Goal: Task Accomplishment & Management: Use online tool/utility

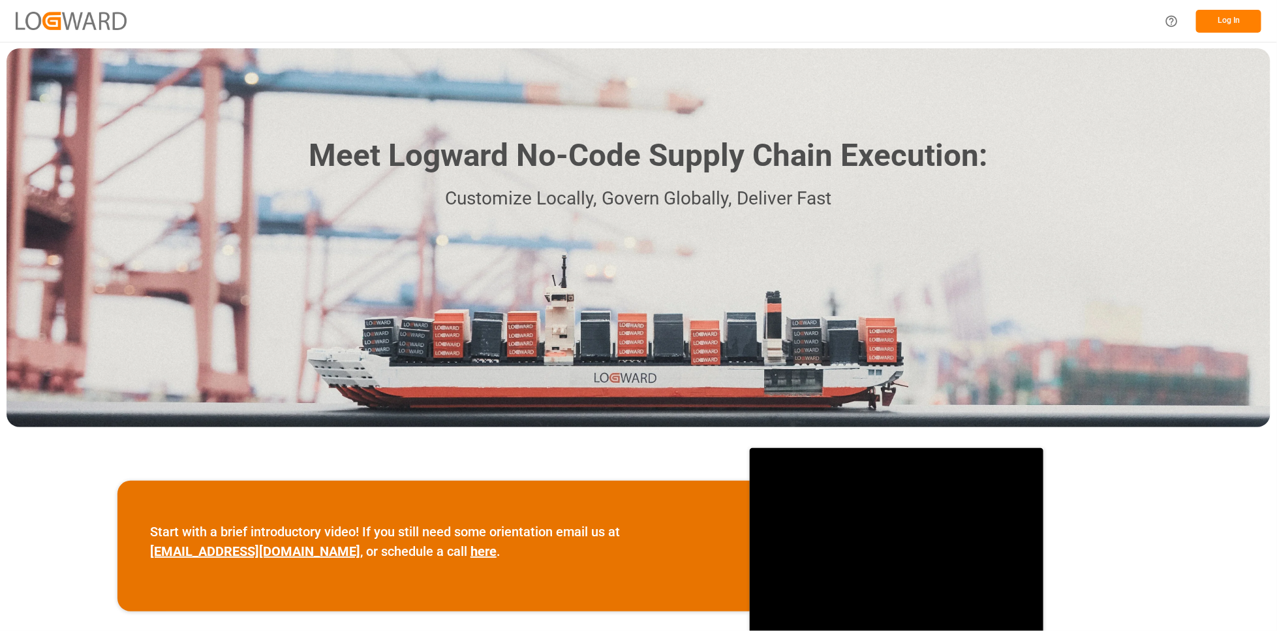
click at [1246, 24] on button "Log In" at bounding box center [1228, 21] width 65 height 23
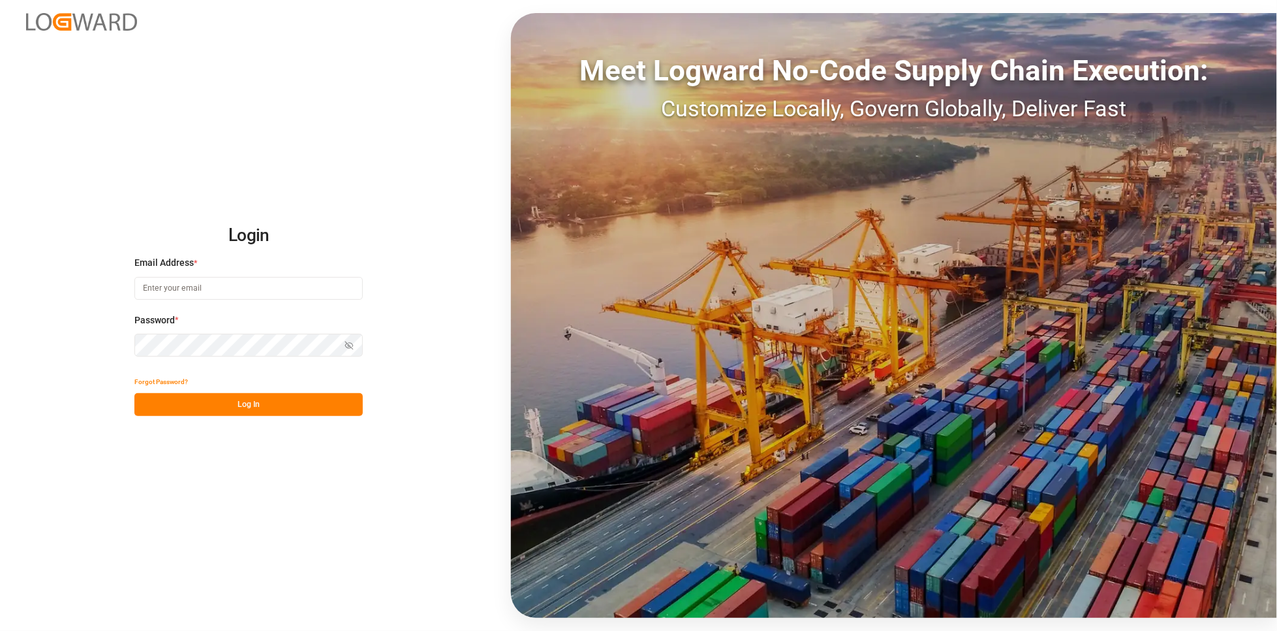
type input "[PERSON_NAME][EMAIL_ADDRESS][PERSON_NAME][DOMAIN_NAME]"
click at [266, 404] on button "Log In" at bounding box center [248, 404] width 228 height 23
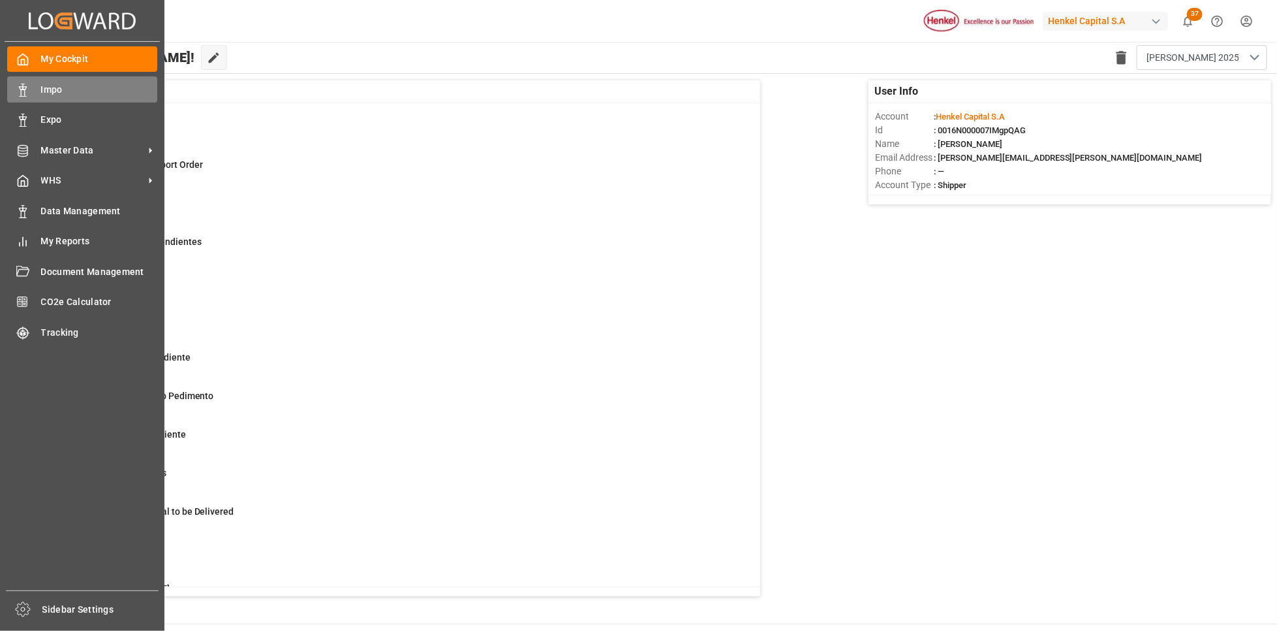
click at [32, 94] on div "Impo Impo" at bounding box center [82, 88] width 150 height 25
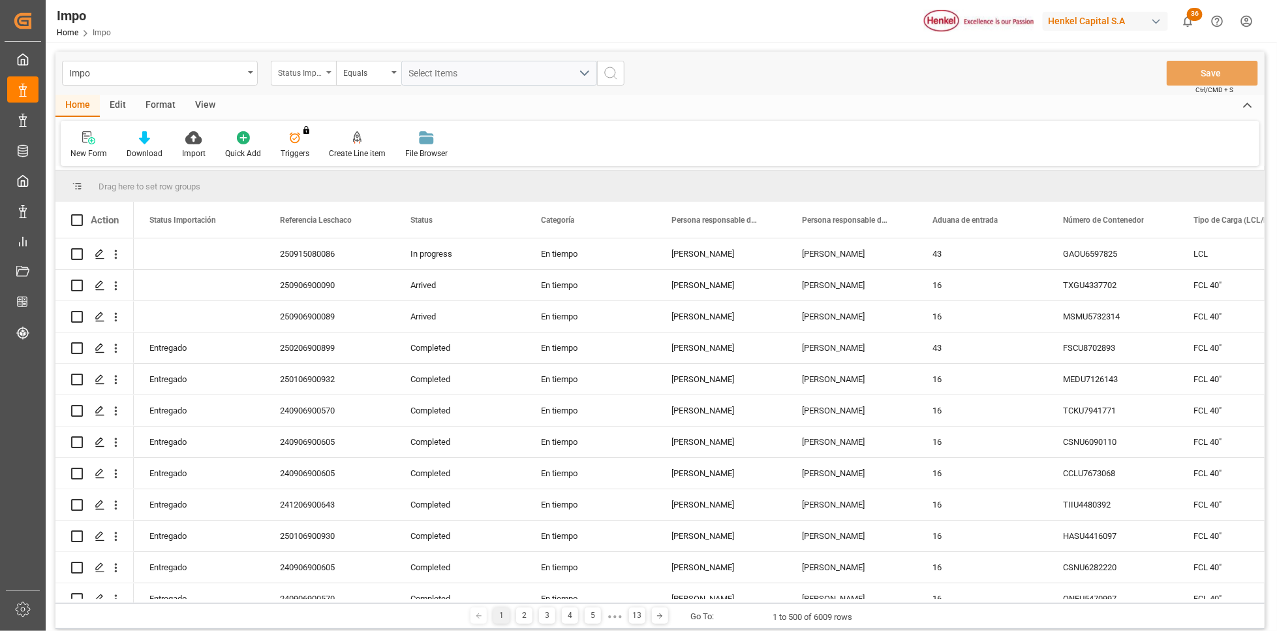
click at [320, 74] on div "Status Importación" at bounding box center [300, 71] width 44 height 15
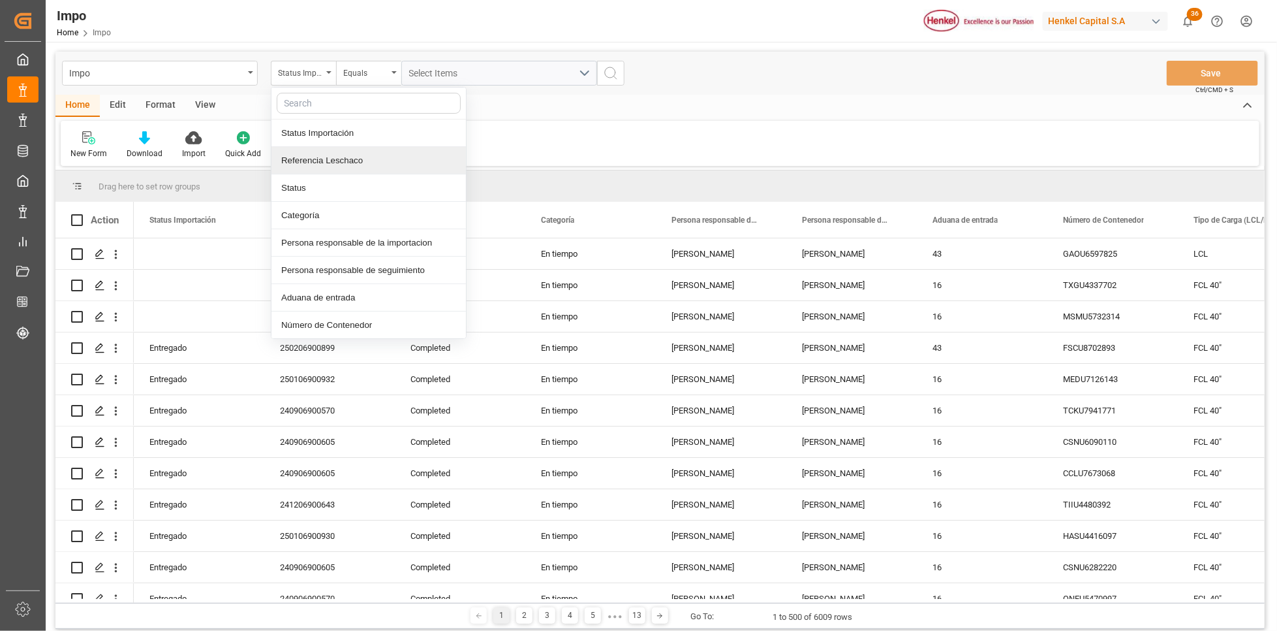
click at [341, 153] on div "Referencia Leschaco" at bounding box center [369, 160] width 195 height 27
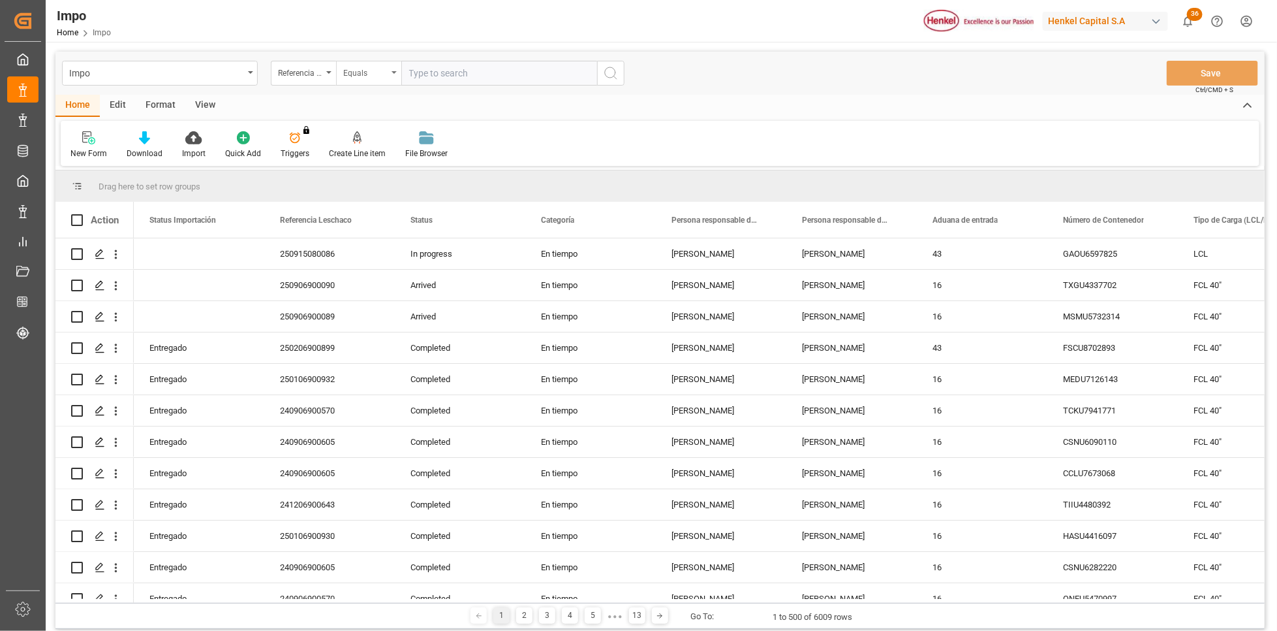
click at [381, 80] on div "Equals" at bounding box center [368, 73] width 65 height 25
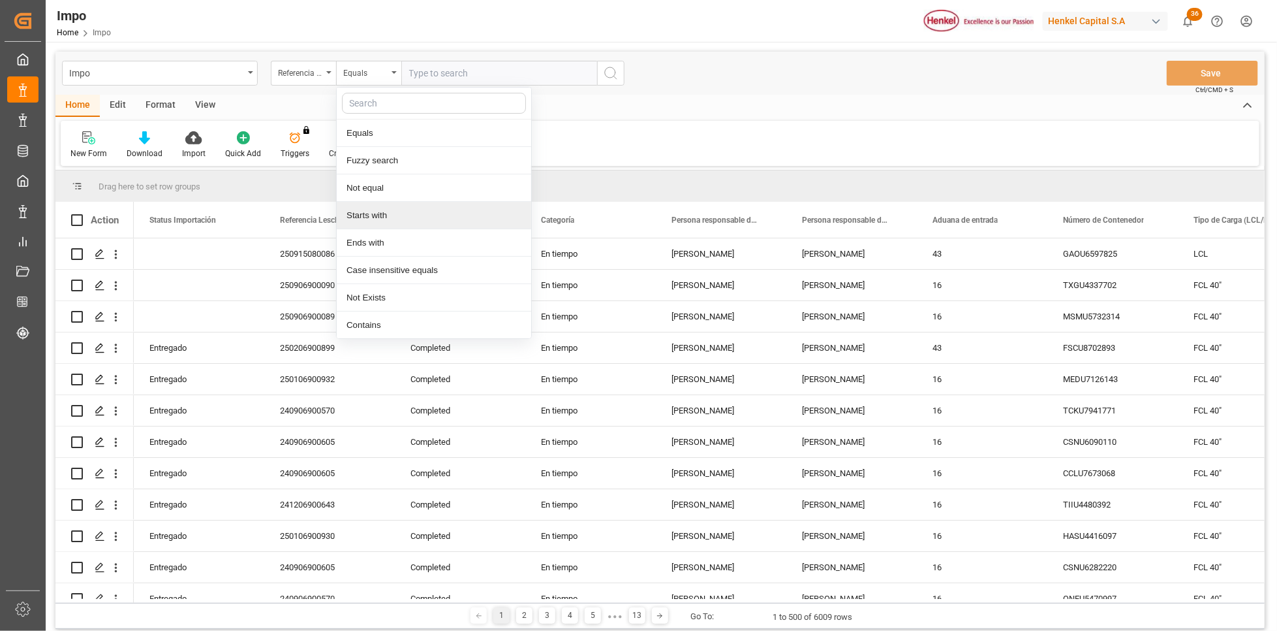
click at [380, 206] on div "Starts with" at bounding box center [434, 215] width 195 height 27
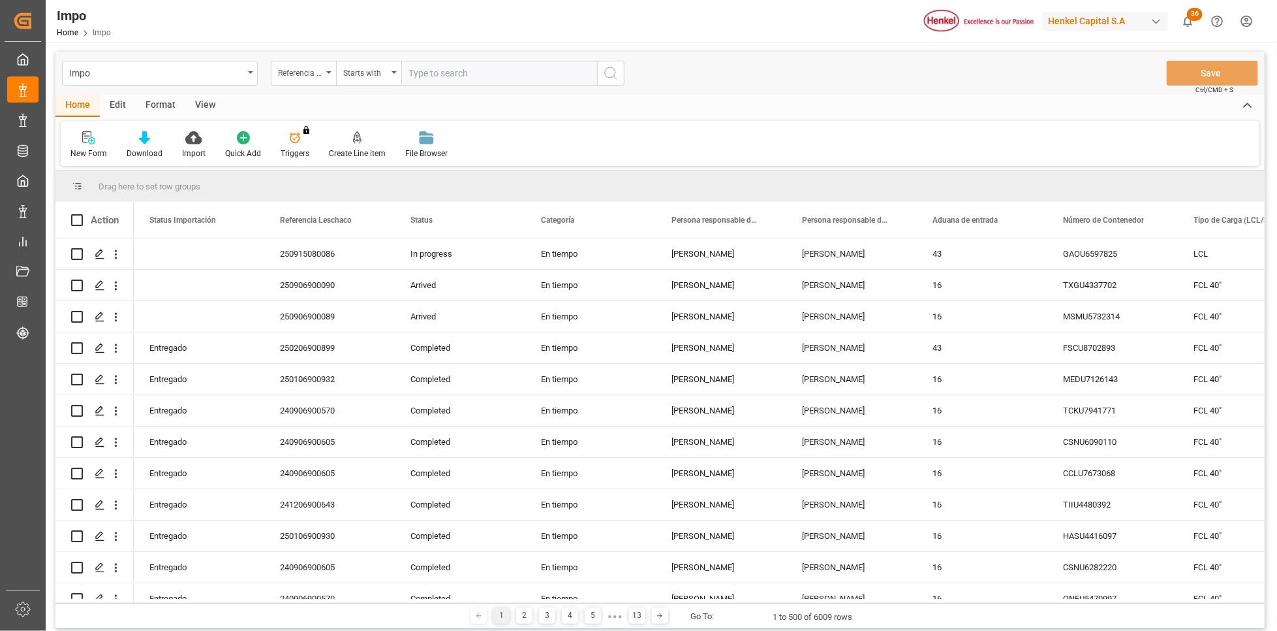
click at [426, 70] on input "text" at bounding box center [499, 73] width 196 height 25
type input "2501"
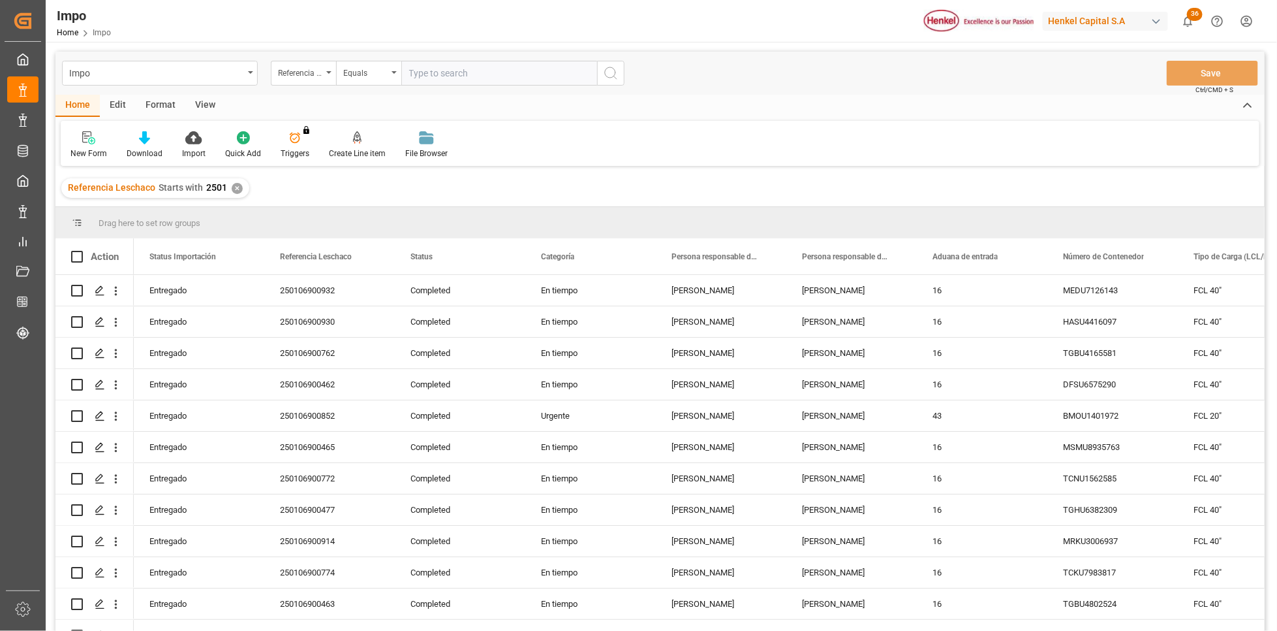
click at [204, 99] on div "View" at bounding box center [205, 106] width 40 height 22
click at [163, 148] on div "Standard Templates" at bounding box center [148, 154] width 65 height 12
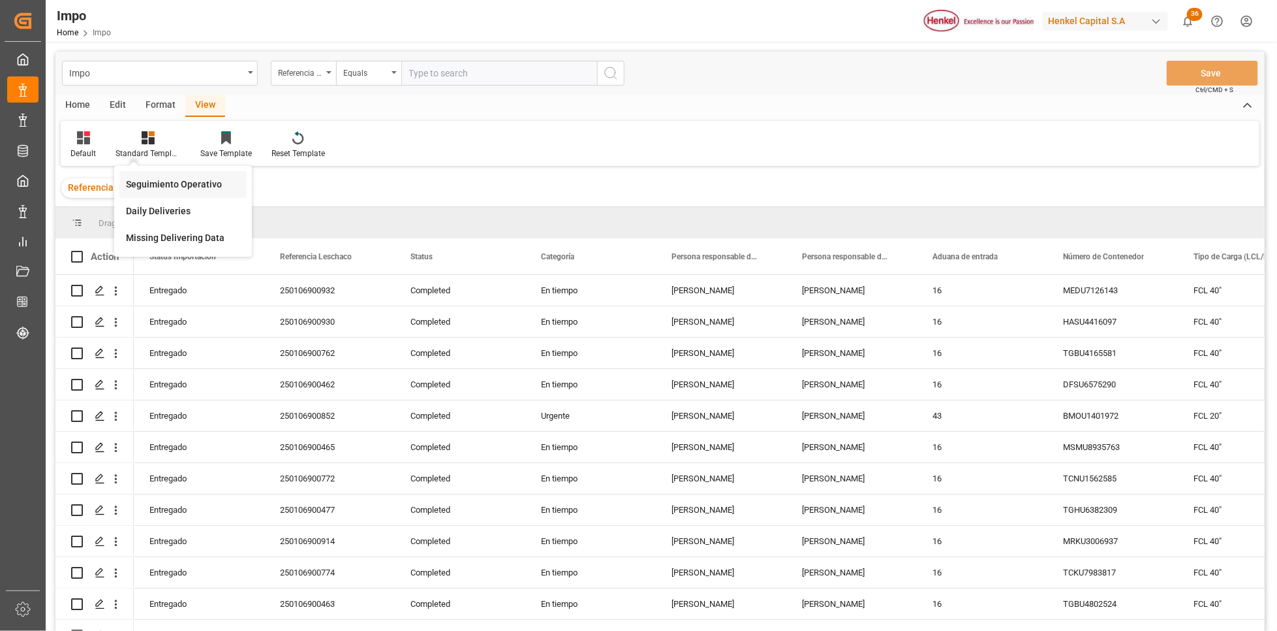
click at [166, 181] on div "Seguimiento Operativo" at bounding box center [183, 185] width 114 height 14
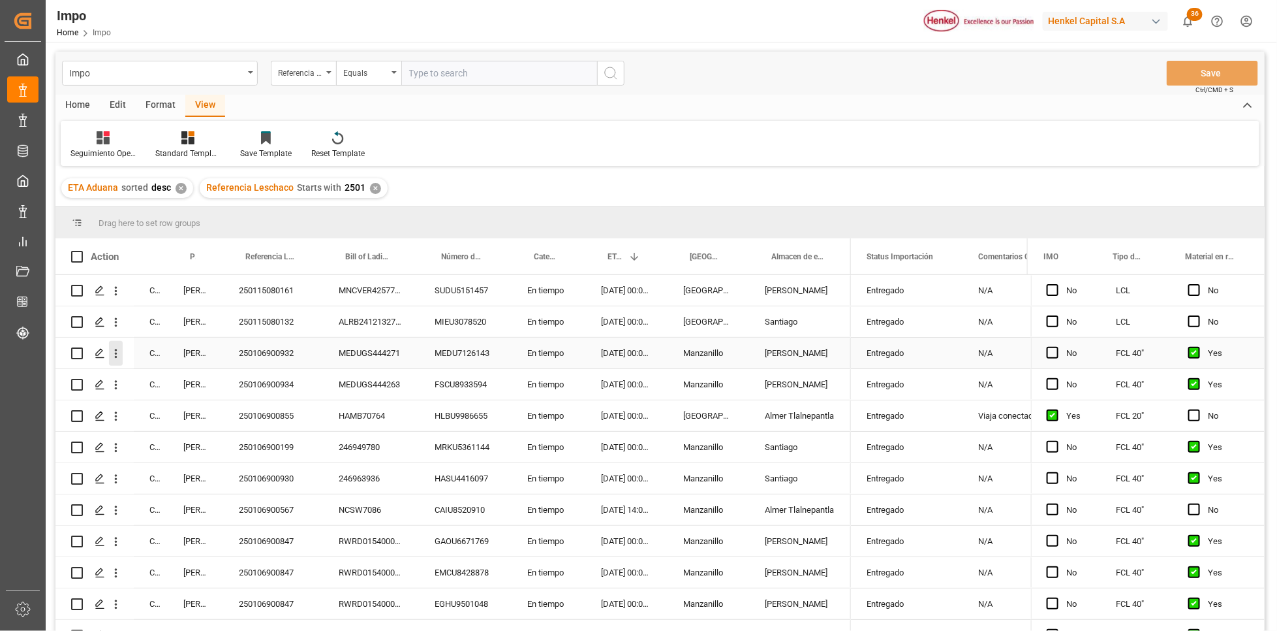
click at [114, 351] on icon "open menu" at bounding box center [116, 354] width 14 height 14
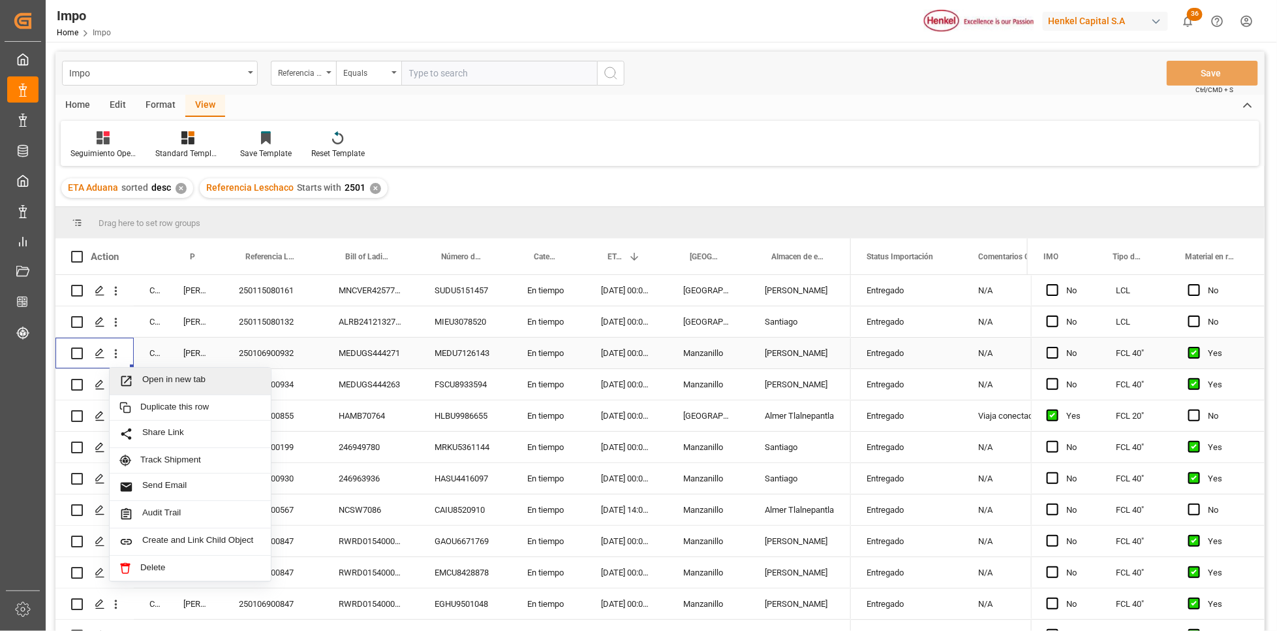
click at [139, 376] on span "Press SPACE to select this row." at bounding box center [130, 381] width 23 height 14
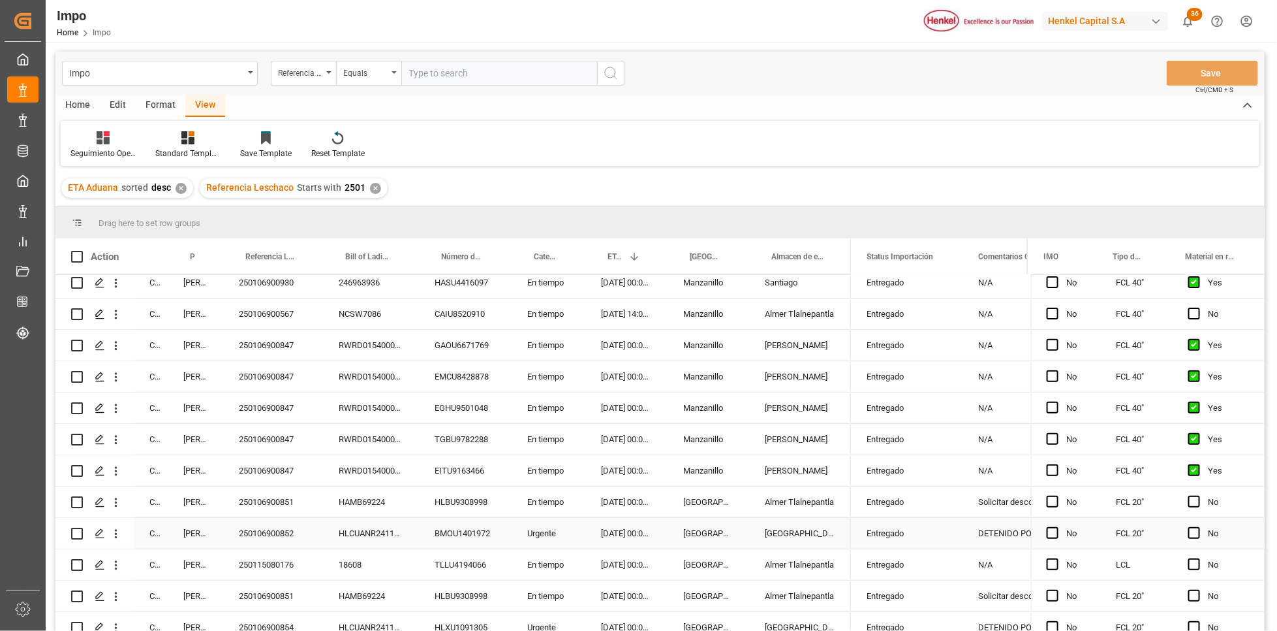
scroll to position [294, 0]
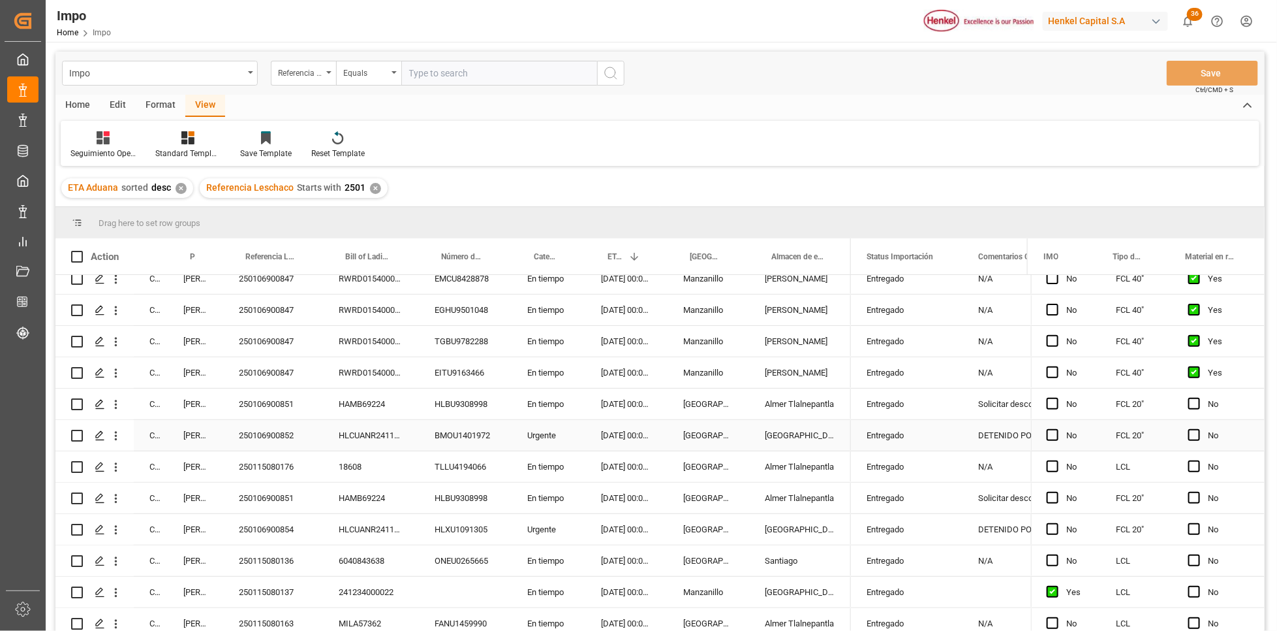
click at [118, 437] on icon "open menu" at bounding box center [116, 436] width 14 height 14
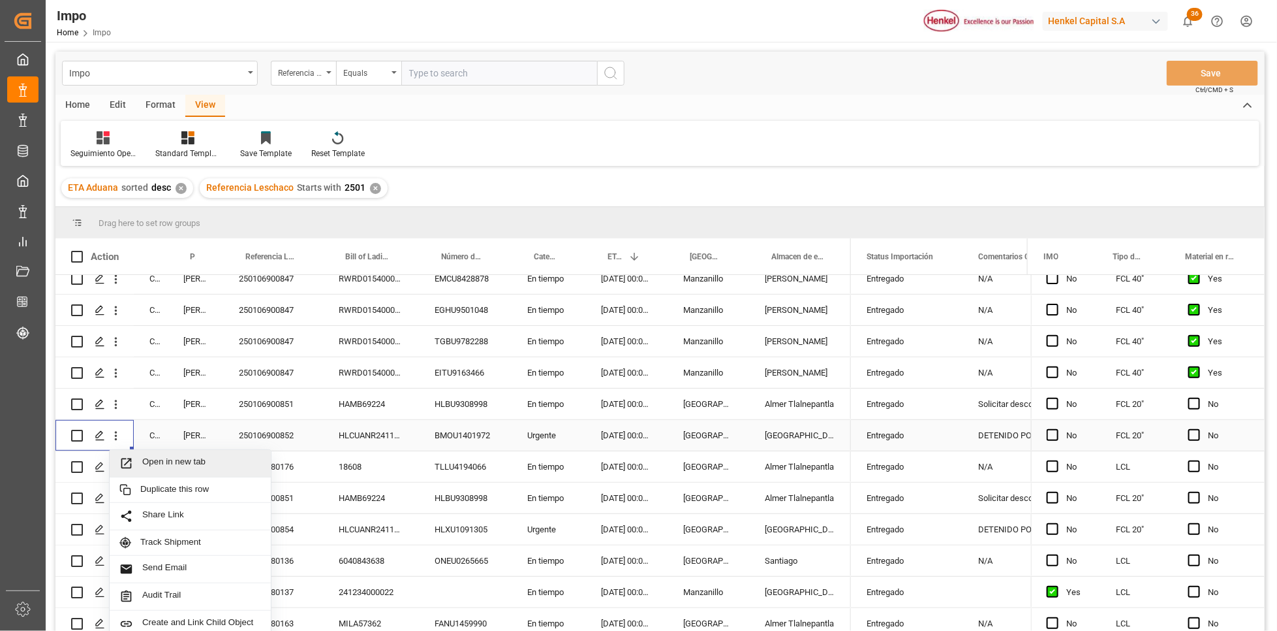
click at [145, 460] on span "Open in new tab" at bounding box center [201, 463] width 119 height 14
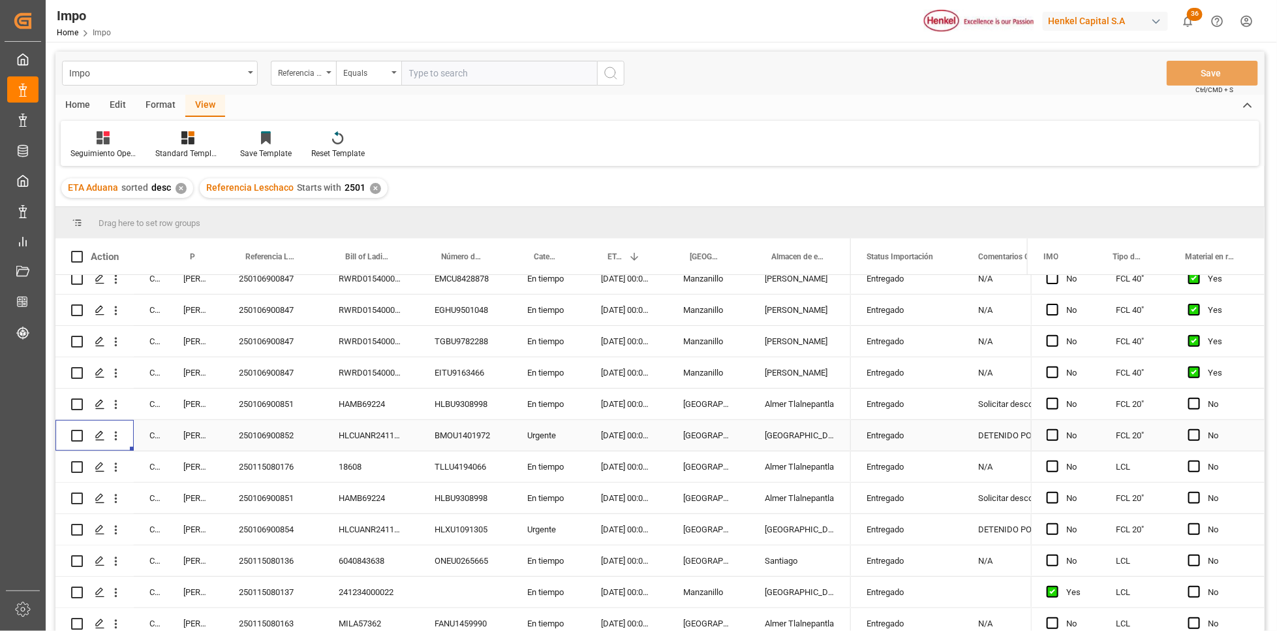
drag, startPoint x: 116, startPoint y: 437, endPoint x: 126, endPoint y: 451, distance: 17.8
click at [116, 437] on icon "open menu" at bounding box center [116, 435] width 3 height 9
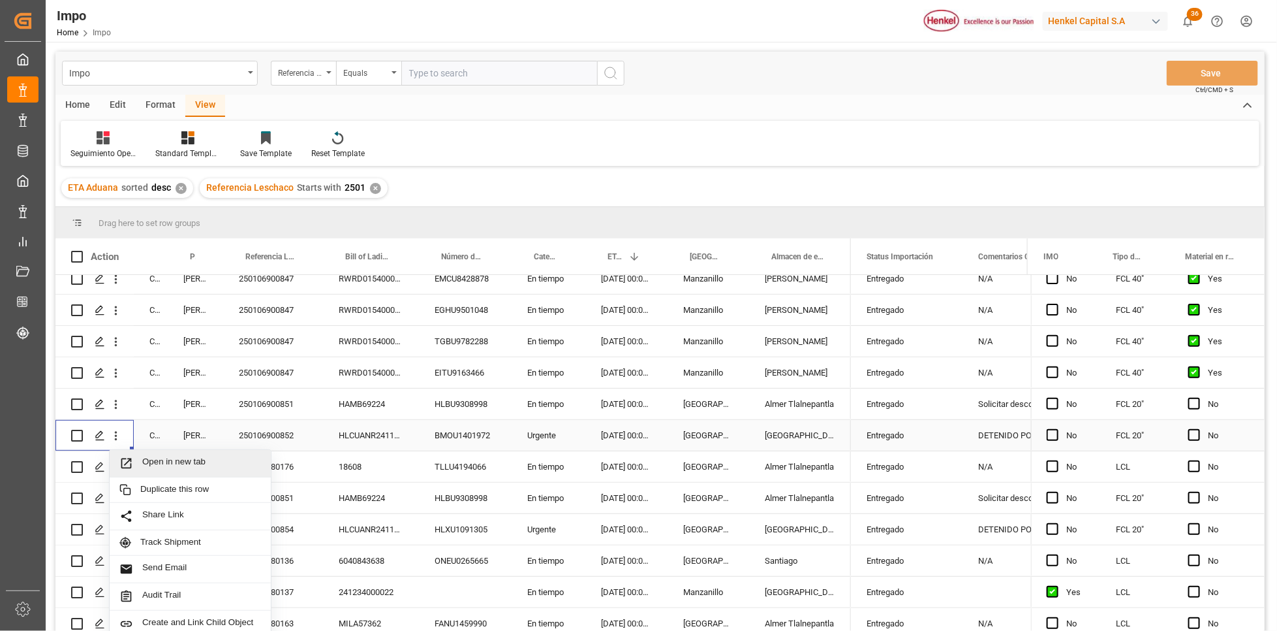
click at [135, 461] on span "Press SPACE to select this row." at bounding box center [130, 463] width 23 height 14
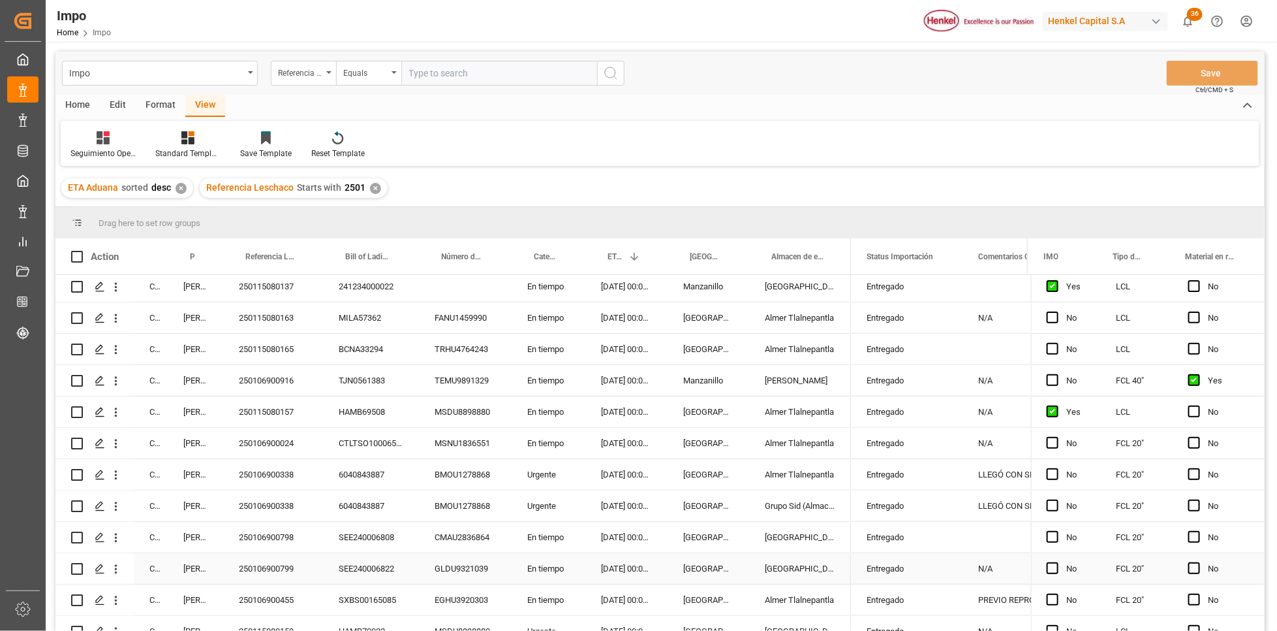
scroll to position [686, 0]
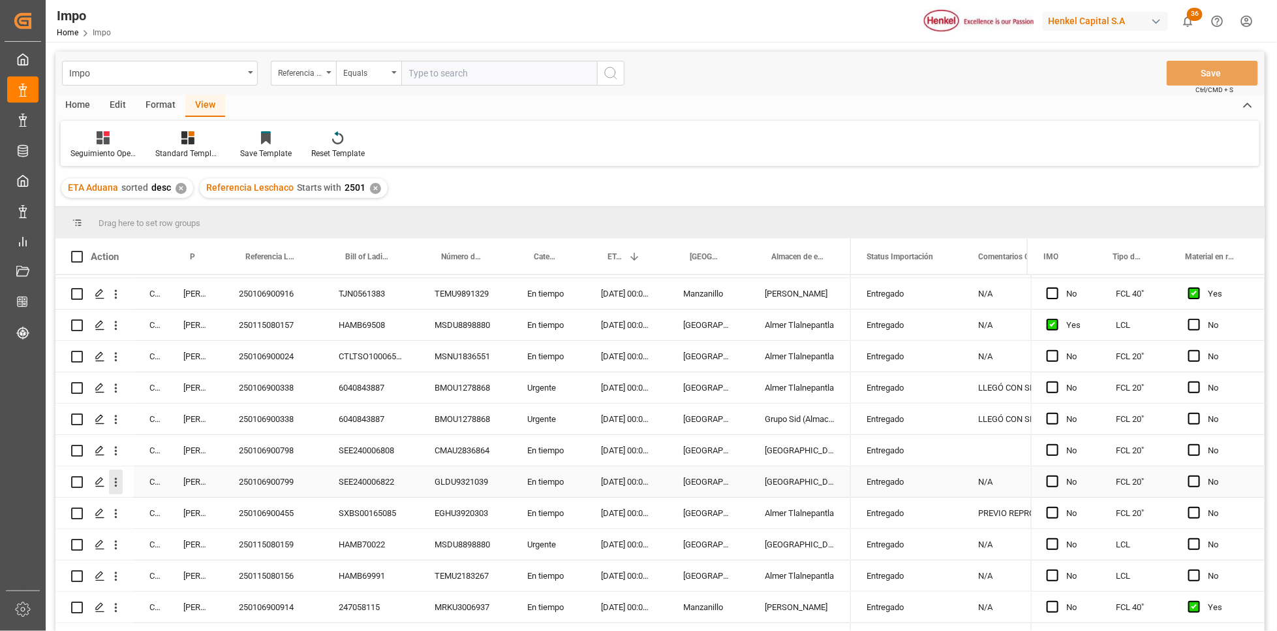
click at [117, 480] on icon "open menu" at bounding box center [116, 482] width 14 height 14
click at [131, 505] on icon "Press SPACE to select this row." at bounding box center [126, 510] width 10 height 10
click at [396, 74] on div "Equals" at bounding box center [368, 73] width 65 height 25
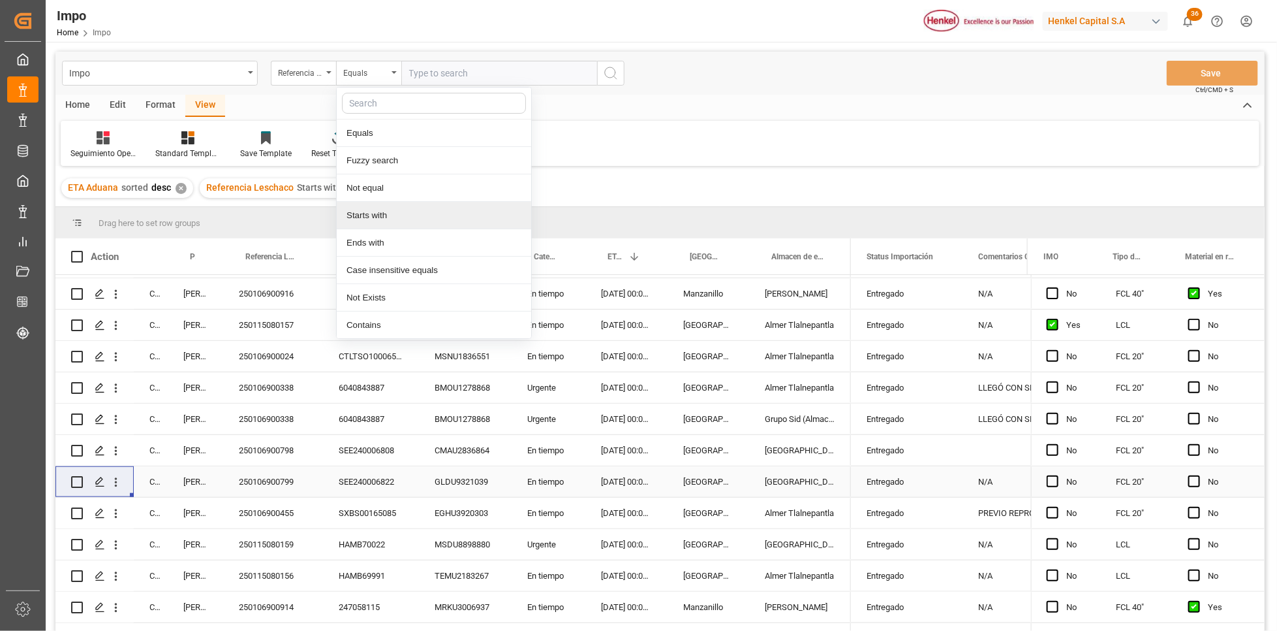
click at [384, 224] on div "Starts with" at bounding box center [434, 215] width 195 height 27
click at [441, 69] on input "text" at bounding box center [499, 73] width 196 height 25
type input "2502"
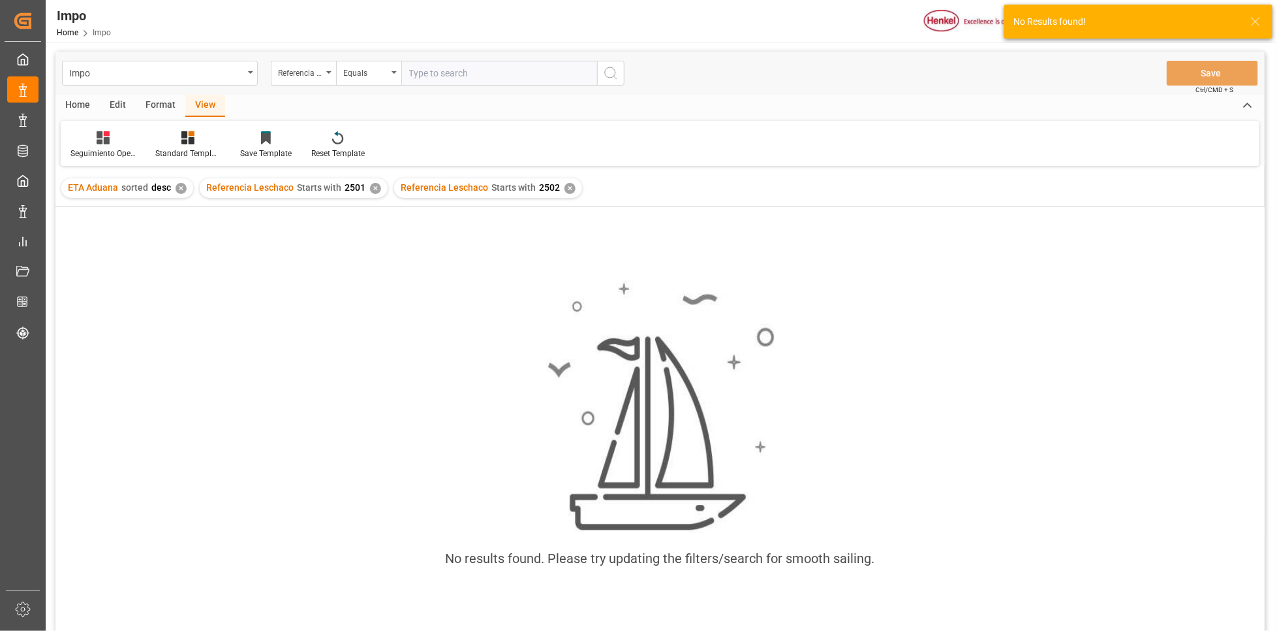
click at [371, 184] on div "✕" at bounding box center [375, 188] width 11 height 11
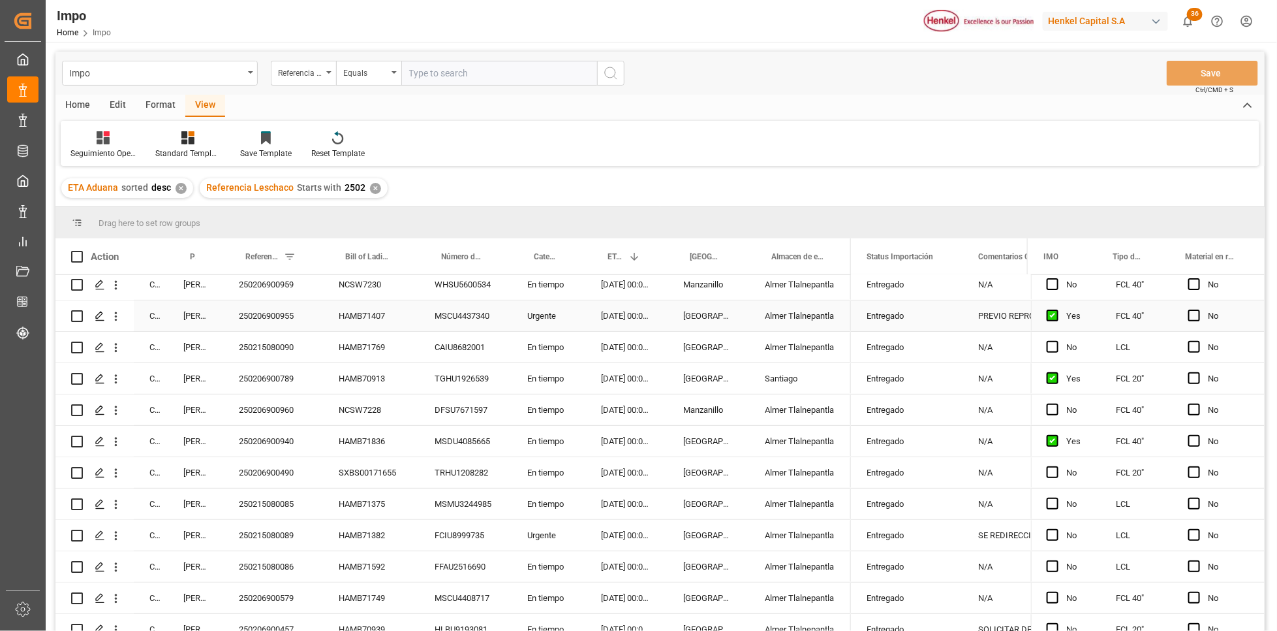
scroll to position [196, 0]
click at [121, 443] on icon "open menu" at bounding box center [116, 440] width 14 height 14
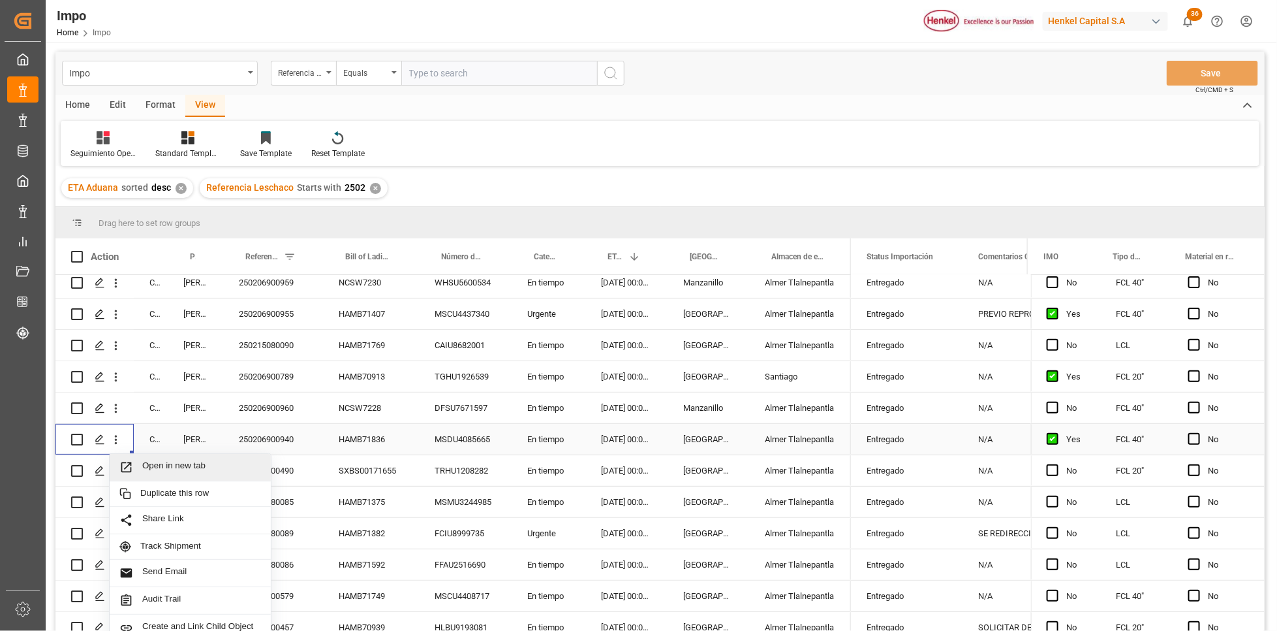
click at [149, 473] on span "Open in new tab" at bounding box center [201, 467] width 119 height 14
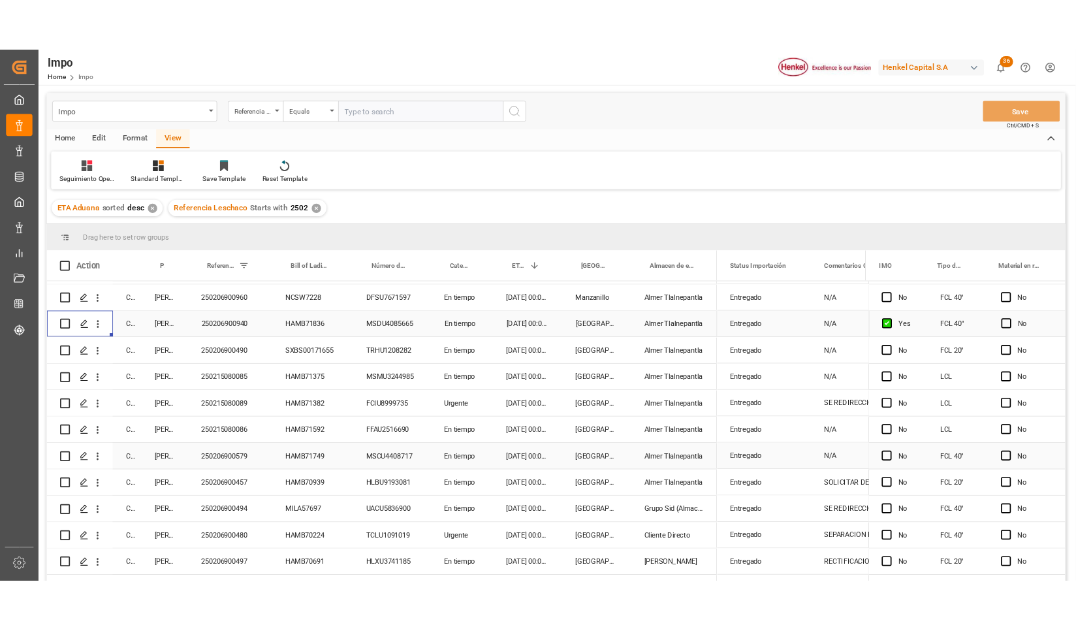
scroll to position [587, 0]
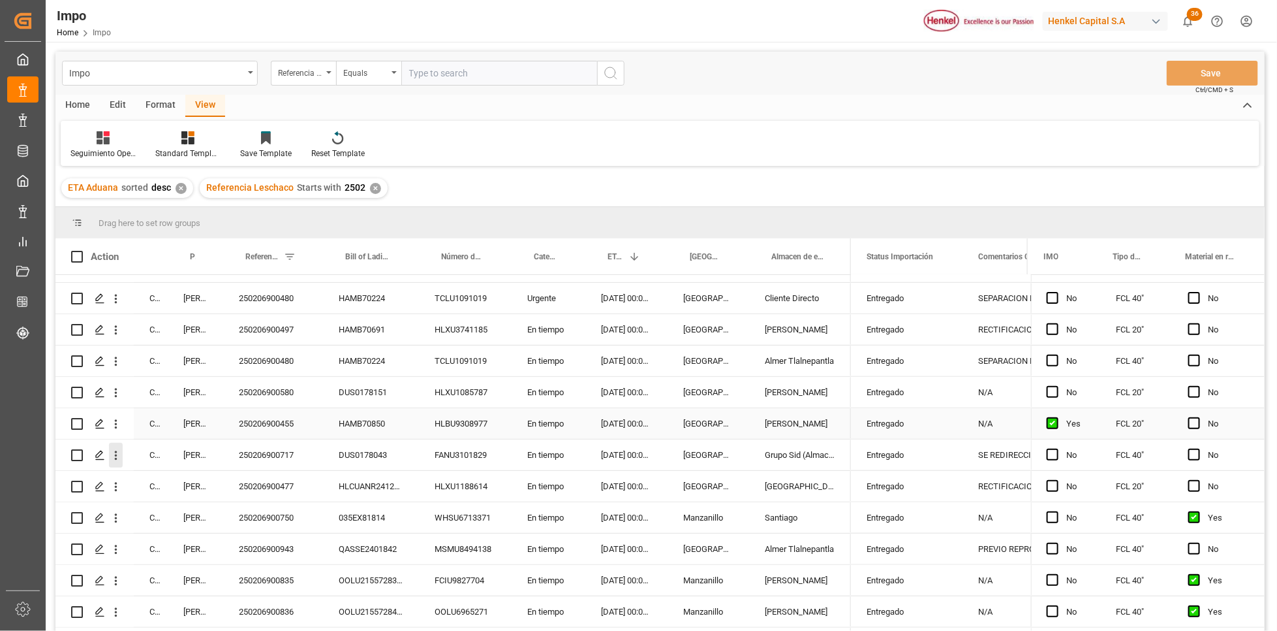
click at [114, 453] on icon "open menu" at bounding box center [116, 455] width 14 height 14
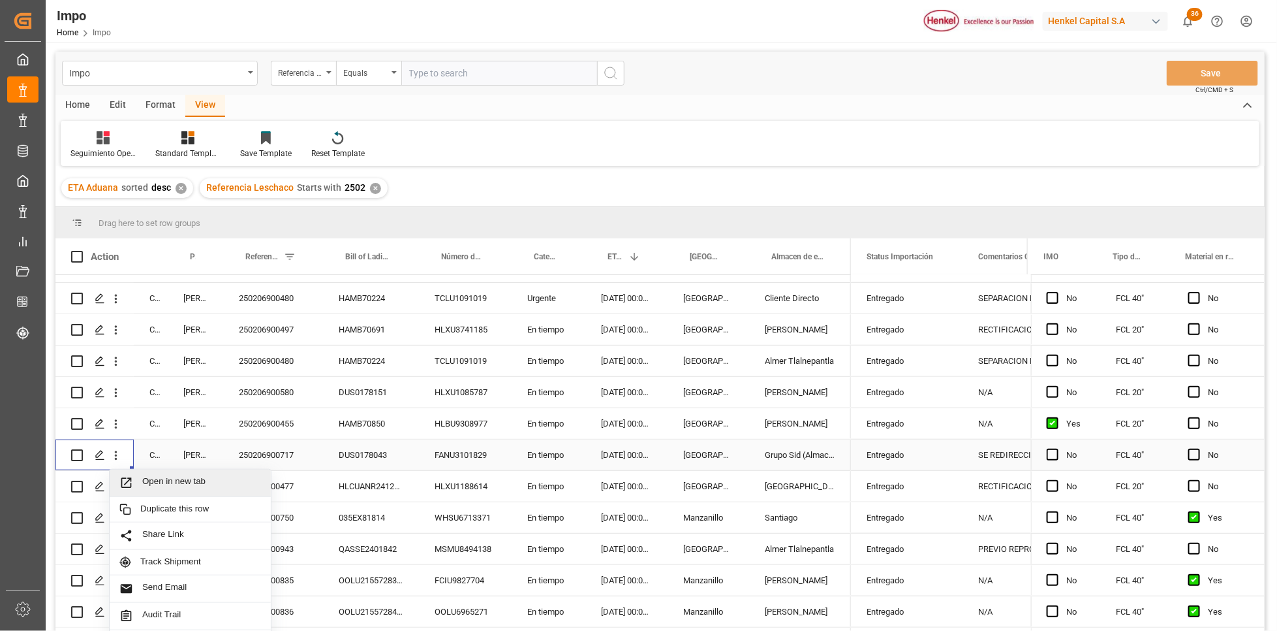
click at [146, 477] on span "Open in new tab" at bounding box center [201, 483] width 119 height 14
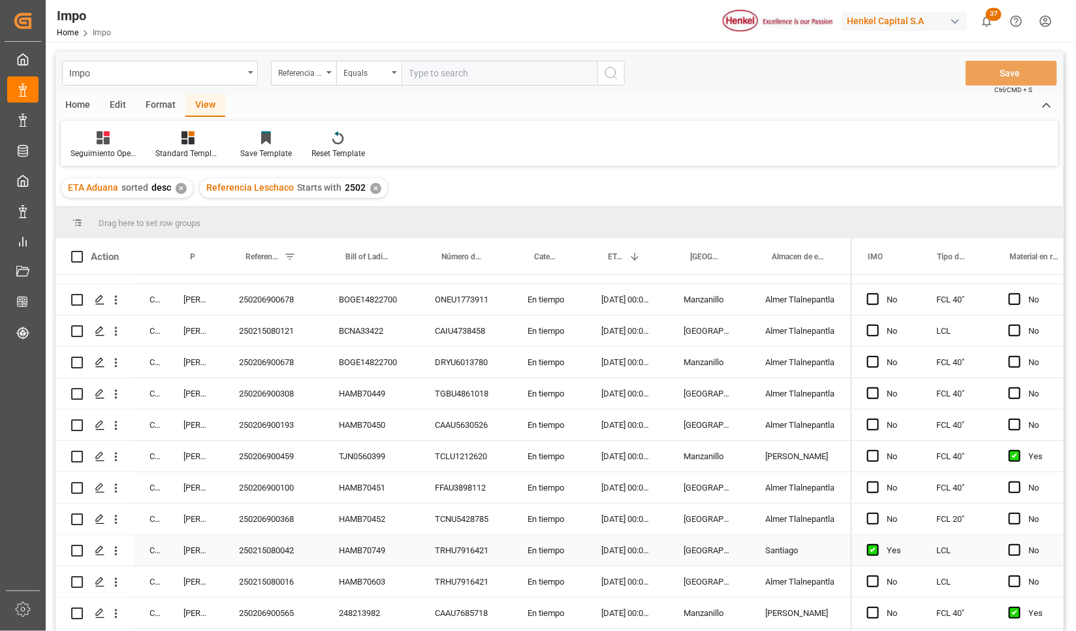
scroll to position [1371, 0]
click at [116, 454] on icon "open menu" at bounding box center [116, 455] width 14 height 14
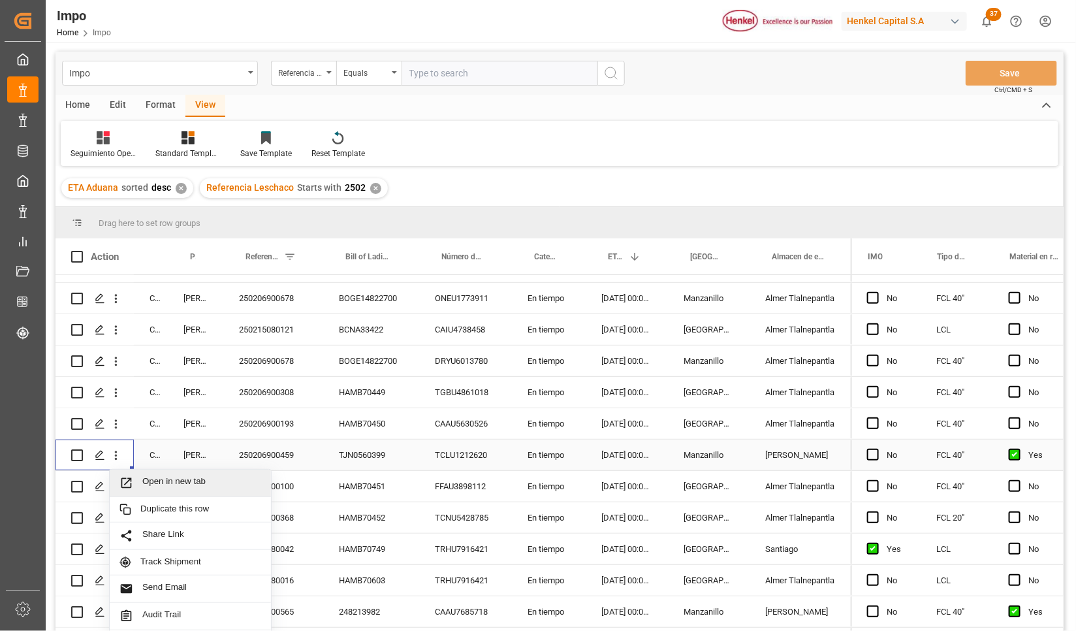
click at [142, 488] on span "Open in new tab" at bounding box center [201, 483] width 119 height 14
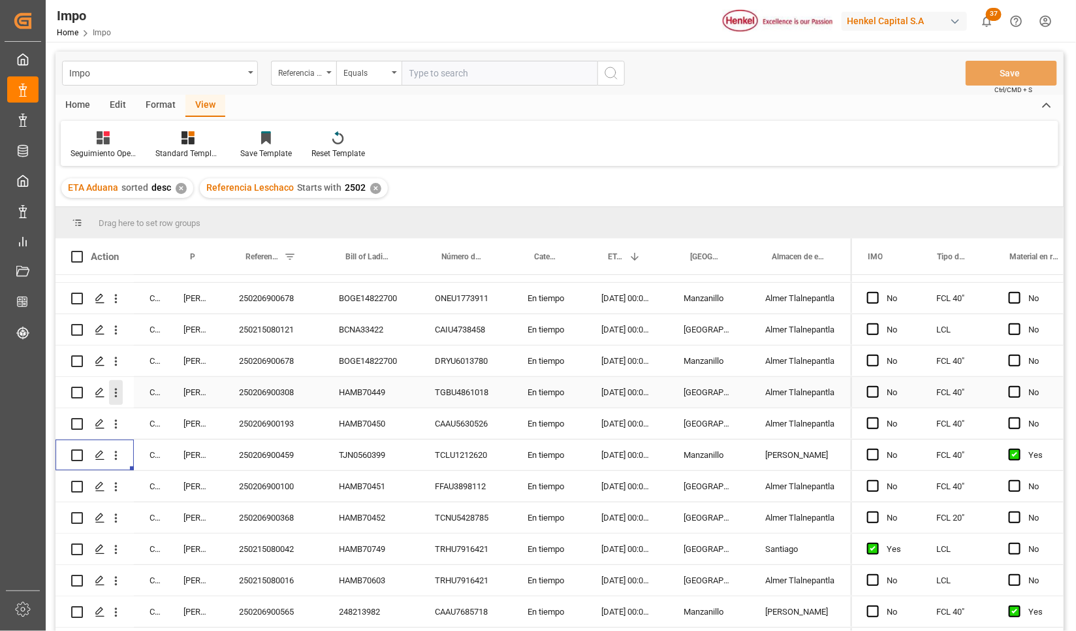
click at [116, 392] on icon "open menu" at bounding box center [116, 392] width 3 height 9
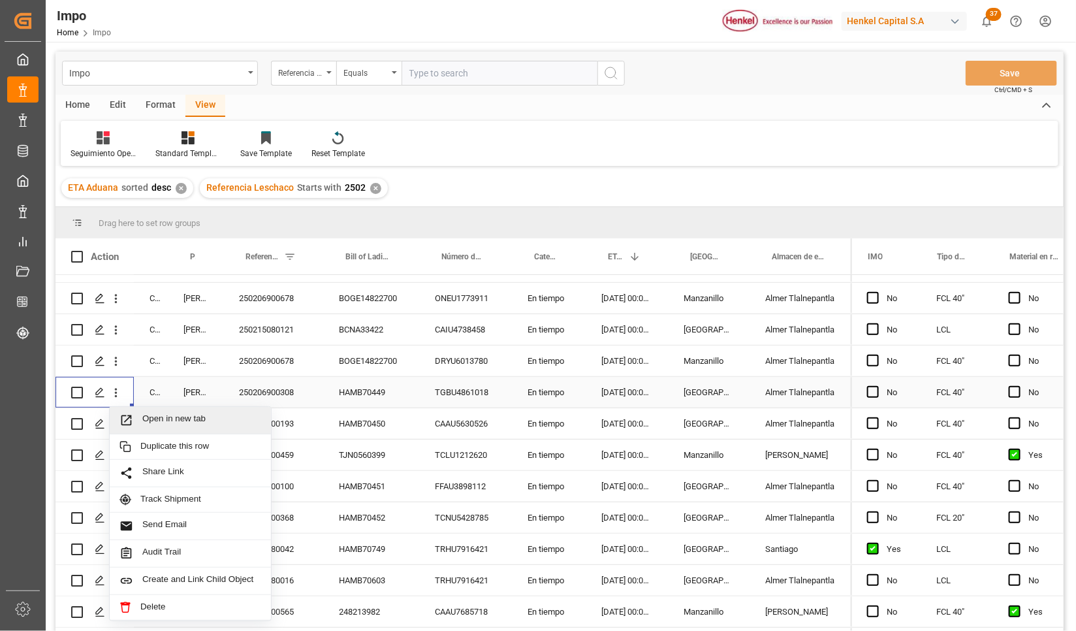
click at [132, 421] on icon "Press SPACE to select this row." at bounding box center [126, 420] width 14 height 14
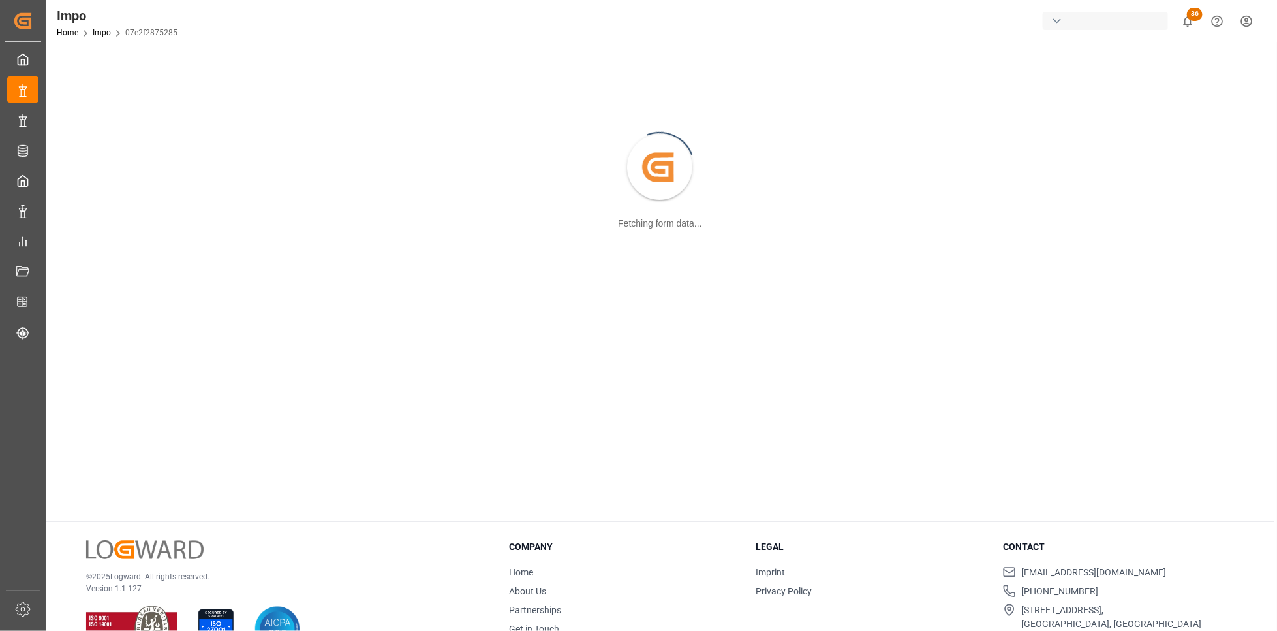
scroll to position [142, 0]
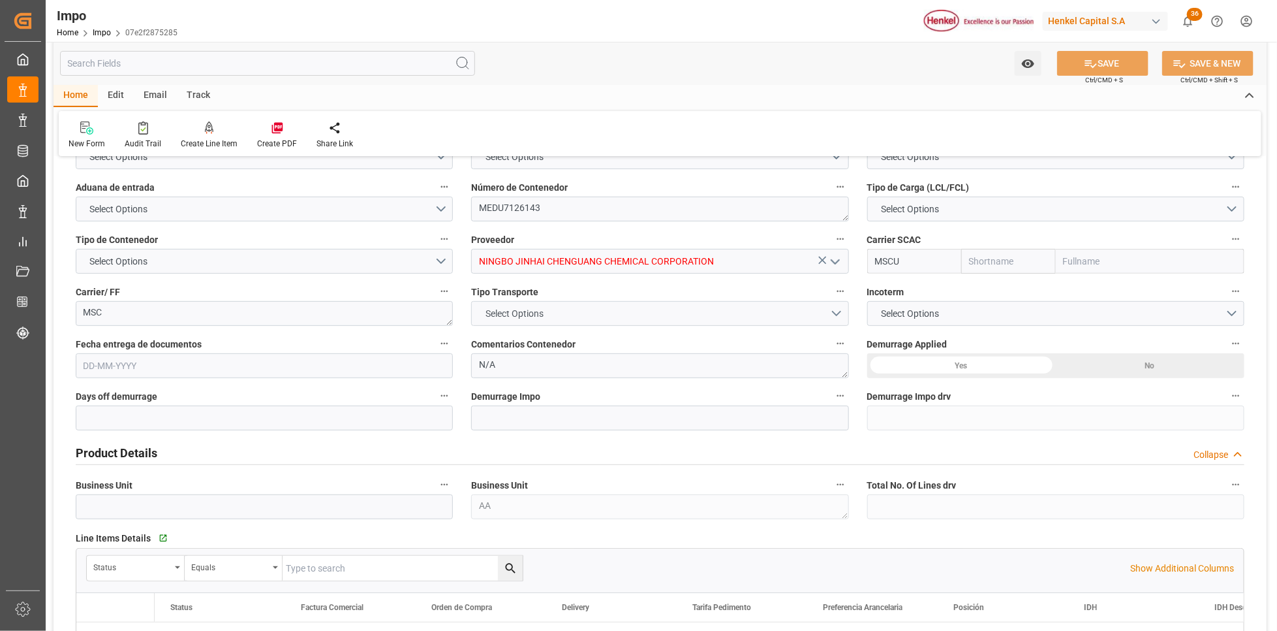
type input "MSC"
type input "Mediterranean Shipping Company"
type input "1"
type input "58"
type input "32"
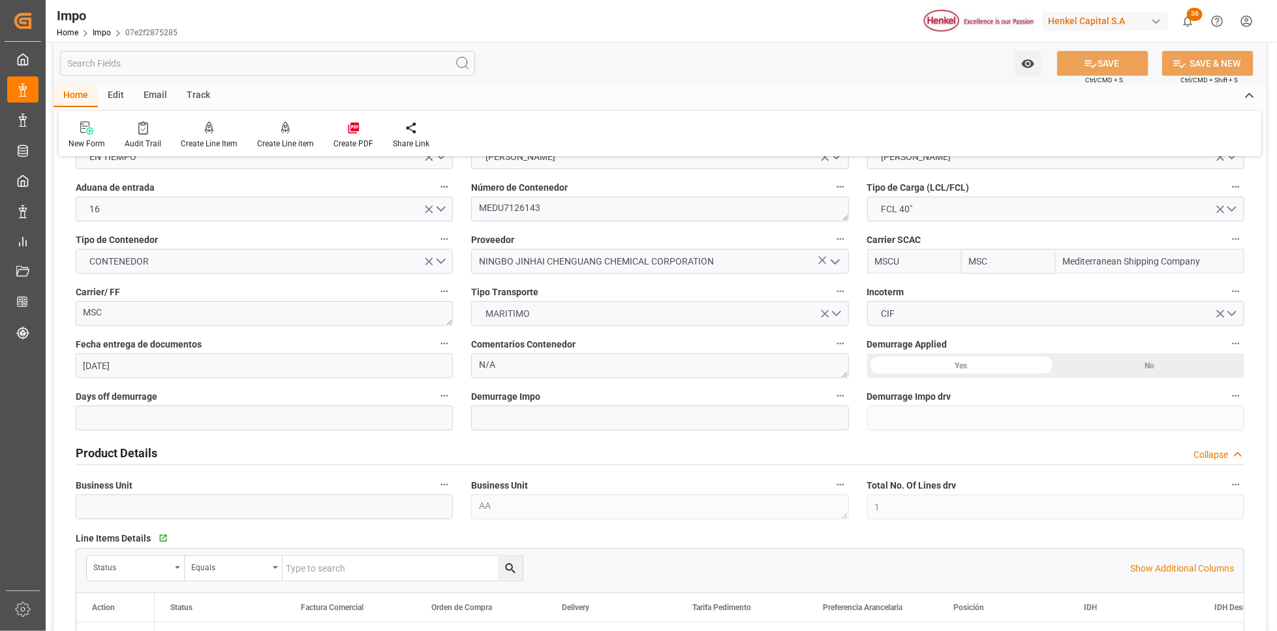
type input "08-01-2025"
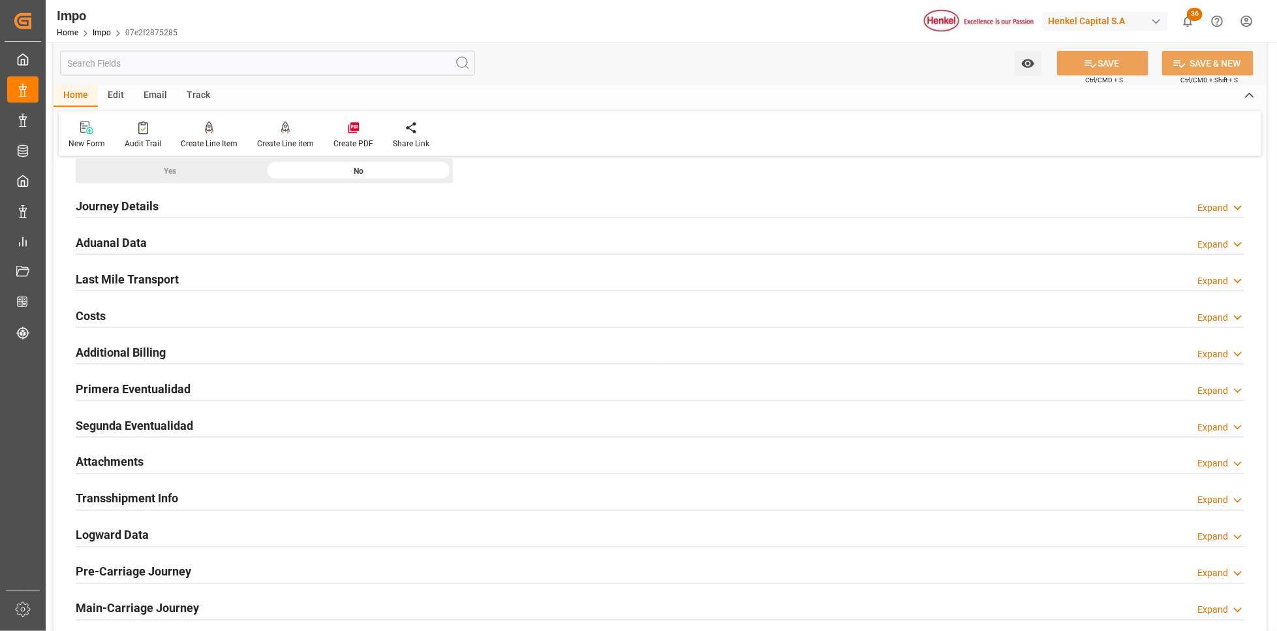
scroll to position [1023, 0]
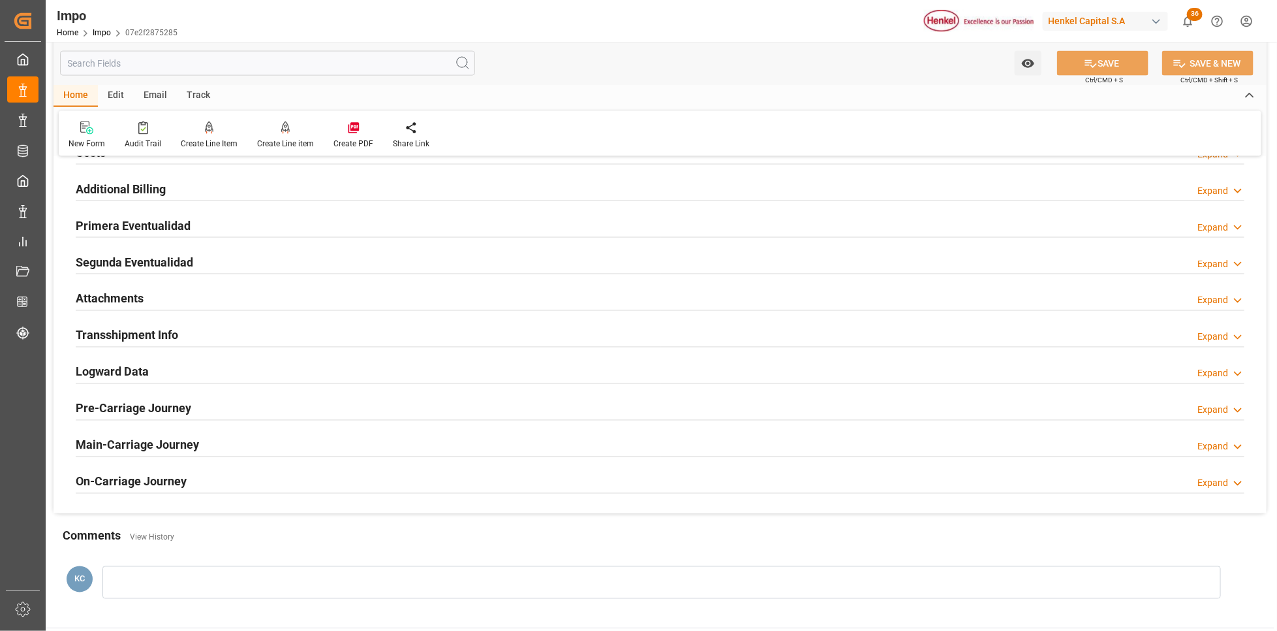
click at [123, 296] on h2 "Attachments" at bounding box center [110, 299] width 68 height 18
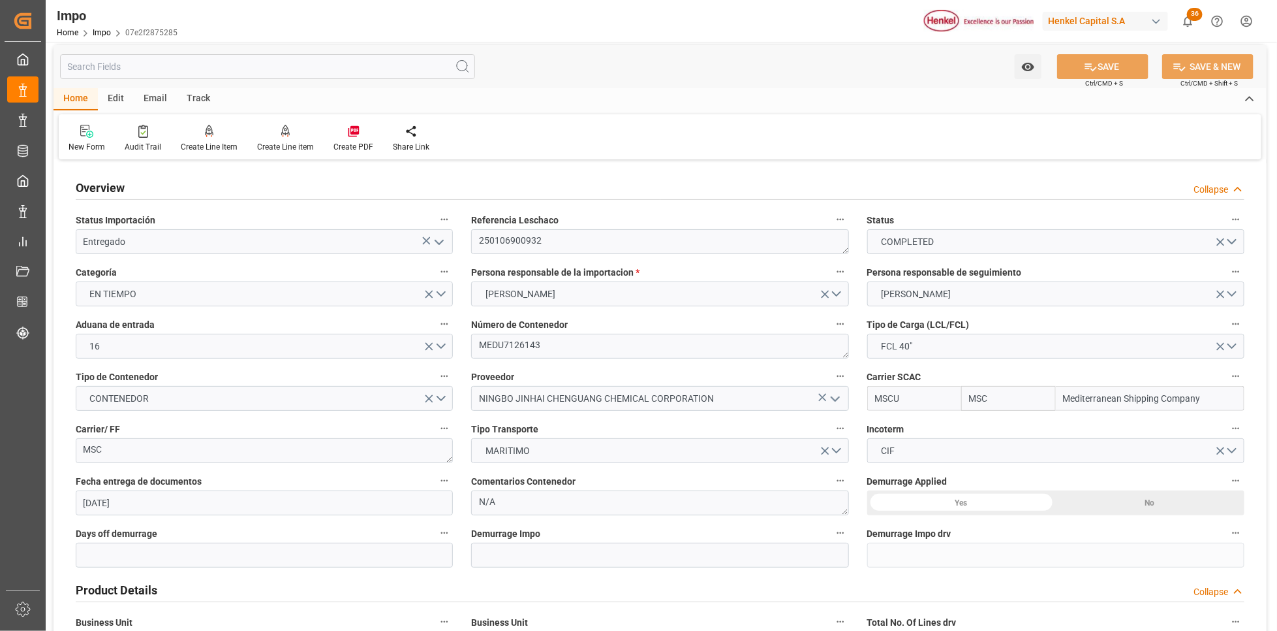
scroll to position [0, 0]
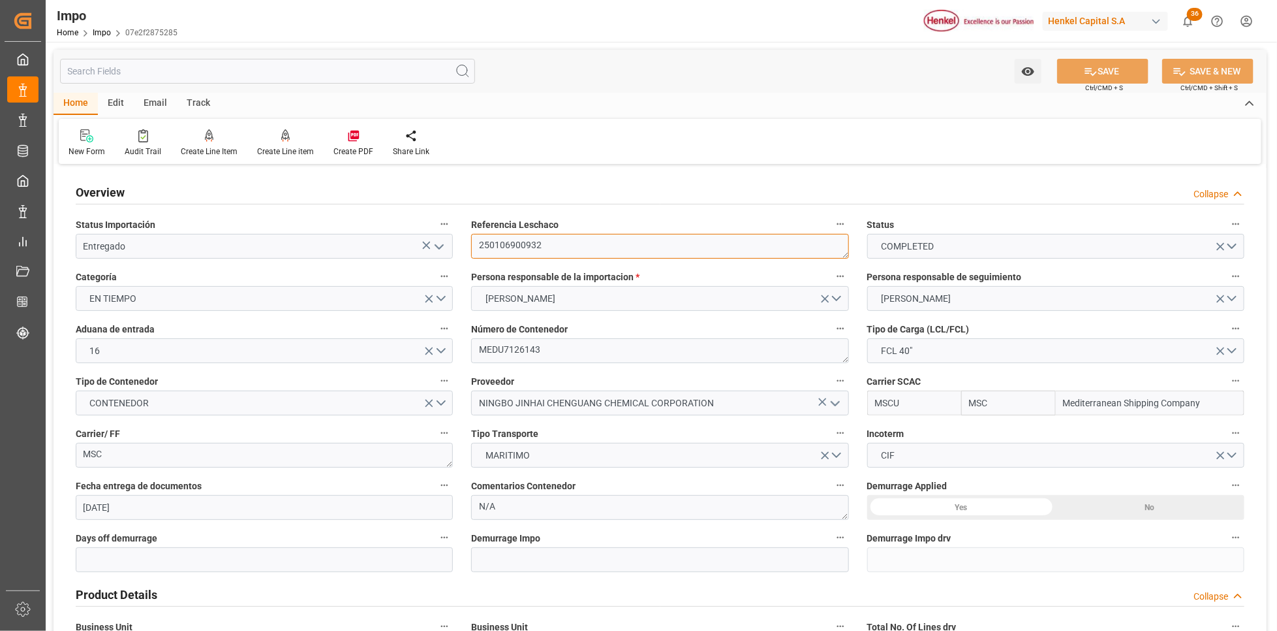
click at [533, 243] on textarea "250106900932" at bounding box center [659, 246] width 377 height 25
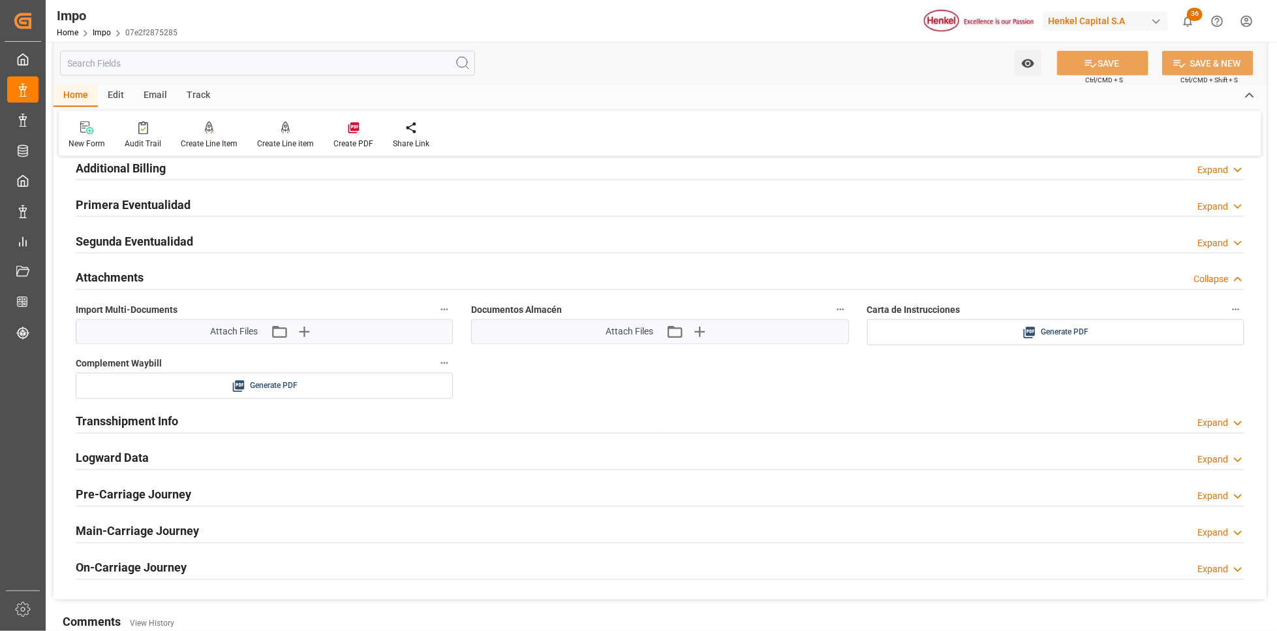
scroll to position [1077, 0]
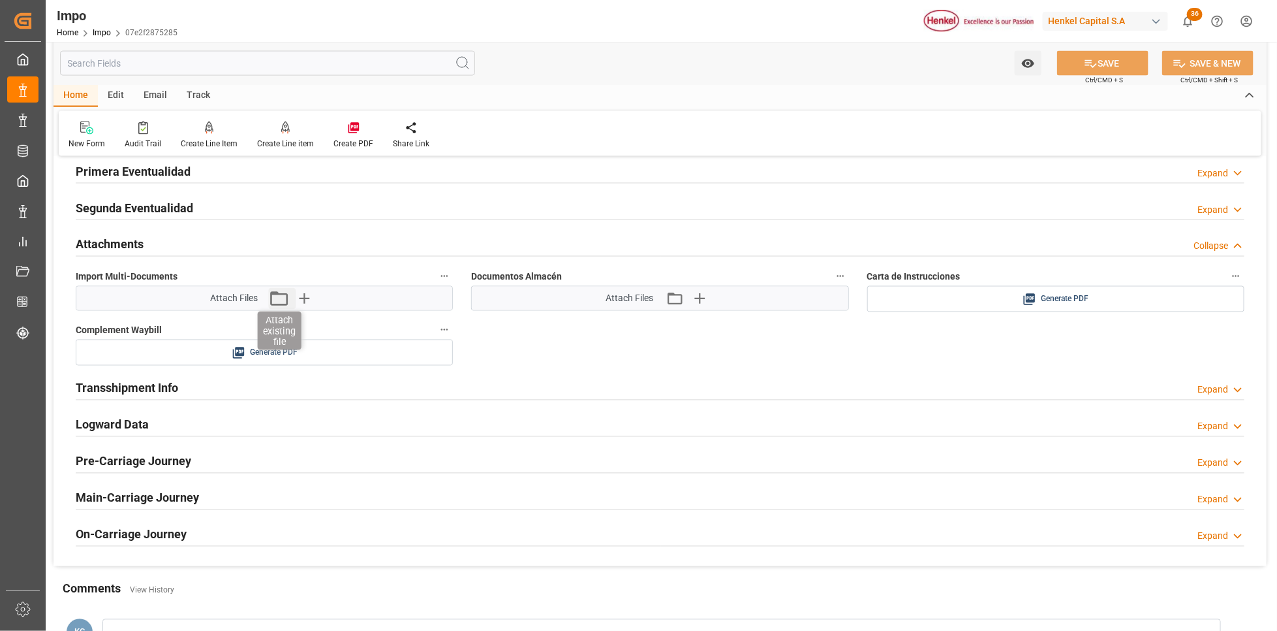
click at [277, 294] on icon "button" at bounding box center [279, 298] width 21 height 21
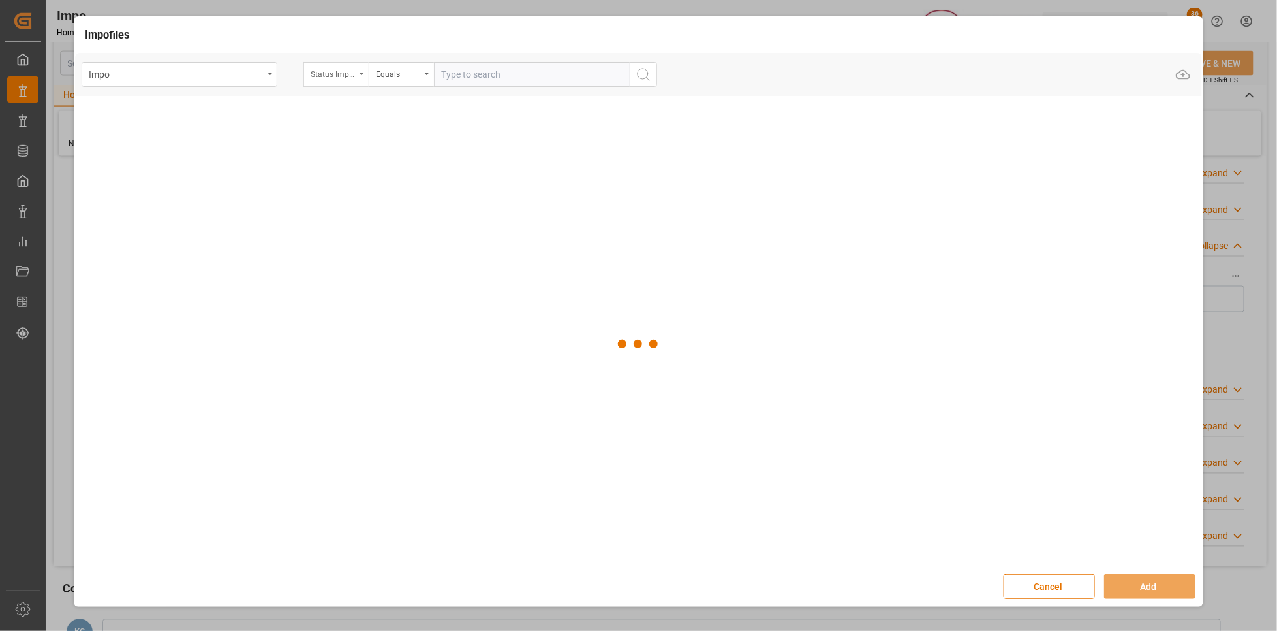
click at [365, 70] on div "Status Importación" at bounding box center [336, 74] width 65 height 25
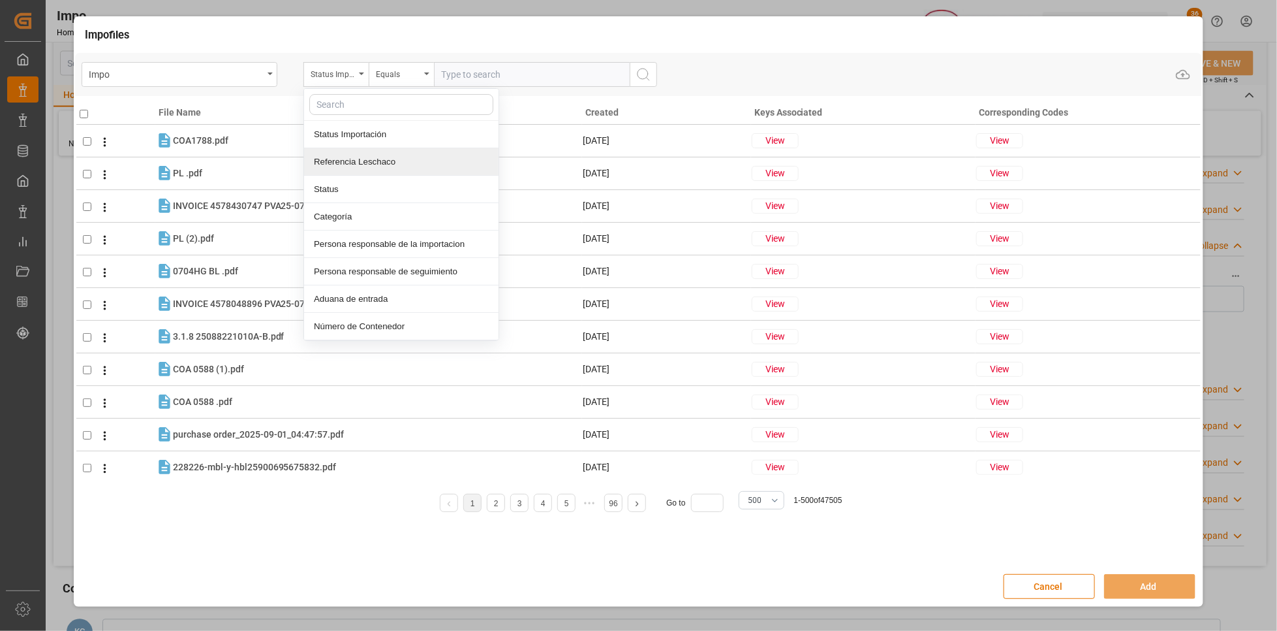
click at [363, 159] on div "Referencia Leschaco" at bounding box center [401, 161] width 195 height 27
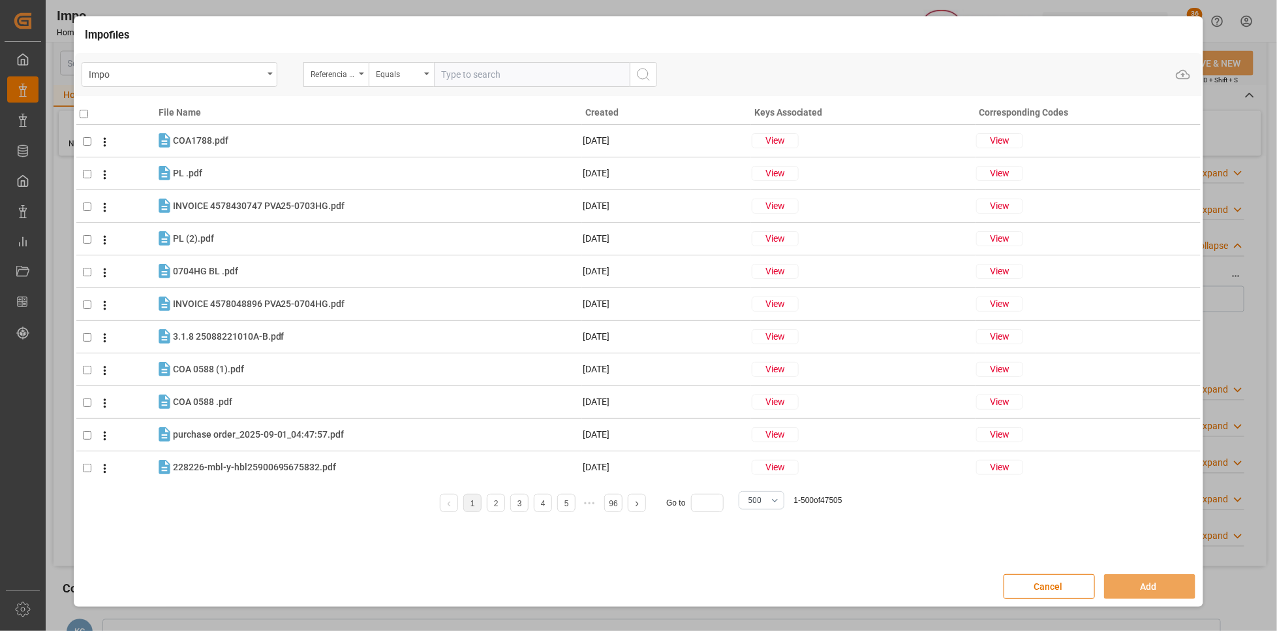
click at [468, 72] on input "text" at bounding box center [532, 74] width 196 height 25
paste input "250106900932"
type input "250106900932"
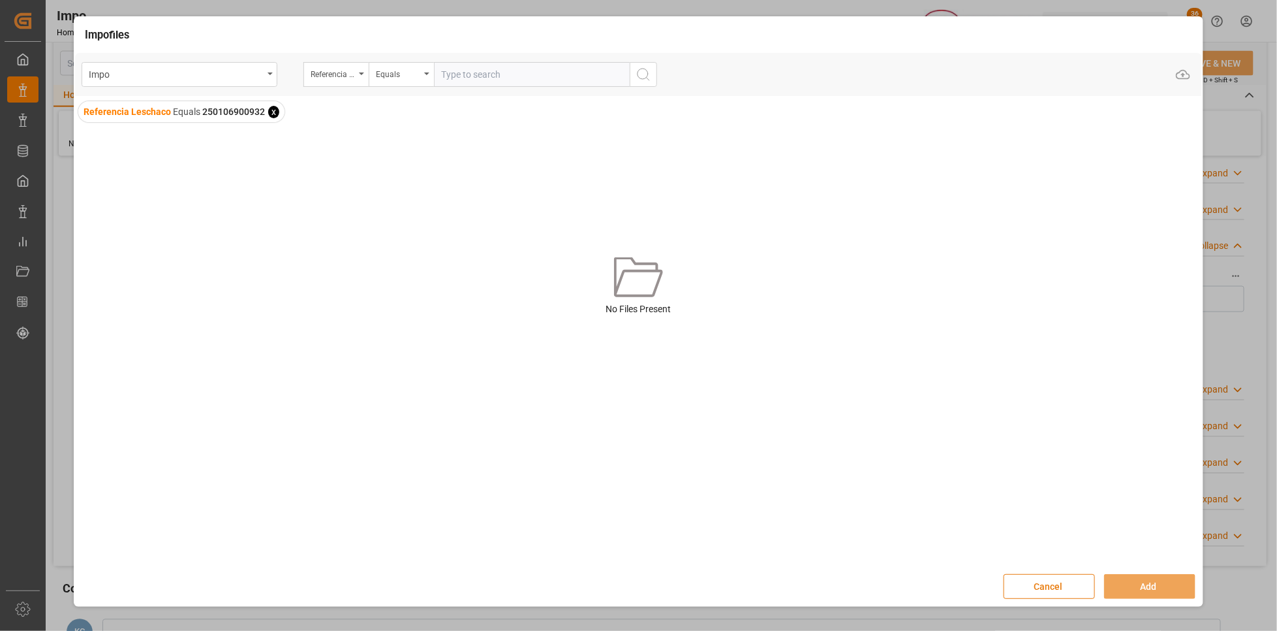
click at [1072, 586] on button "Cancel" at bounding box center [1049, 586] width 91 height 25
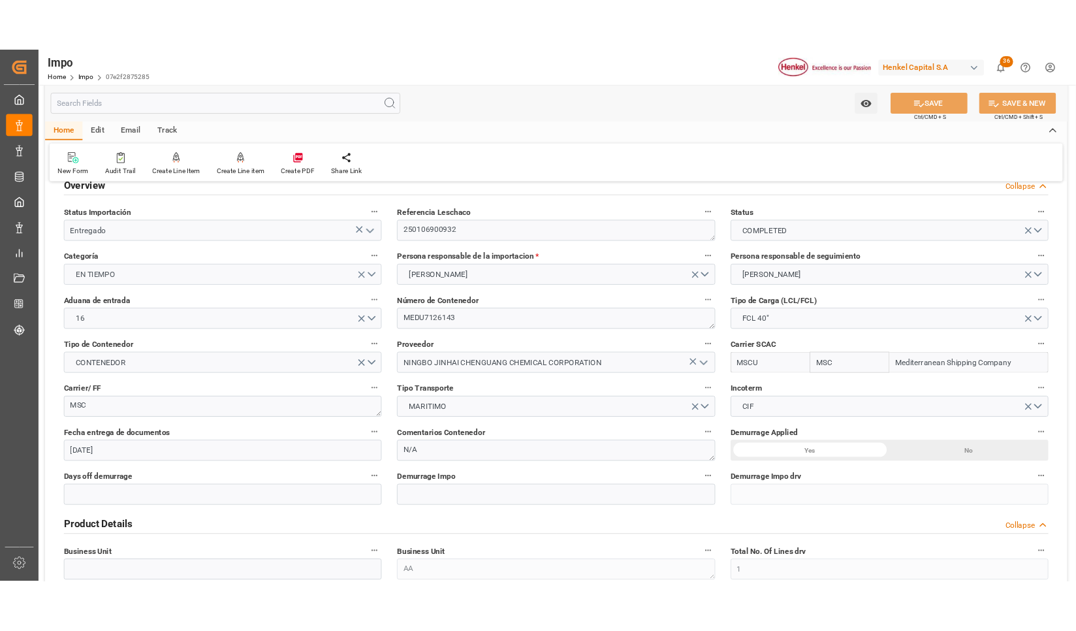
scroll to position [0, 0]
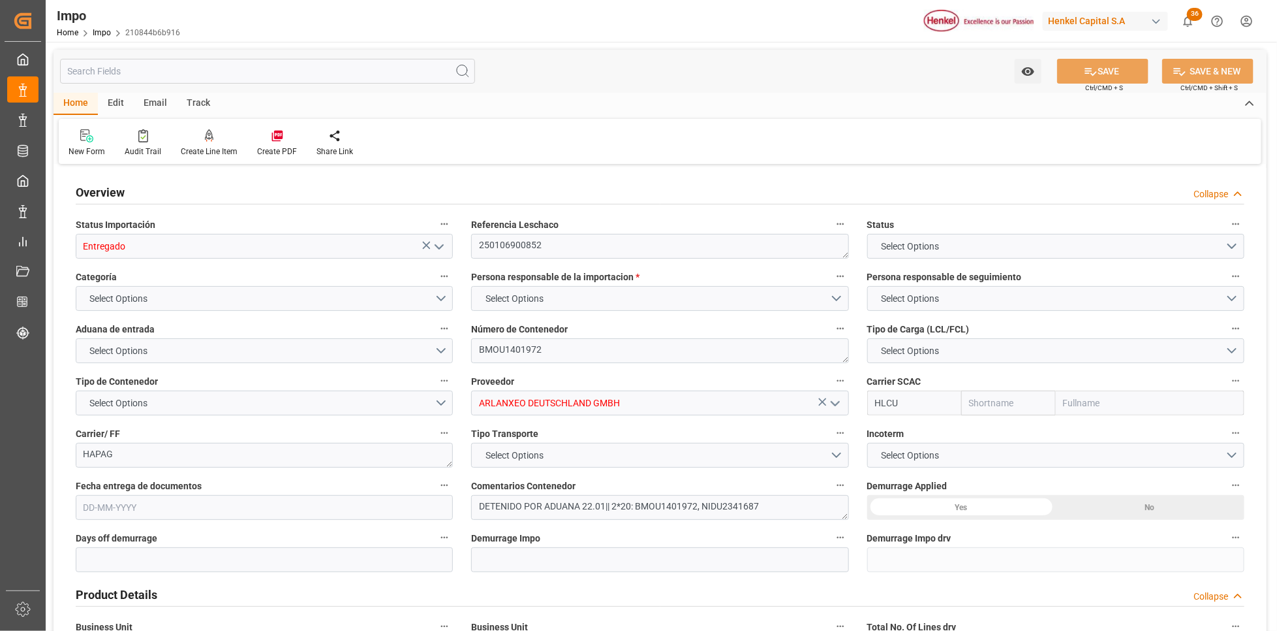
type input "Entregado"
type textarea "250106900852"
type textarea "BMOU1401972"
type input "ARLANXEO DEUTSCHLAND GMBH"
type input "HLCU"
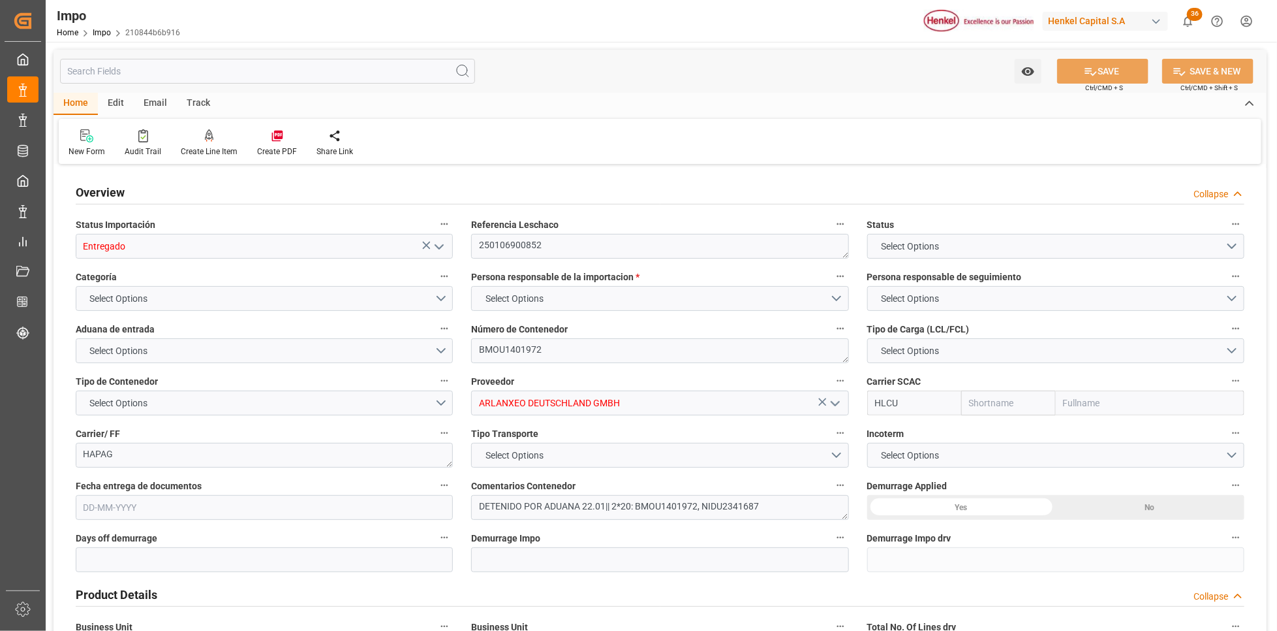
type textarea "HAPAG"
type textarea "DETENIDO POR ADUANA 22.01|| 2*20: BMOU1401972, NIDU2341687"
type textarea "AA"
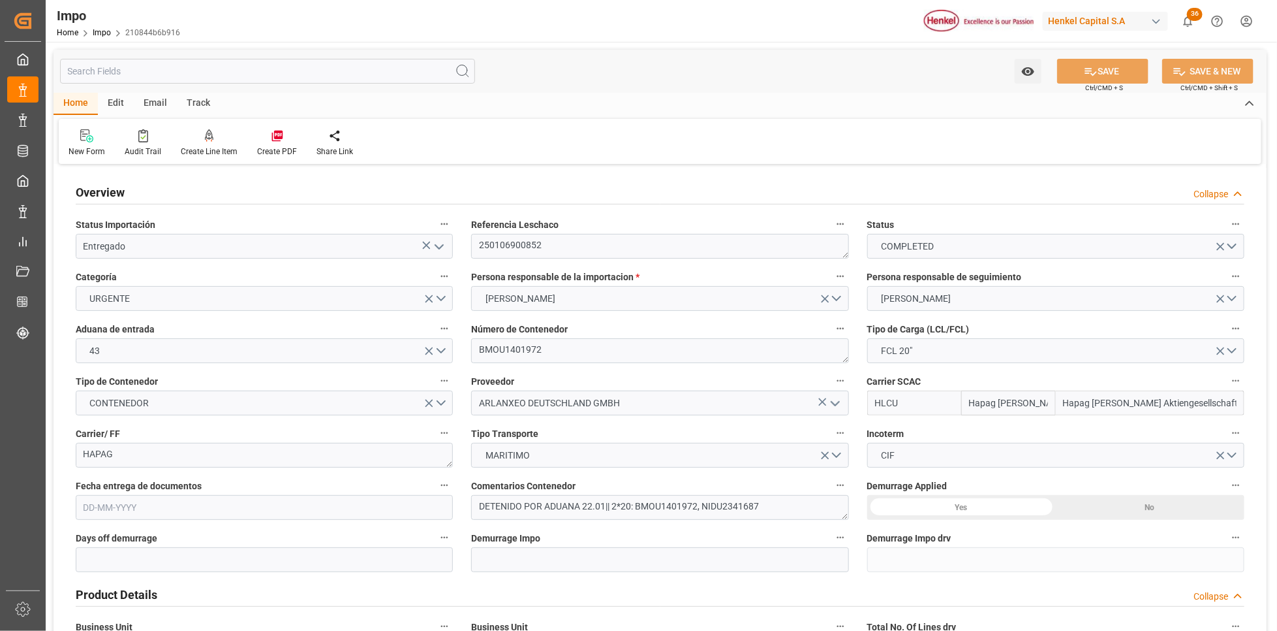
type input "Hapag Lloyd"
type input "Hapag Lloyd Aktiengesellschaft"
type input "6"
type input "53.76"
type input "32"
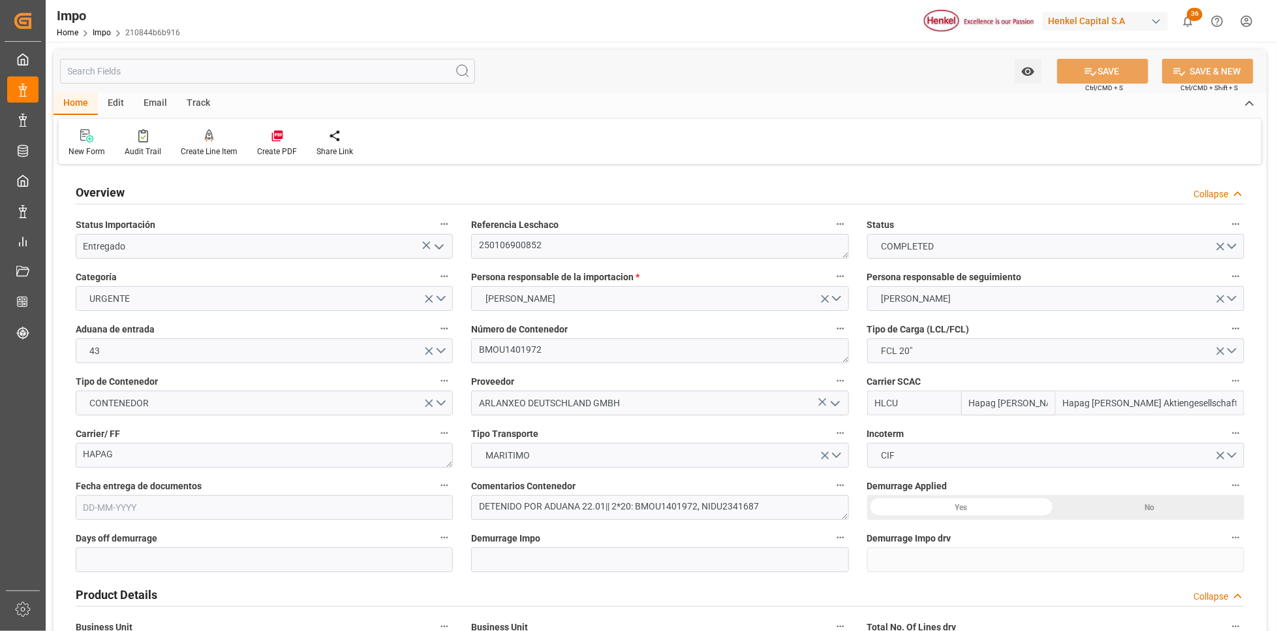
type input "10-01-2025"
click at [511, 229] on span "Referencia Leschaco" at bounding box center [514, 225] width 87 height 14
click at [832, 229] on button "Referencia Leschaco" at bounding box center [840, 223] width 17 height 17
click at [509, 245] on textarea "250106900852" at bounding box center [659, 246] width 377 height 25
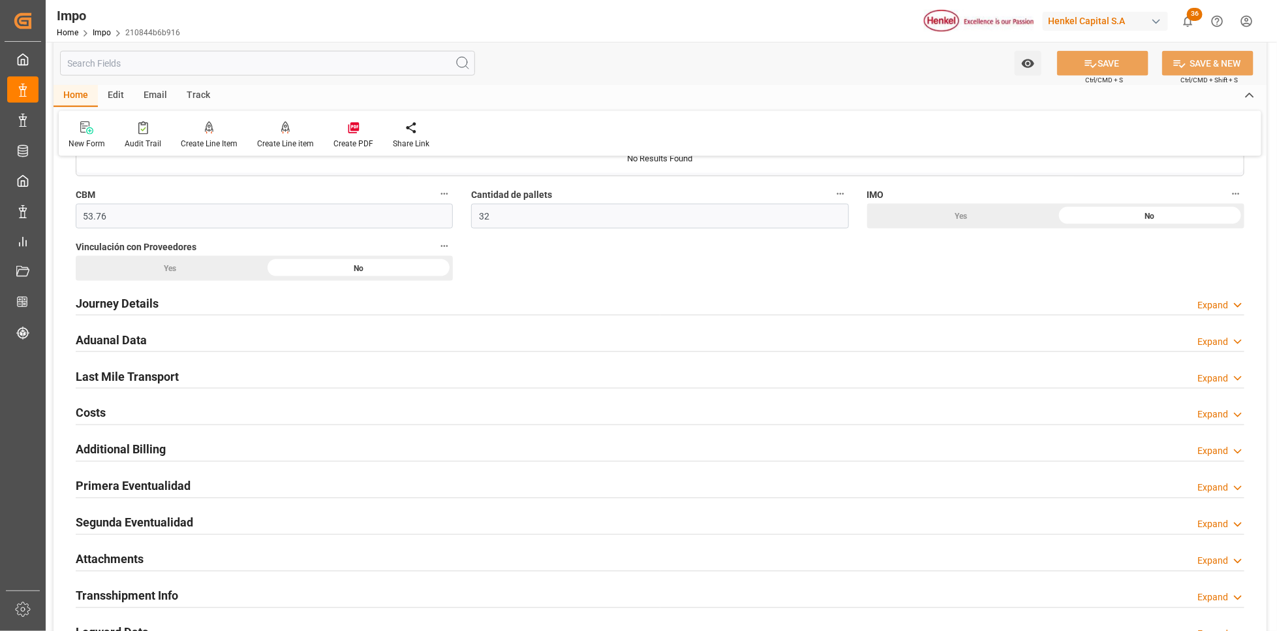
scroll to position [979, 0]
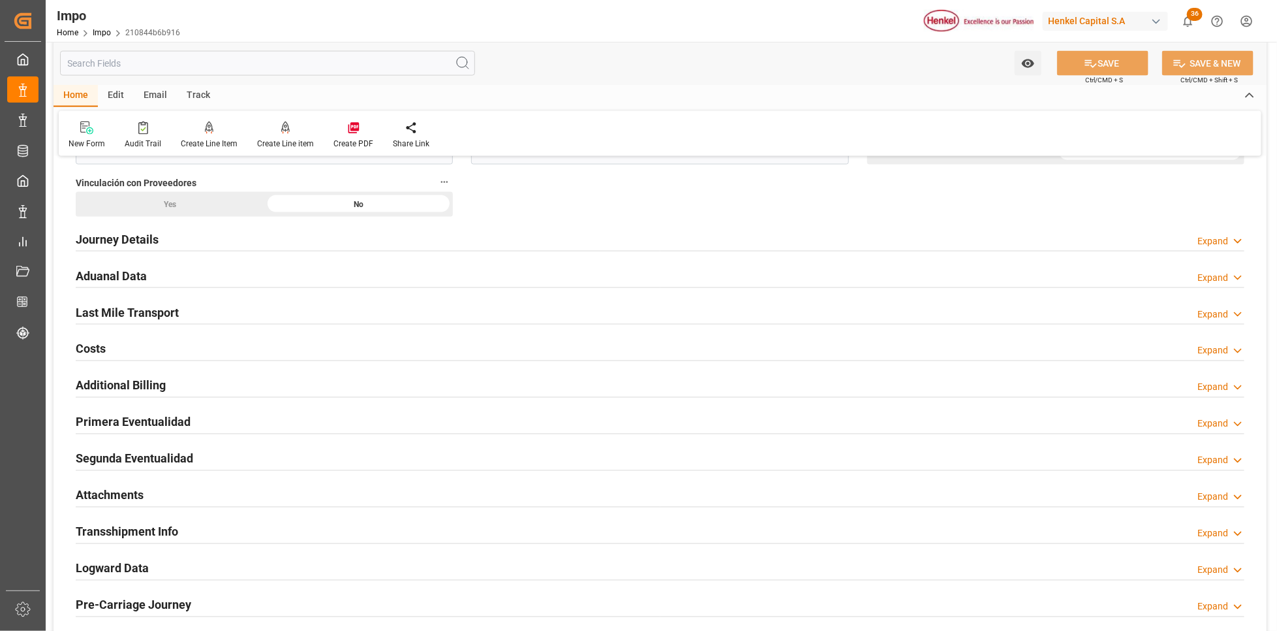
click at [104, 499] on h2 "Attachments" at bounding box center [110, 495] width 68 height 18
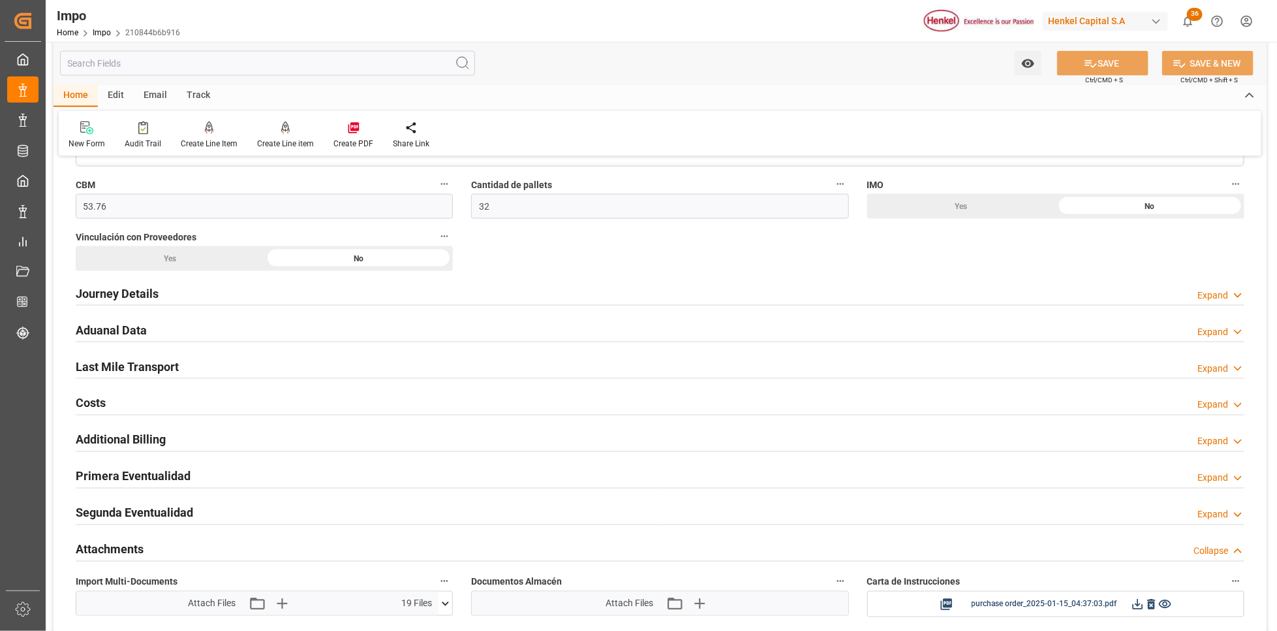
scroll to position [881, 0]
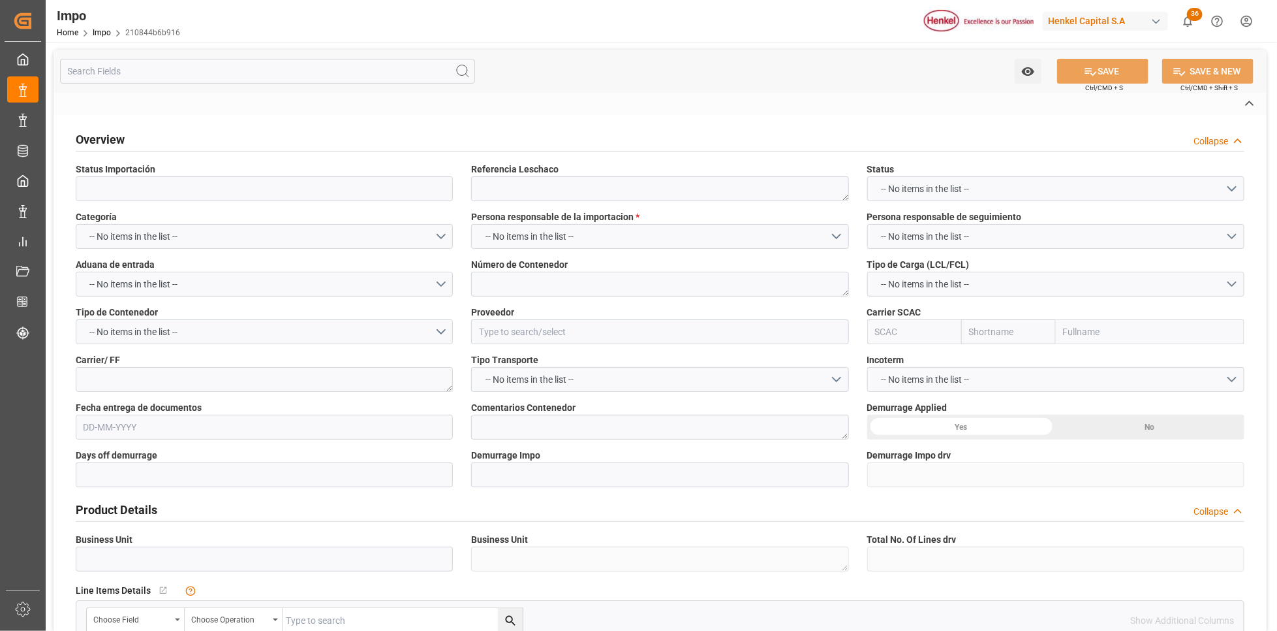
type input "Entregado"
type textarea "250106900852"
type textarea "BMOU1401972"
type input "ARLANXEO DEUTSCHLAND GMBH"
type input "HLCU"
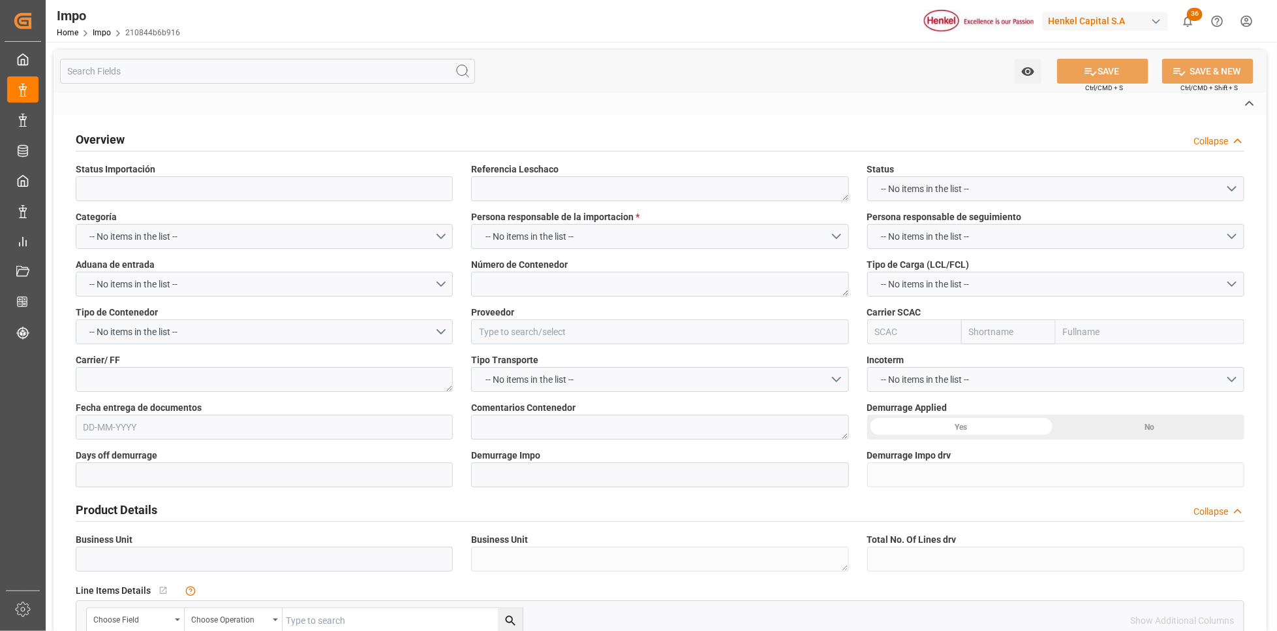
type textarea "HAPAG"
type textarea "DETENIDO POR ADUANA 22.01|| 2*20: BMOU1401972, NIDU2341687"
type textarea "AA"
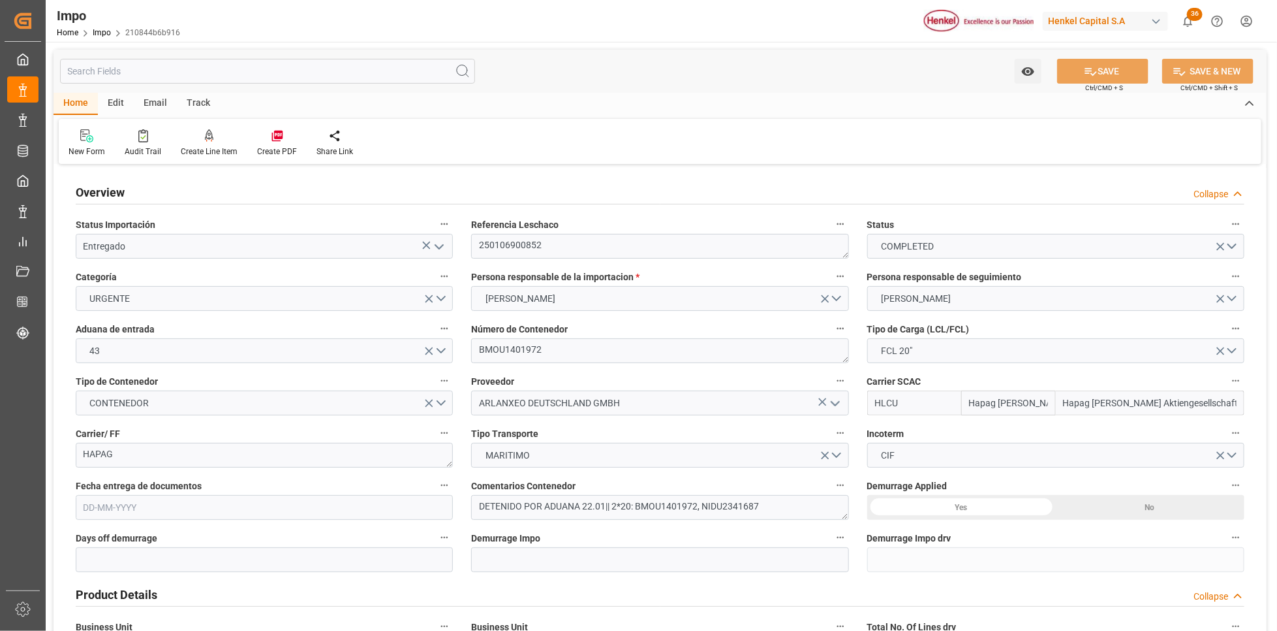
type input "Hapag Lloyd"
type input "Hapag Lloyd Aktiengesellschaft"
type input "6"
type input "53.76"
type input "32"
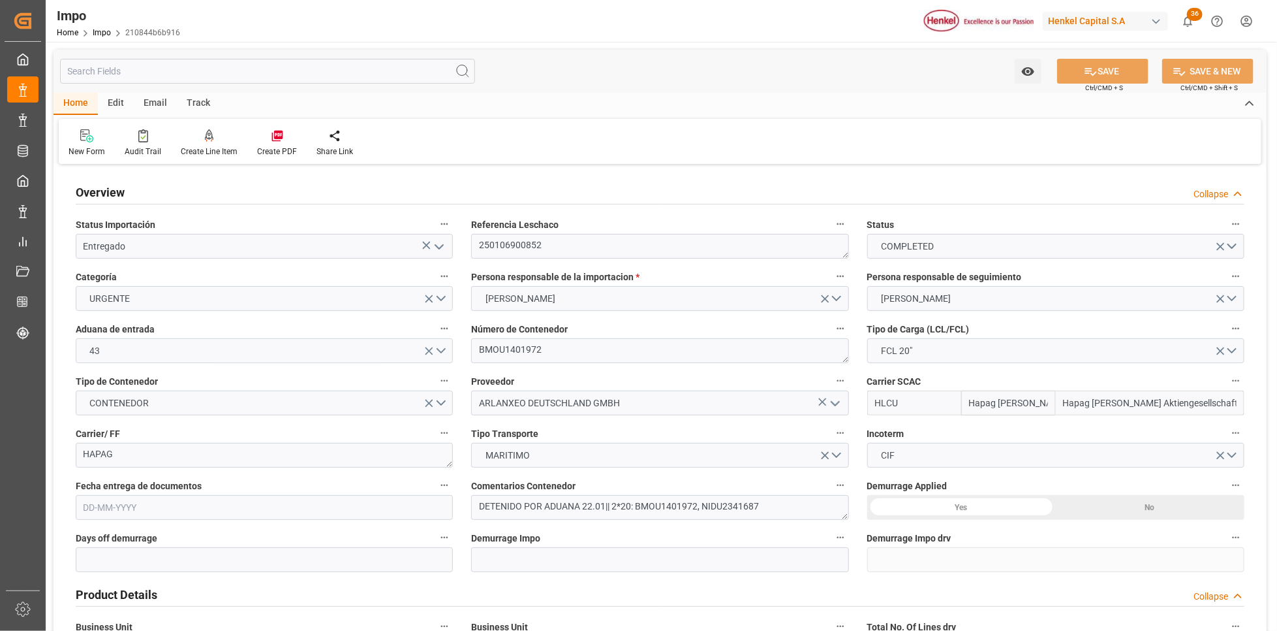
type input "10-01-2025"
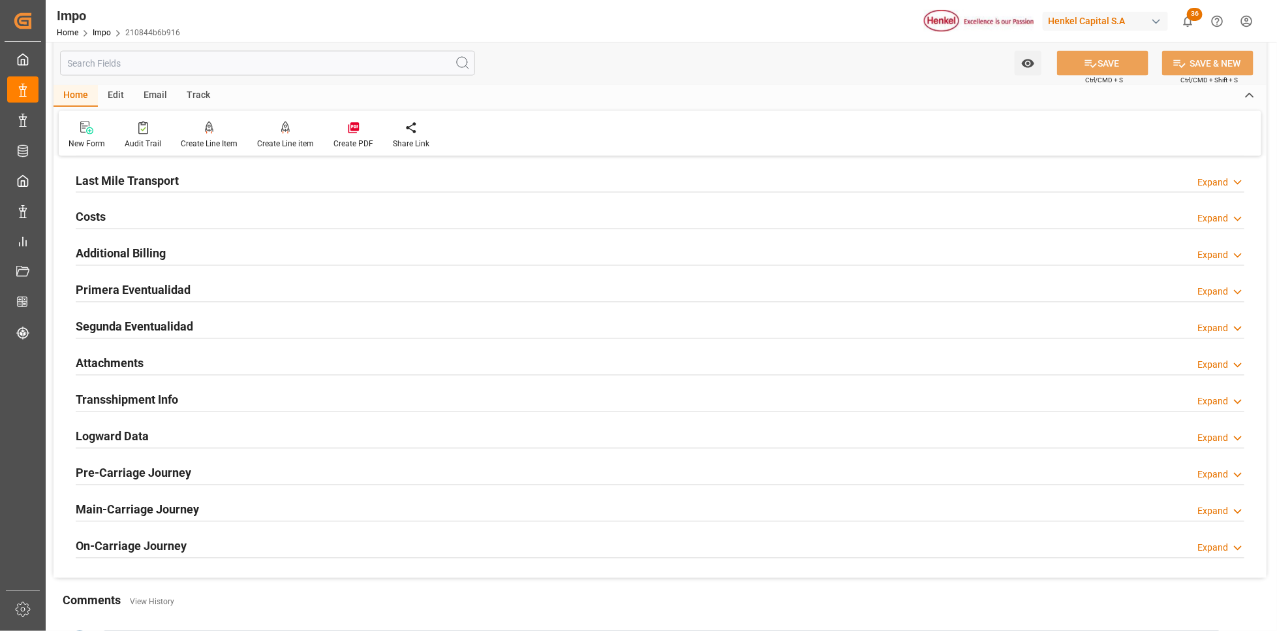
scroll to position [1175, 0]
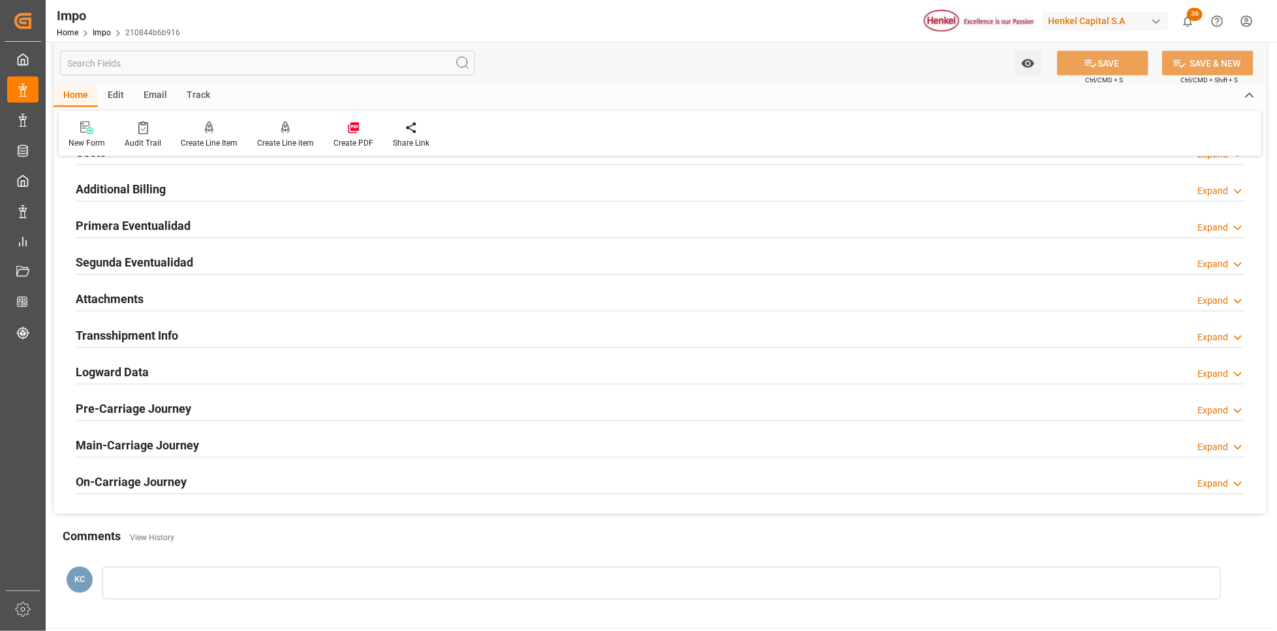
click at [110, 304] on h2 "Attachments" at bounding box center [110, 299] width 68 height 18
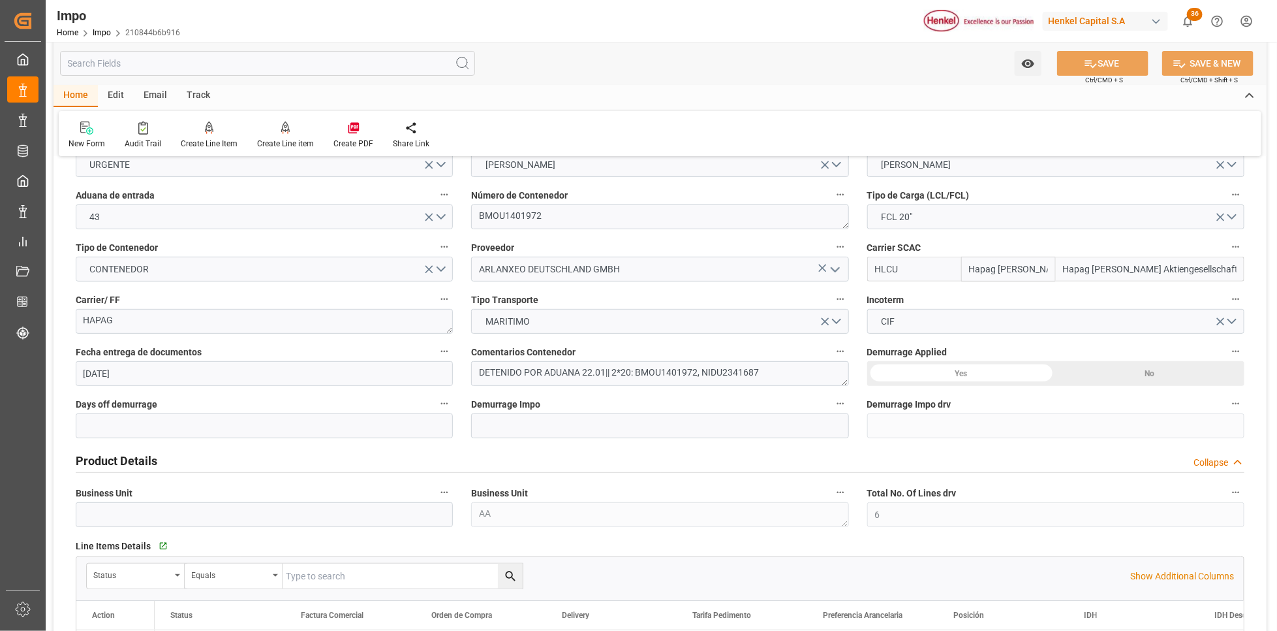
scroll to position [0, 0]
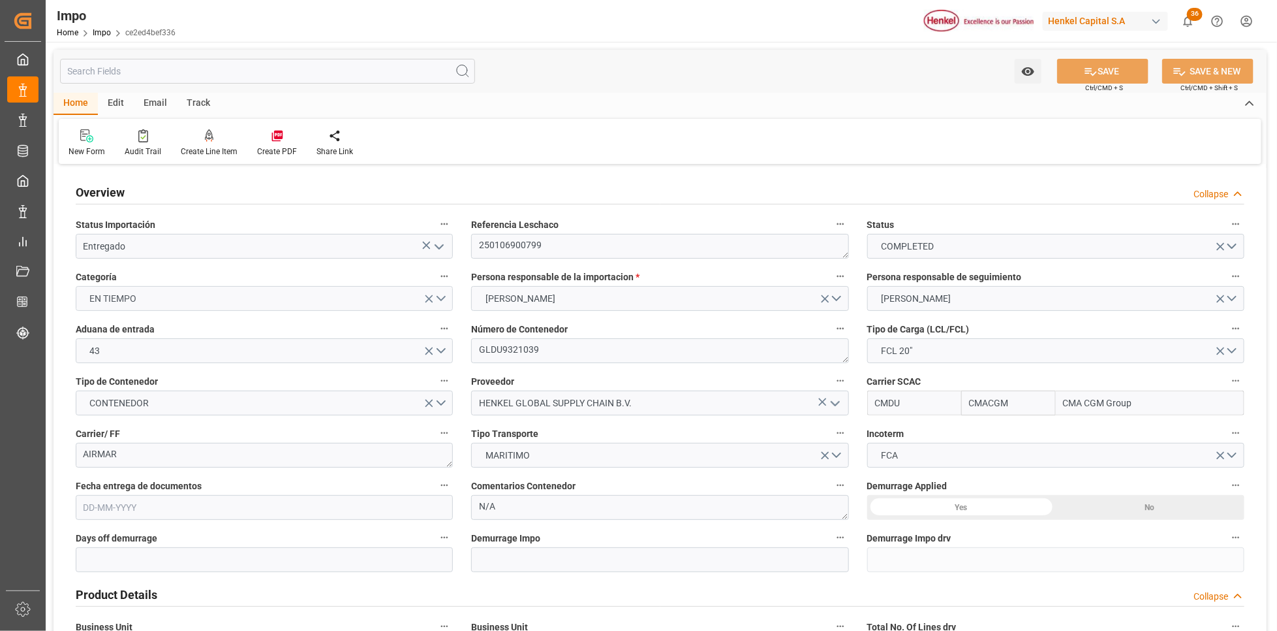
type input "CMACGM"
type input "CMA CGM Group"
type input "1"
type input "25.056"
type input "18"
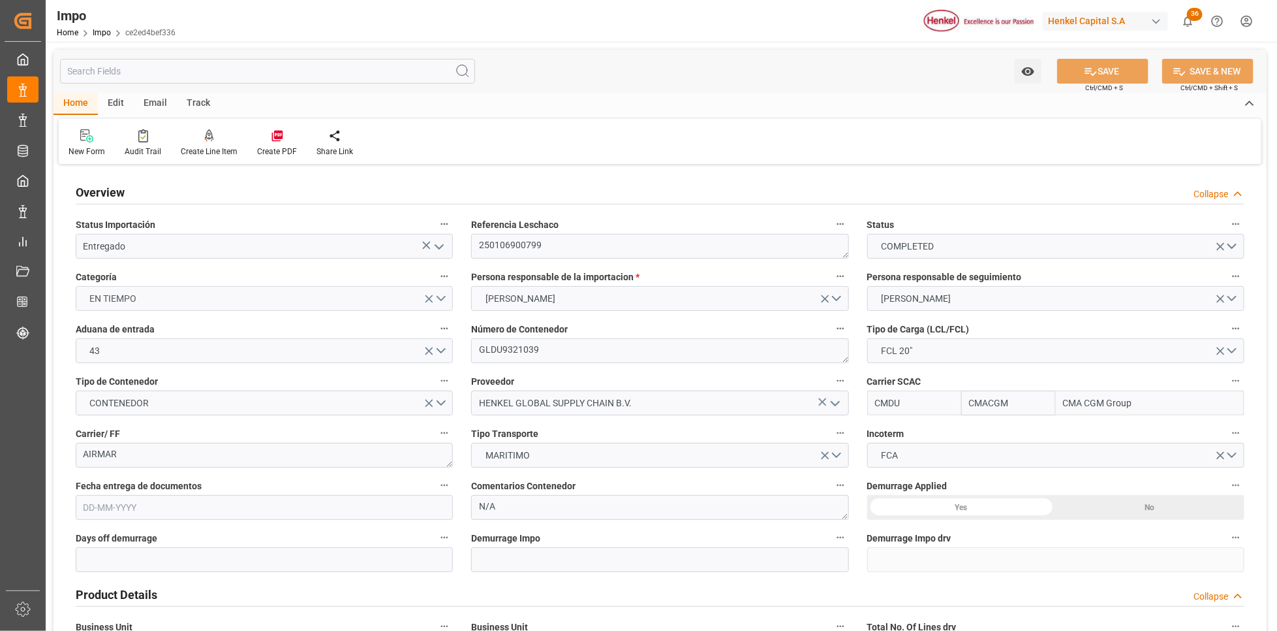
type input "[DATE]"
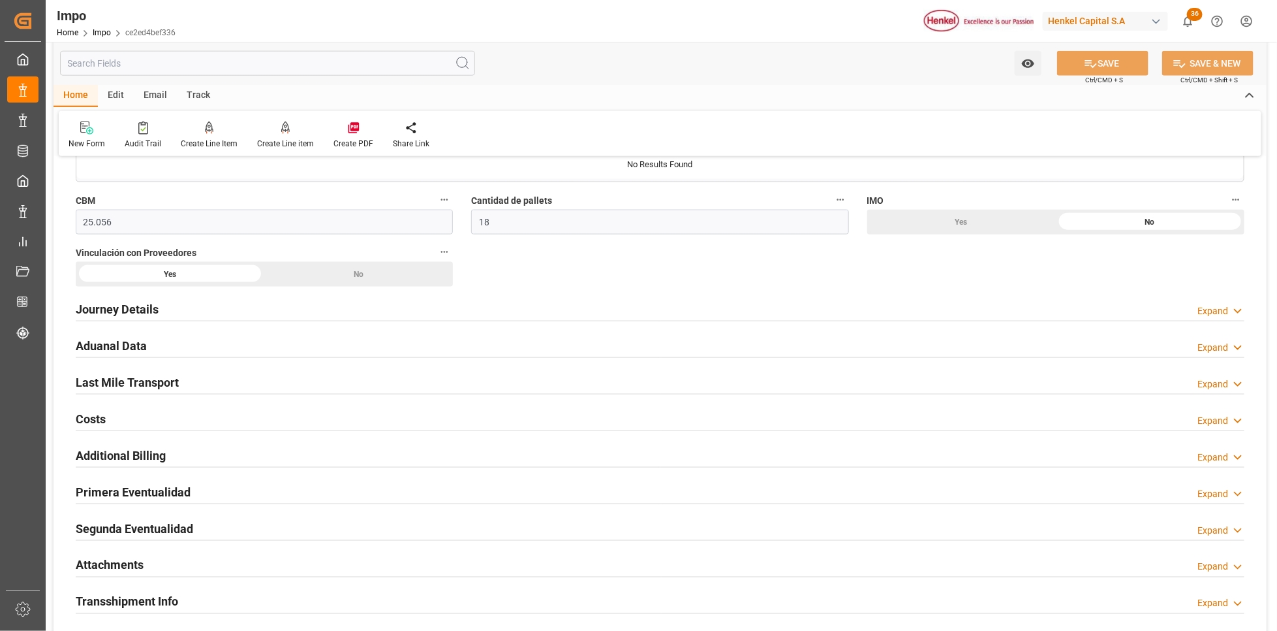
scroll to position [881, 0]
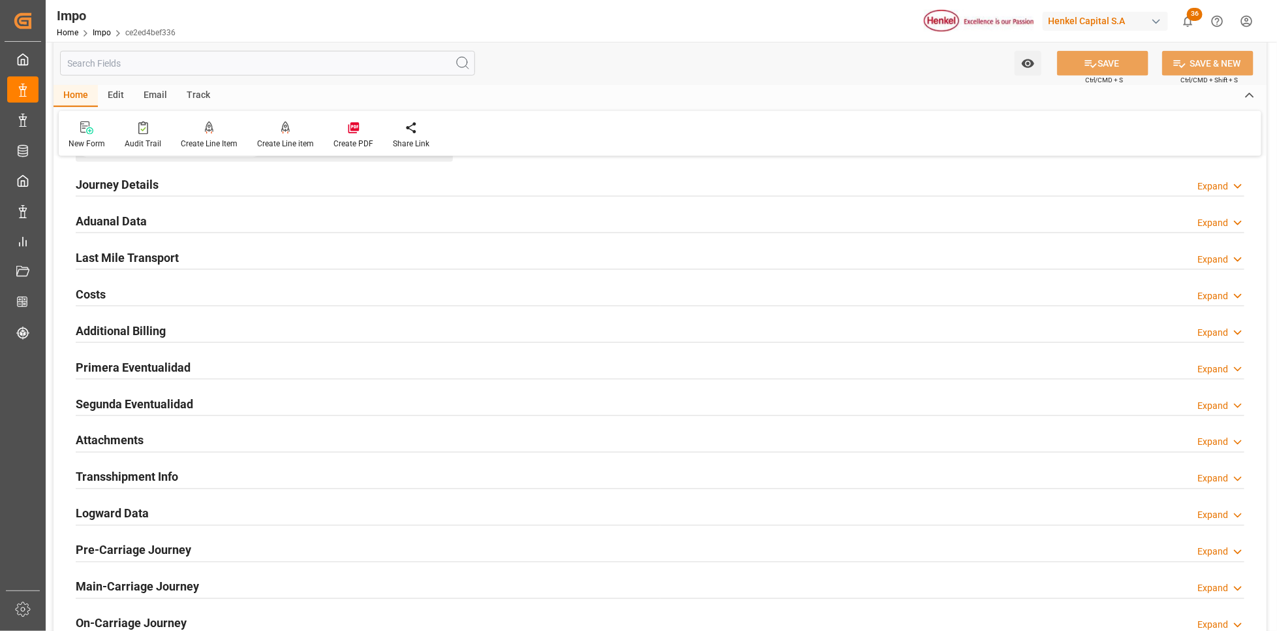
click at [159, 364] on h2 "Primera Eventualidad" at bounding box center [133, 367] width 115 height 18
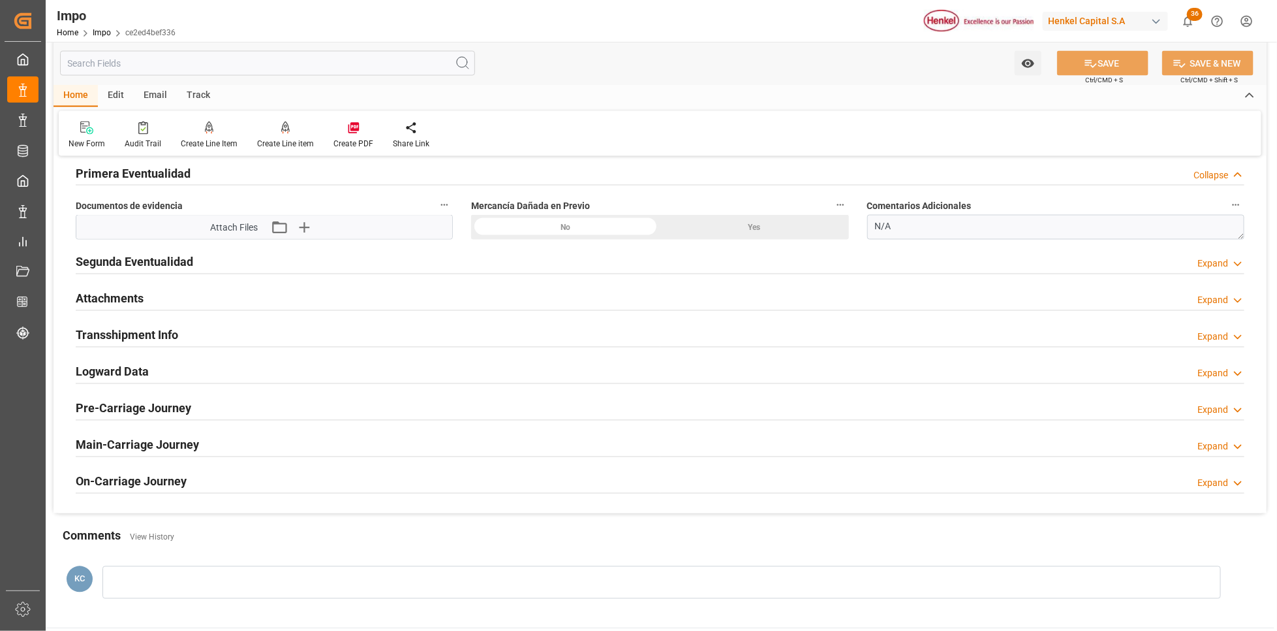
scroll to position [1077, 0]
click at [121, 298] on h2 "Attachments" at bounding box center [110, 297] width 68 height 18
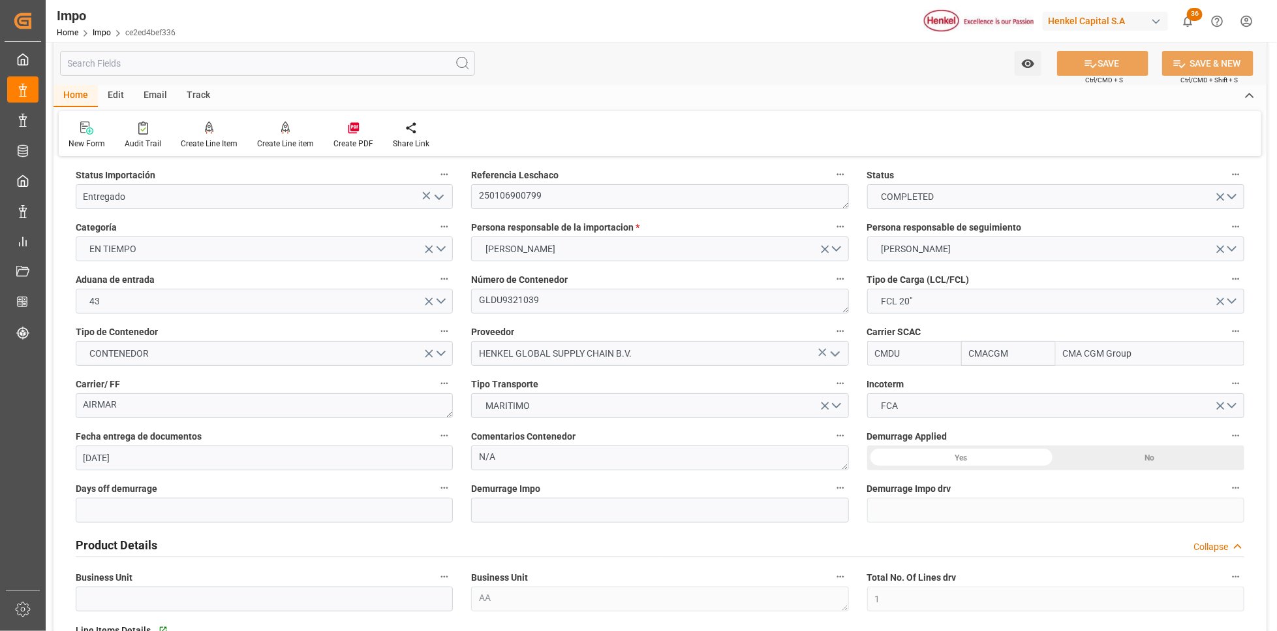
scroll to position [0, 0]
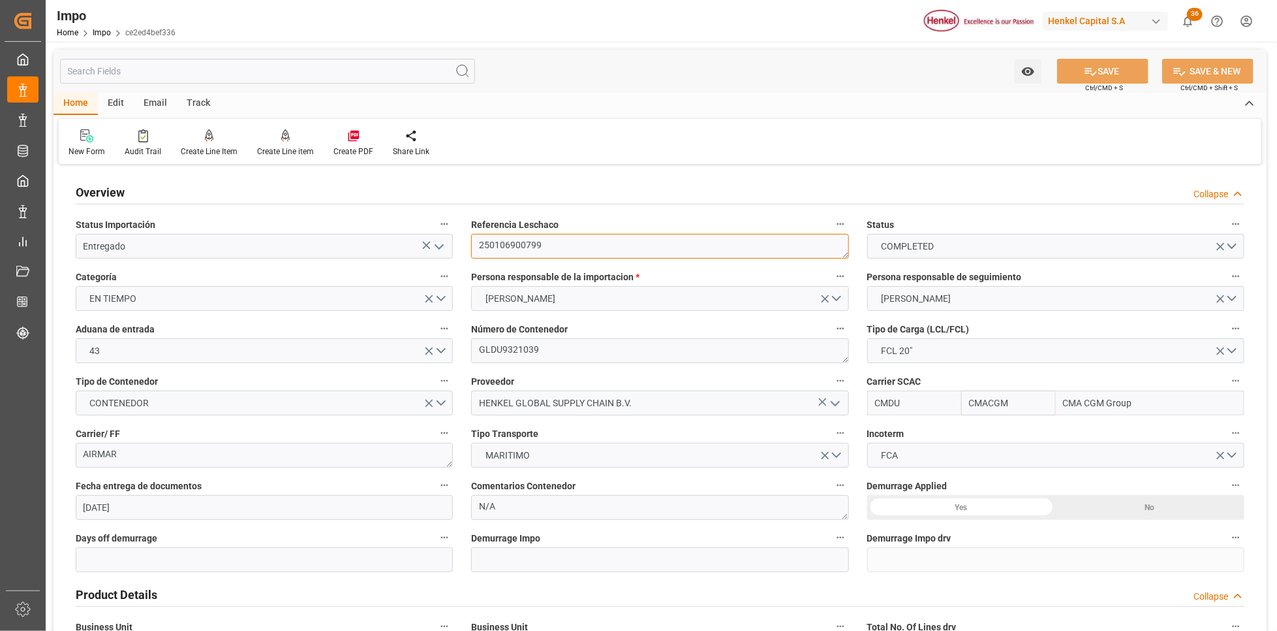
click at [508, 242] on textarea "250106900799" at bounding box center [659, 246] width 377 height 25
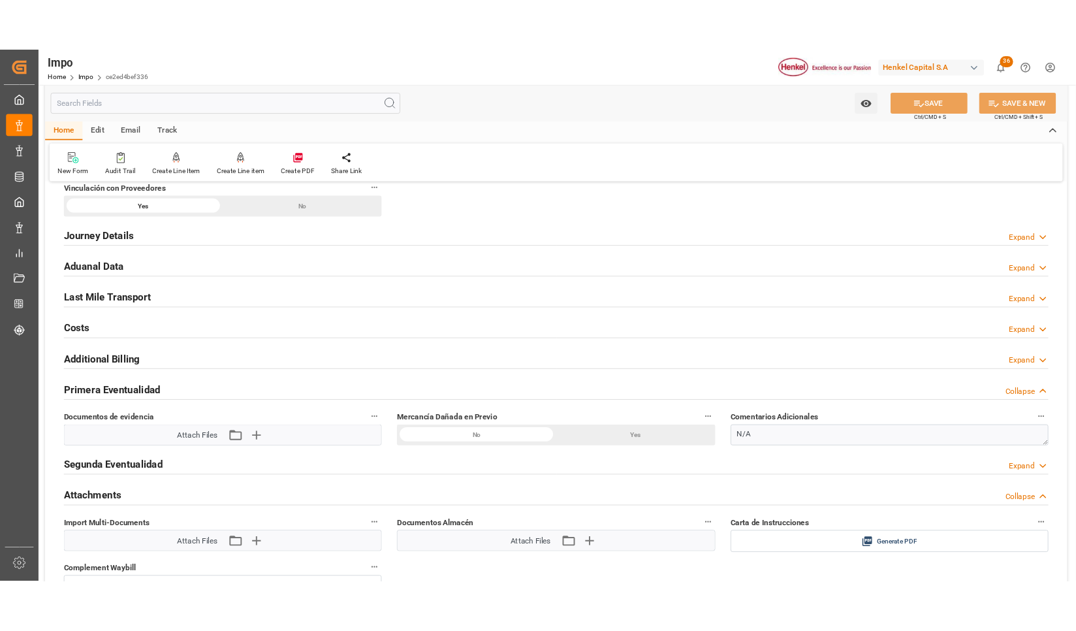
scroll to position [979, 0]
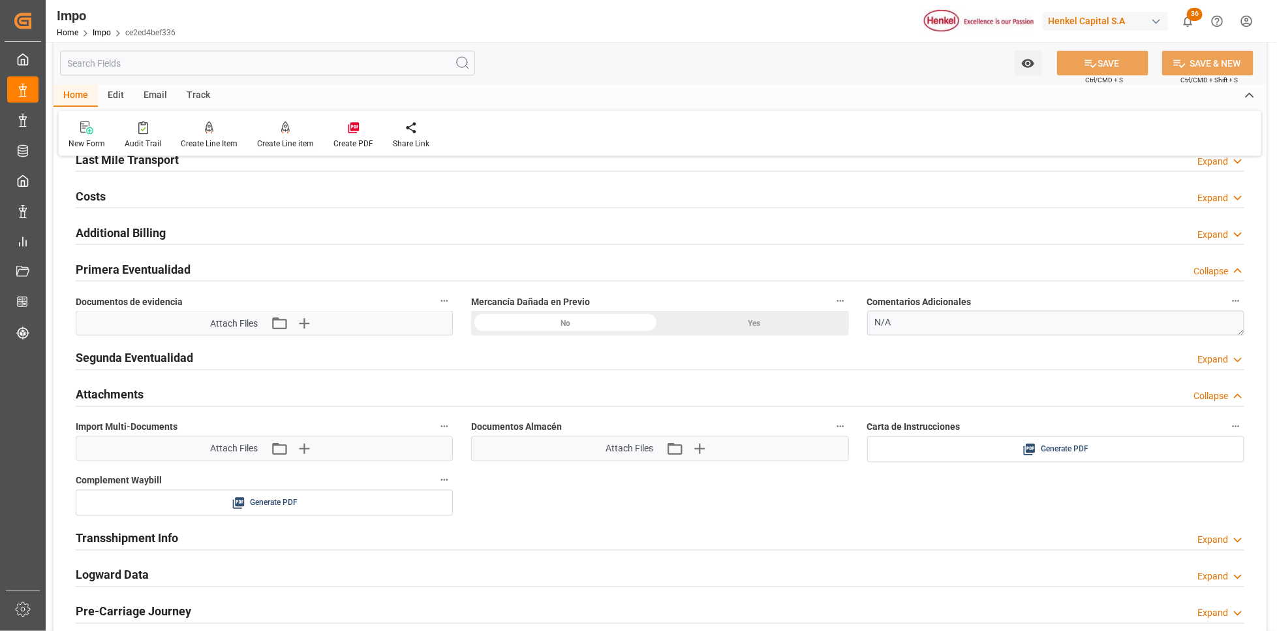
drag, startPoint x: 267, startPoint y: 443, endPoint x: 275, endPoint y: 452, distance: 12.5
click at [275, 452] on icon "button" at bounding box center [279, 448] width 21 height 21
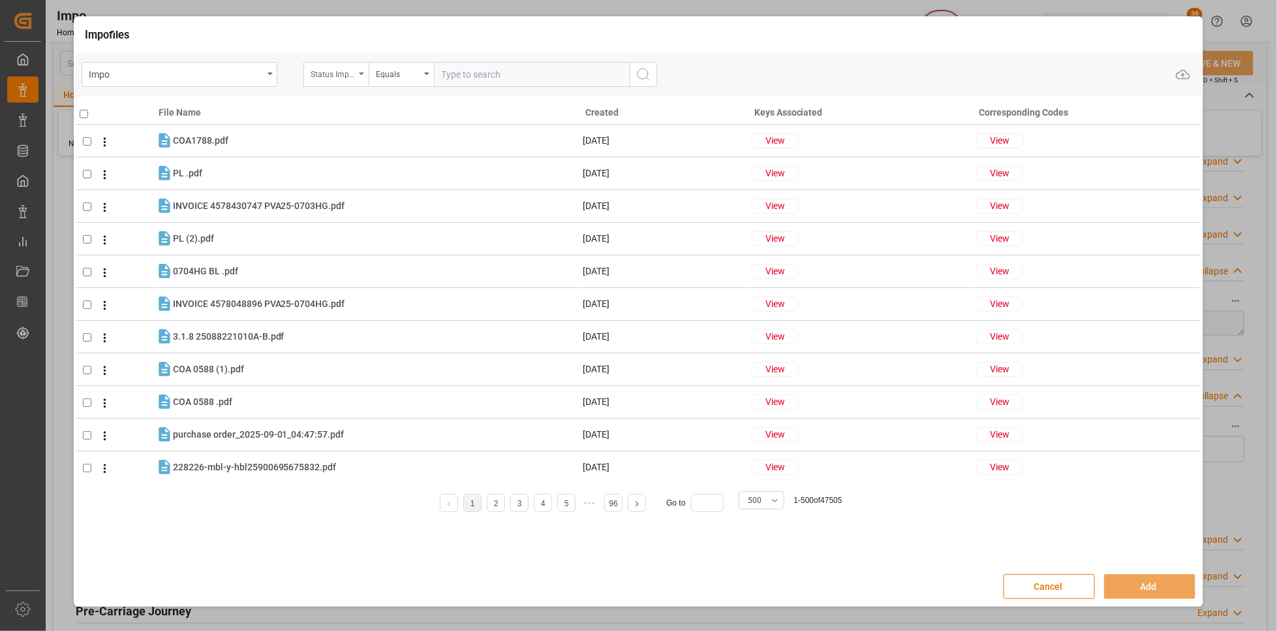
click at [364, 75] on div "Status Importación" at bounding box center [336, 74] width 65 height 25
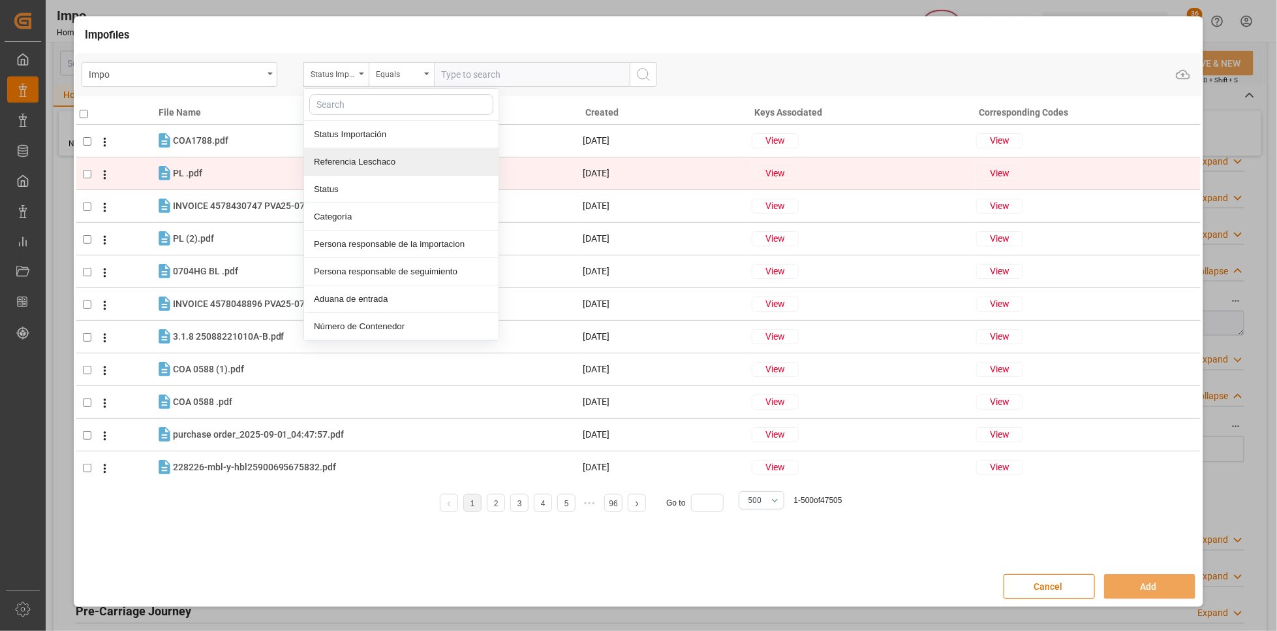
click at [355, 161] on div "Referencia Leschaco" at bounding box center [401, 161] width 195 height 27
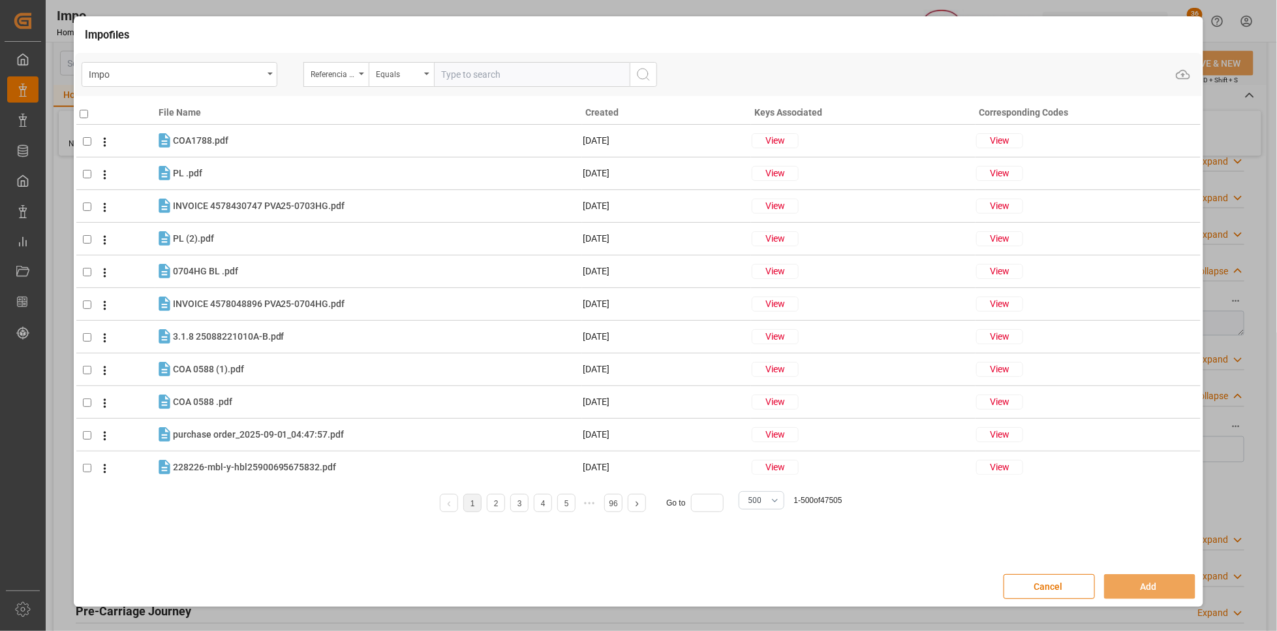
click at [464, 74] on input "text" at bounding box center [532, 74] width 196 height 25
paste input "250106900799"
type input "250106900799"
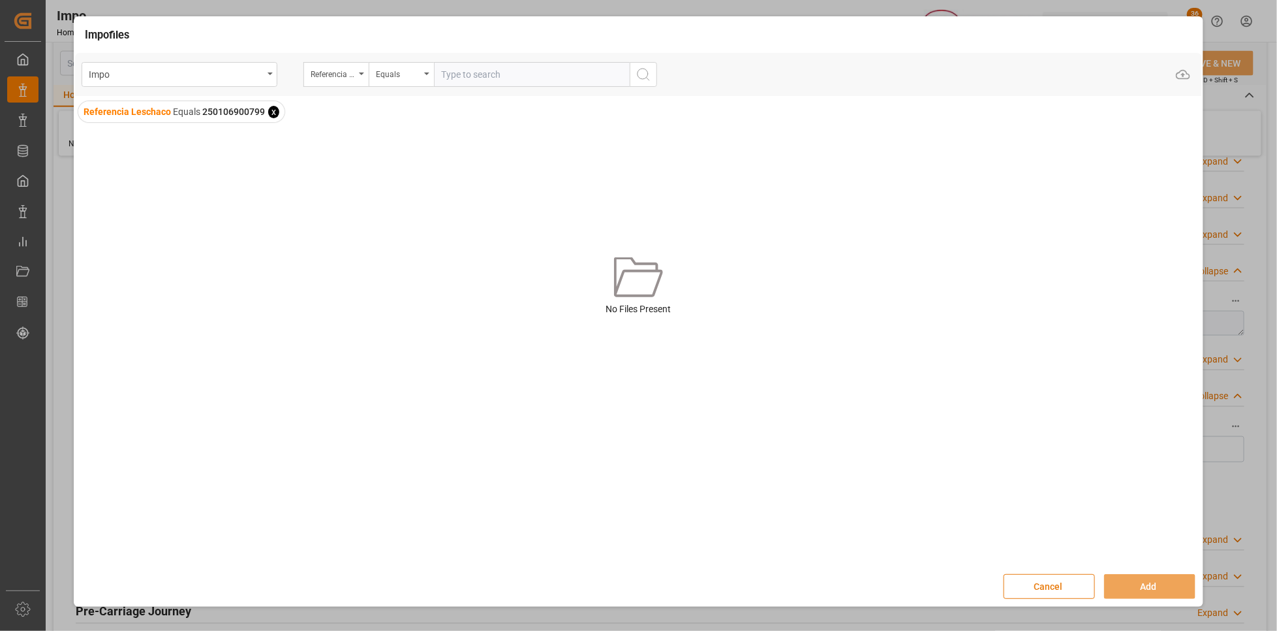
click at [1087, 587] on button "Cancel" at bounding box center [1049, 586] width 91 height 25
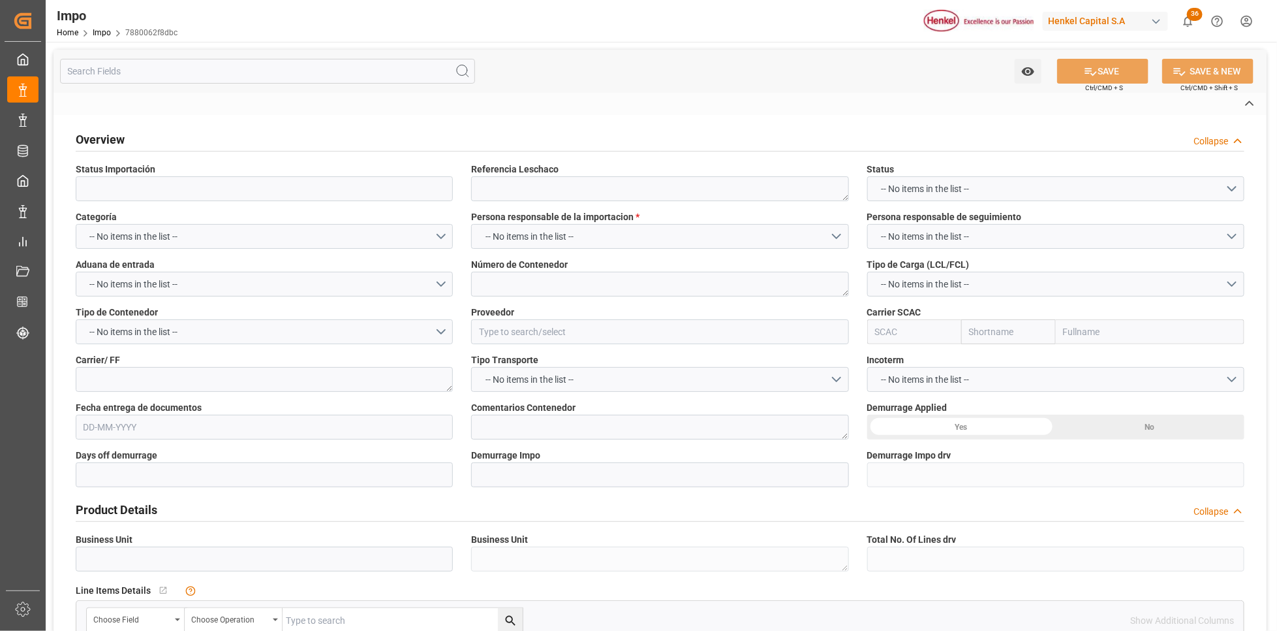
type input "Entregado"
type textarea "250206900940"
type textarea "MSDU4085665"
type input "HENKEL GLOBAL SUPPLY CHAIN B.V."
type input "MSCU"
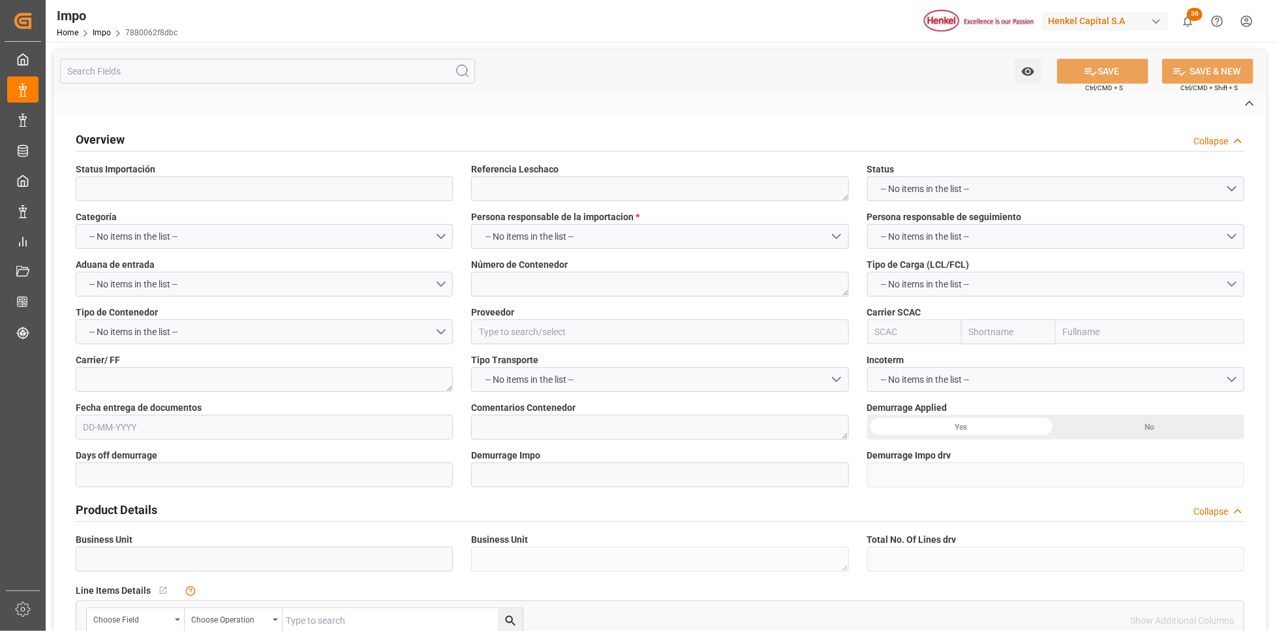
type textarea "DHL"
type textarea "N/A"
type textarea "AA"
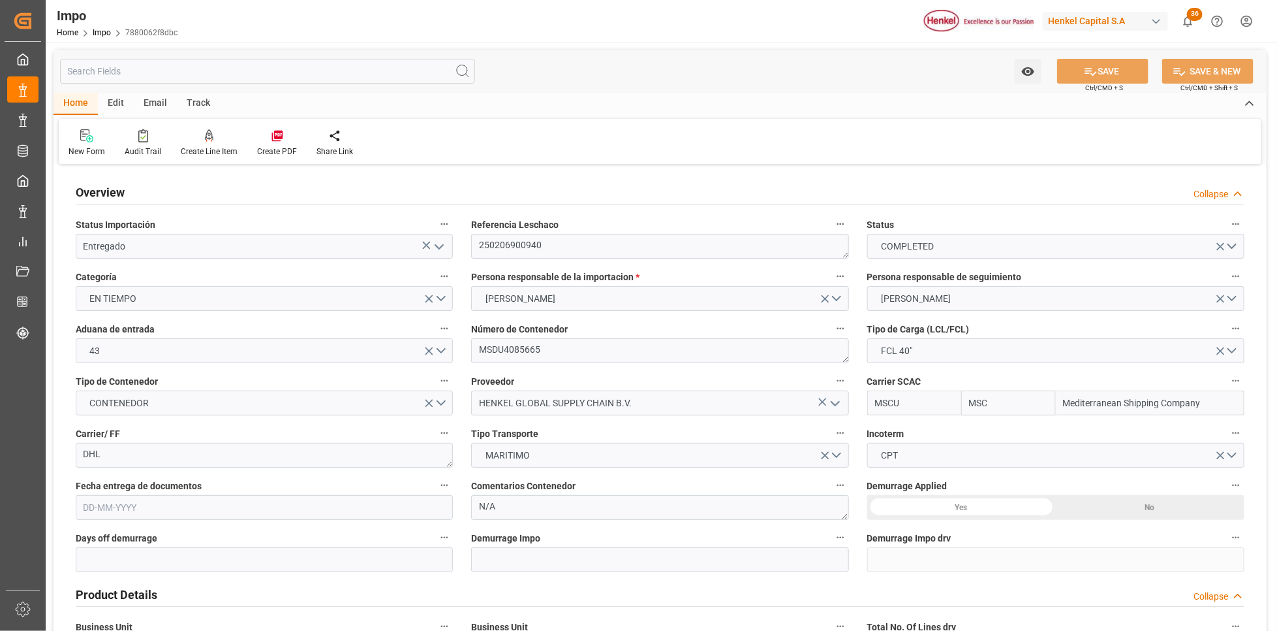
type input "MSC"
type input "Mediterranean Shipping Company"
type input "6"
type input "50"
type input "22"
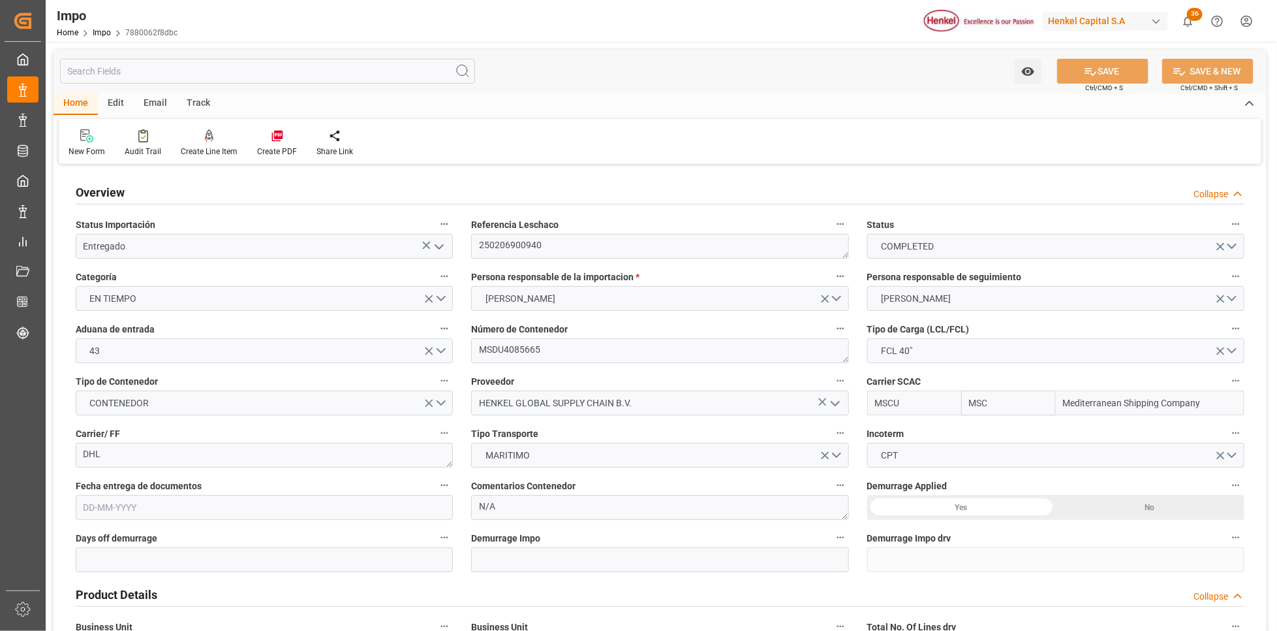
type input "[DATE]"
click at [496, 241] on textarea "250206900940" at bounding box center [659, 246] width 377 height 25
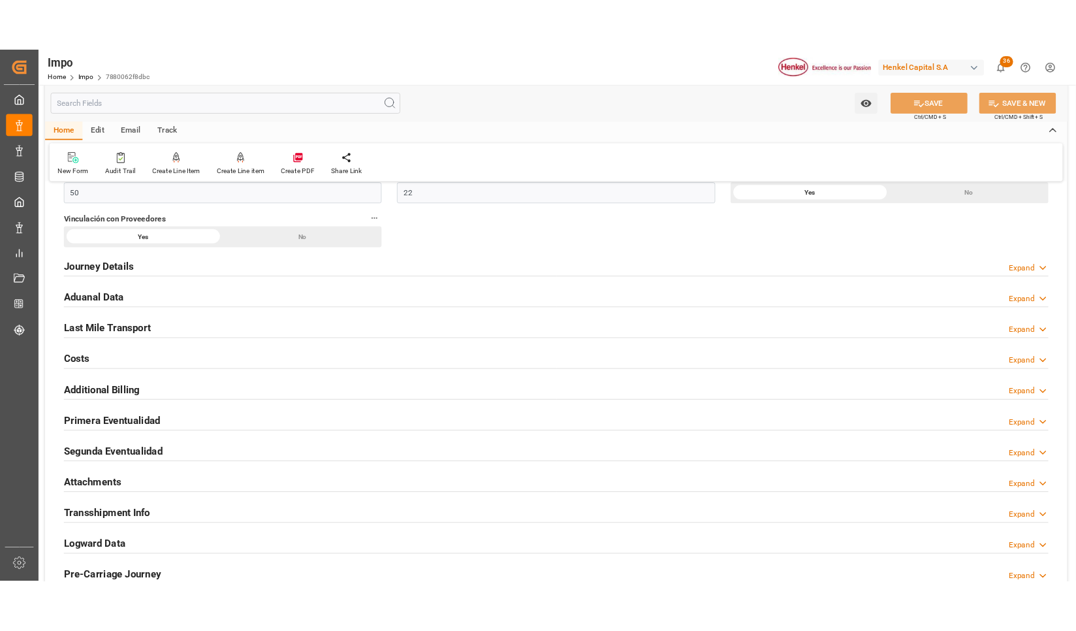
scroll to position [979, 0]
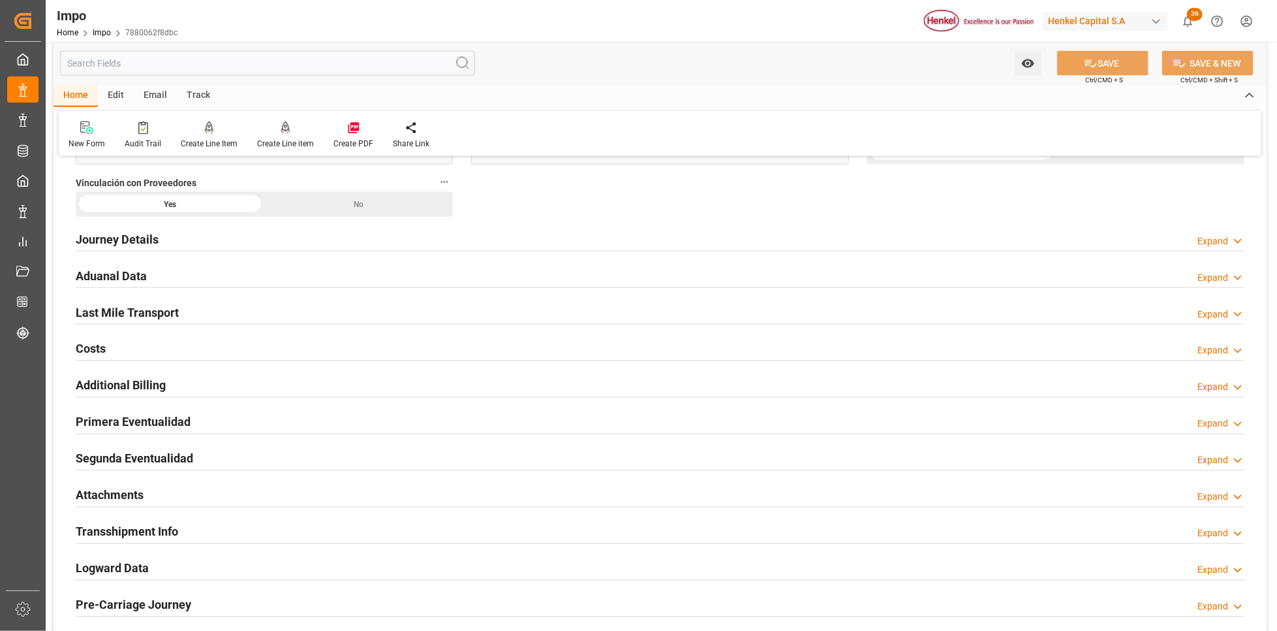
click at [120, 500] on h2 "Attachments" at bounding box center [110, 495] width 68 height 18
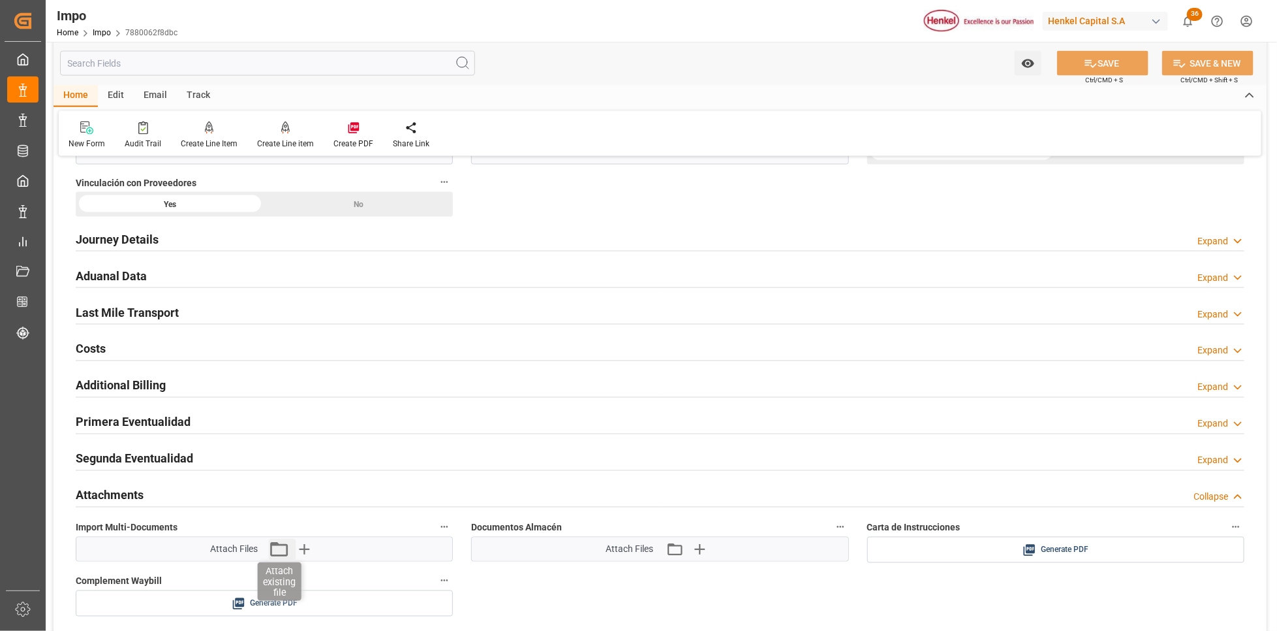
click at [274, 551] on icon "button" at bounding box center [279, 549] width 21 height 21
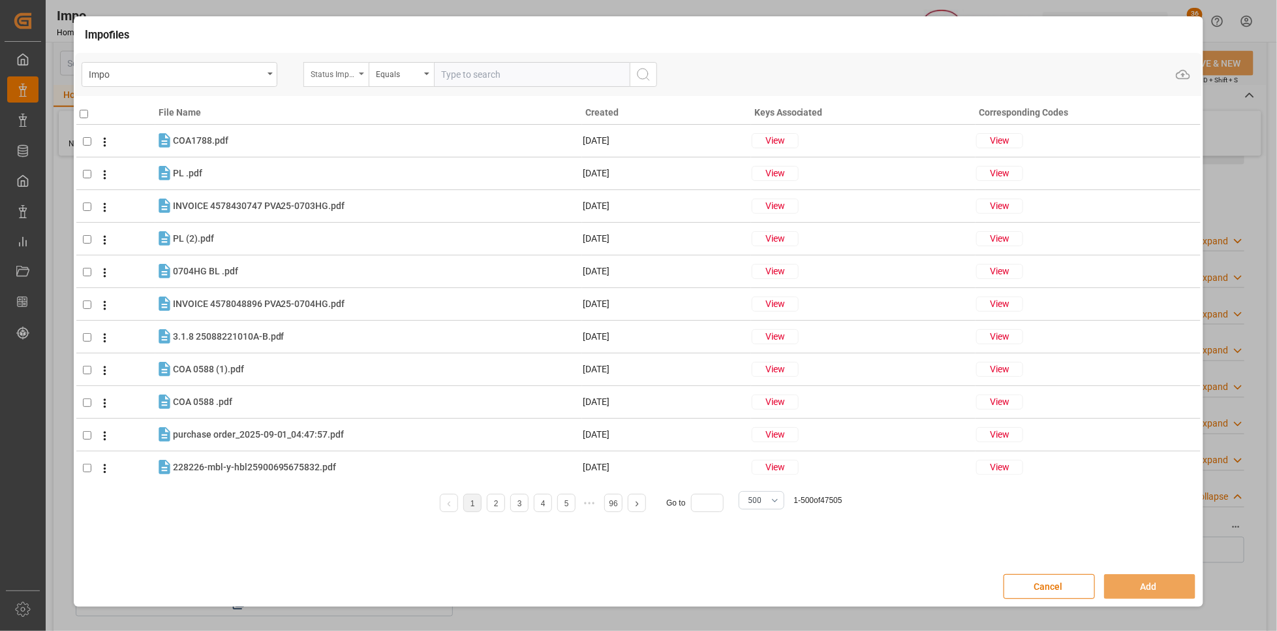
click at [363, 70] on div "Status Importación" at bounding box center [336, 74] width 65 height 25
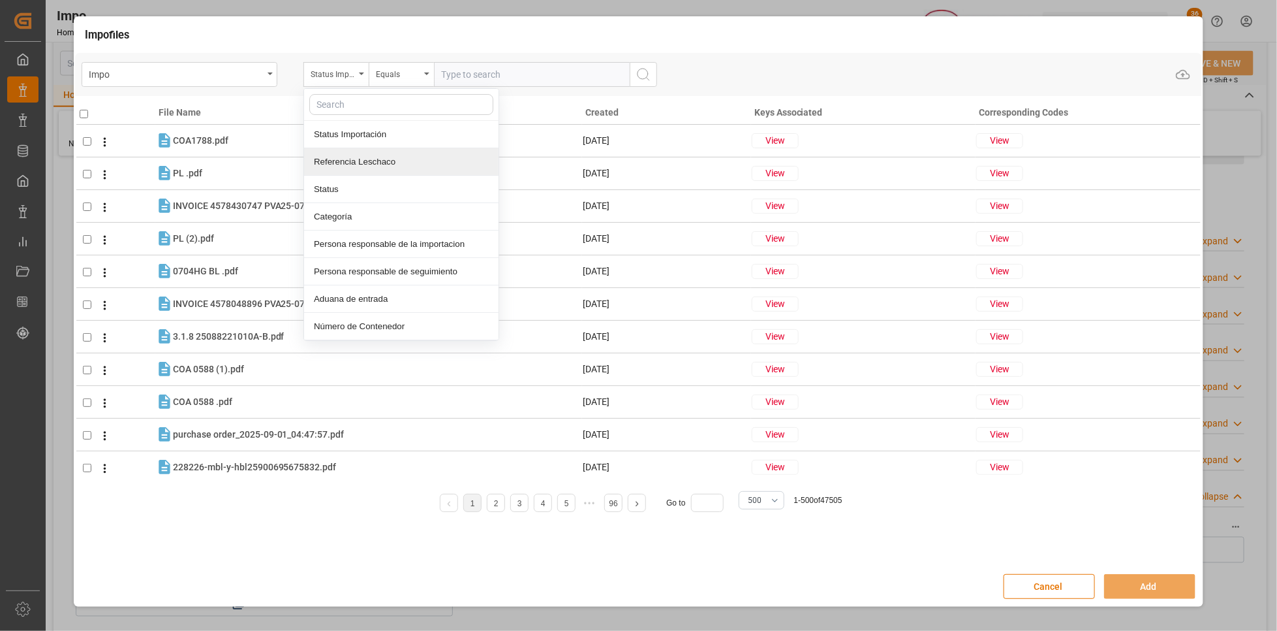
click at [336, 155] on div "Referencia Leschaco" at bounding box center [401, 161] width 195 height 27
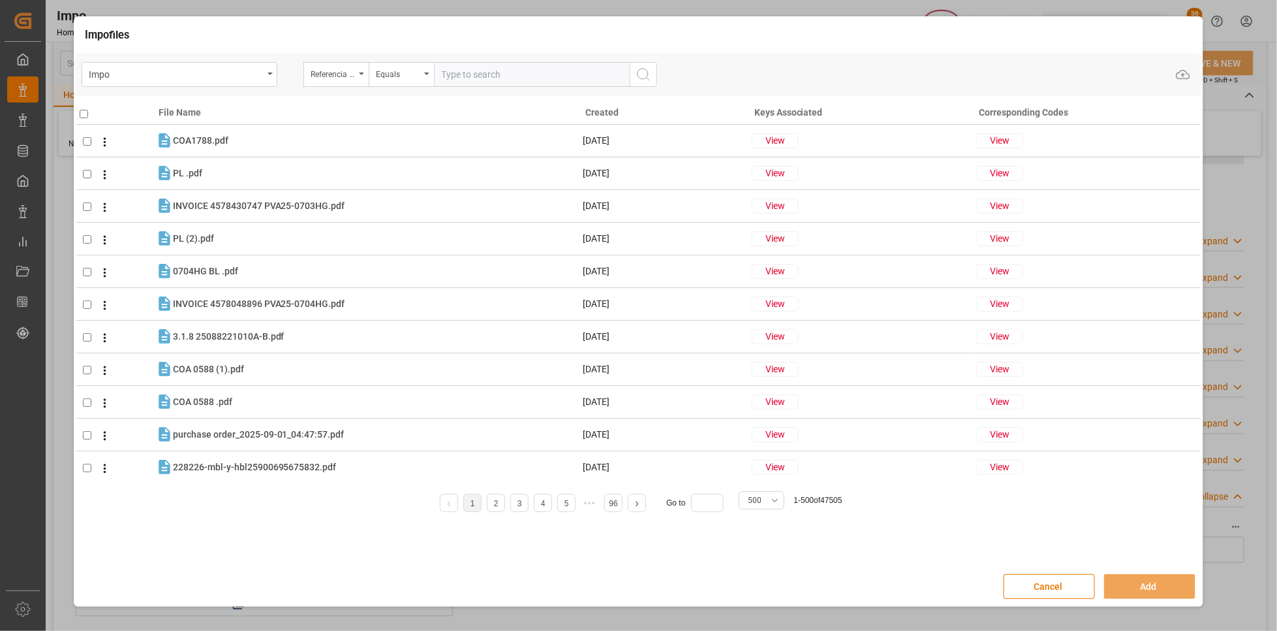
click at [449, 80] on input "text" at bounding box center [532, 74] width 196 height 25
paste input "250206900940"
type input "250206900940"
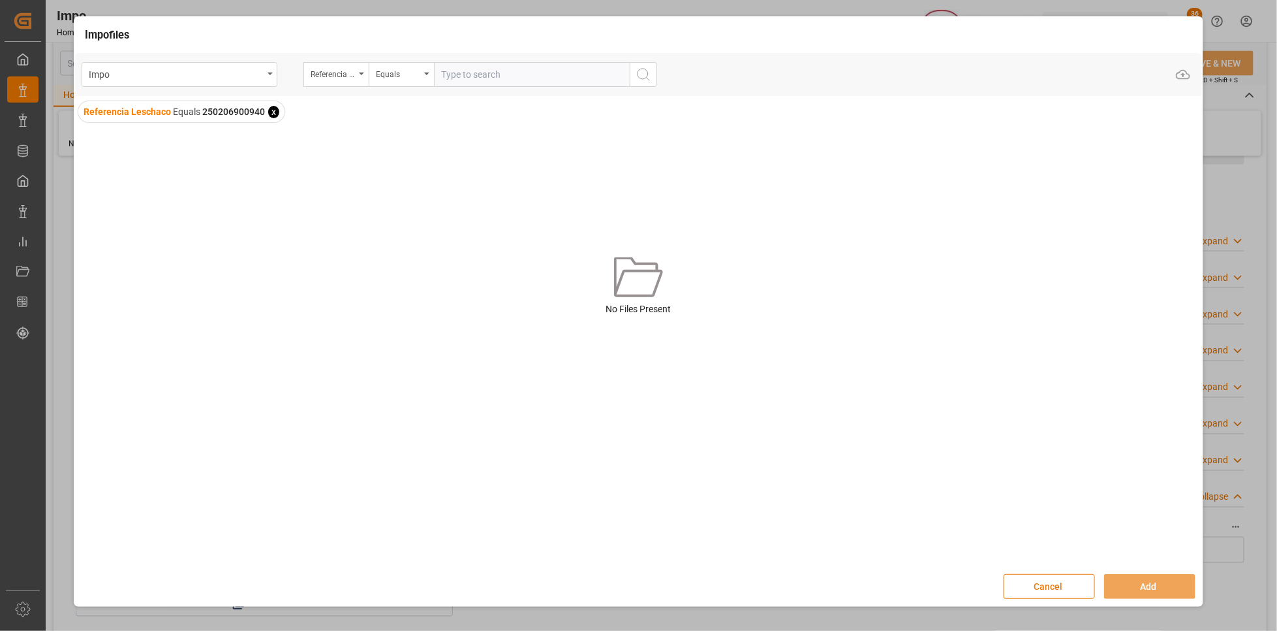
click at [1062, 576] on button "Cancel" at bounding box center [1049, 586] width 91 height 25
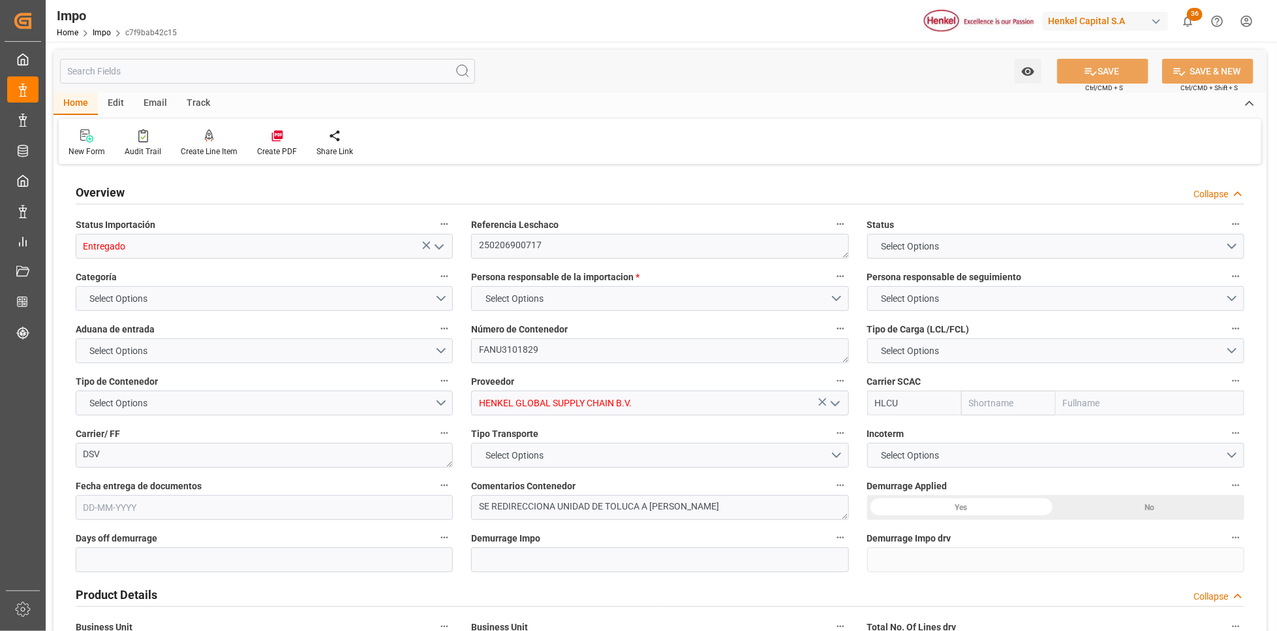
type input "Hapag [PERSON_NAME]"
type input "Hapag [PERSON_NAME] Aktiengesellschaft"
type input "1"
type input "40"
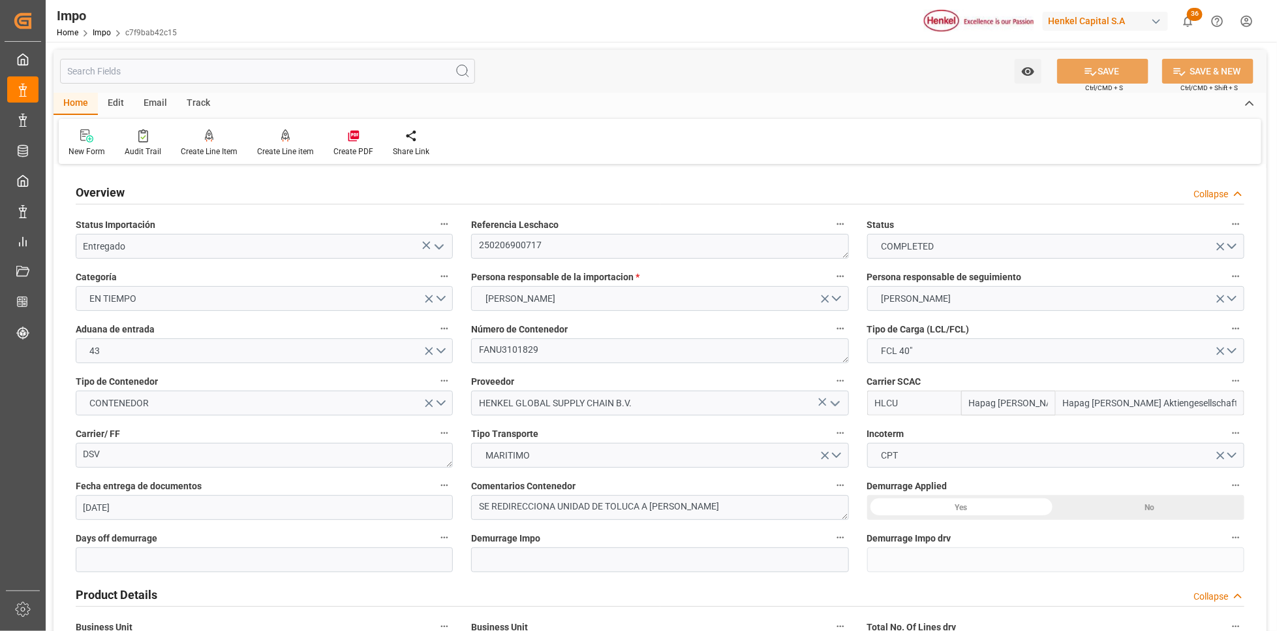
type input "[DATE]"
click at [535, 240] on textarea "250206900717" at bounding box center [659, 246] width 377 height 25
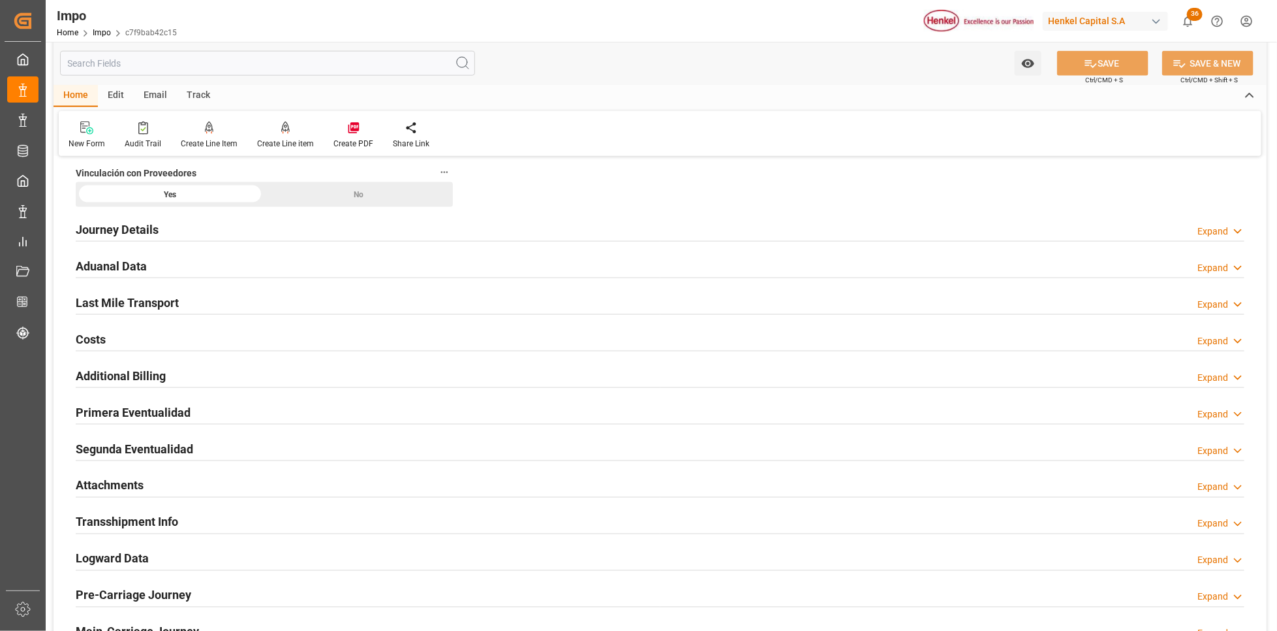
scroll to position [881, 0]
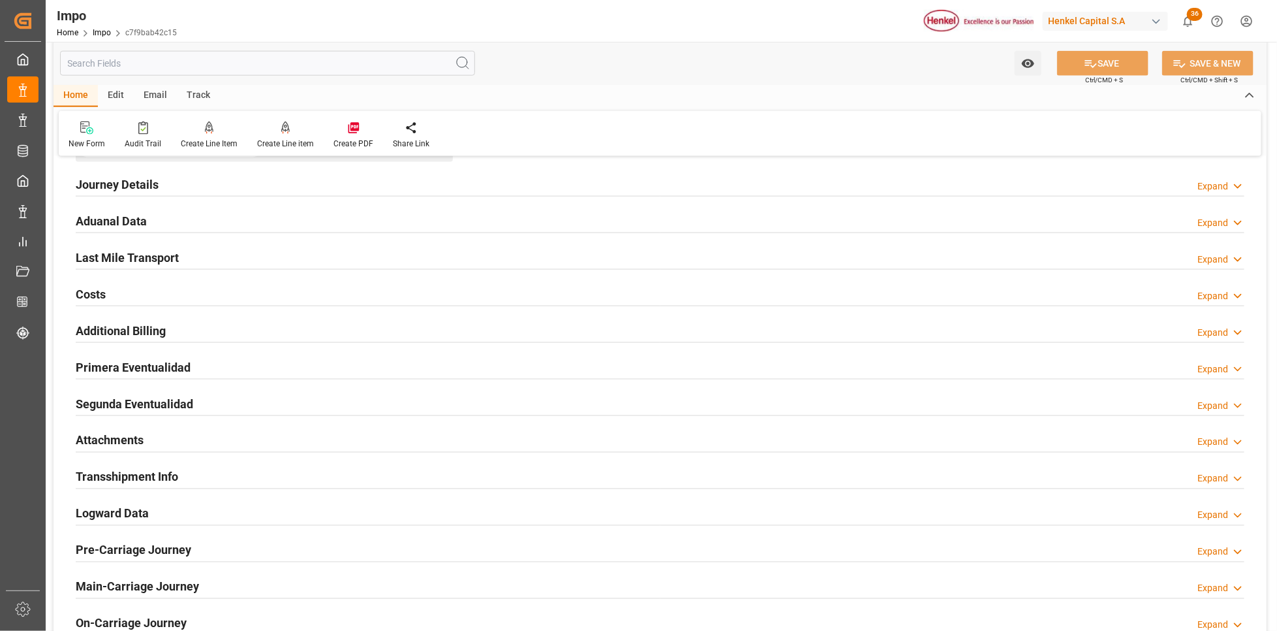
click at [117, 437] on h2 "Attachments" at bounding box center [110, 440] width 68 height 18
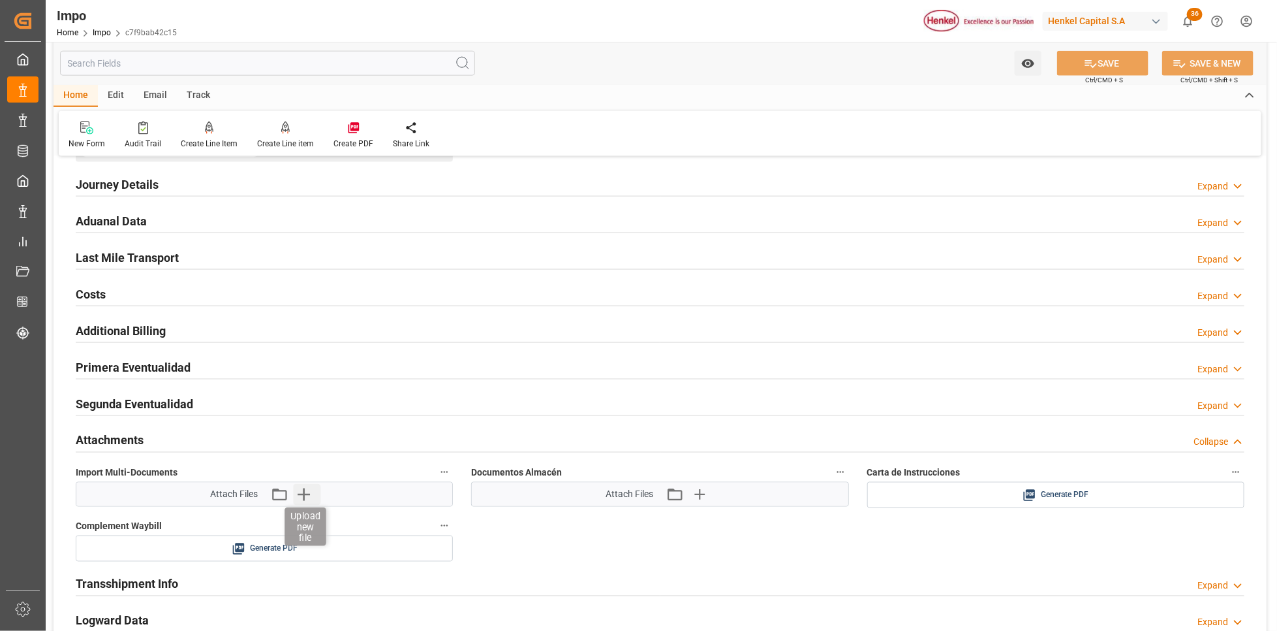
click at [307, 499] on icon "button" at bounding box center [304, 494] width 12 height 12
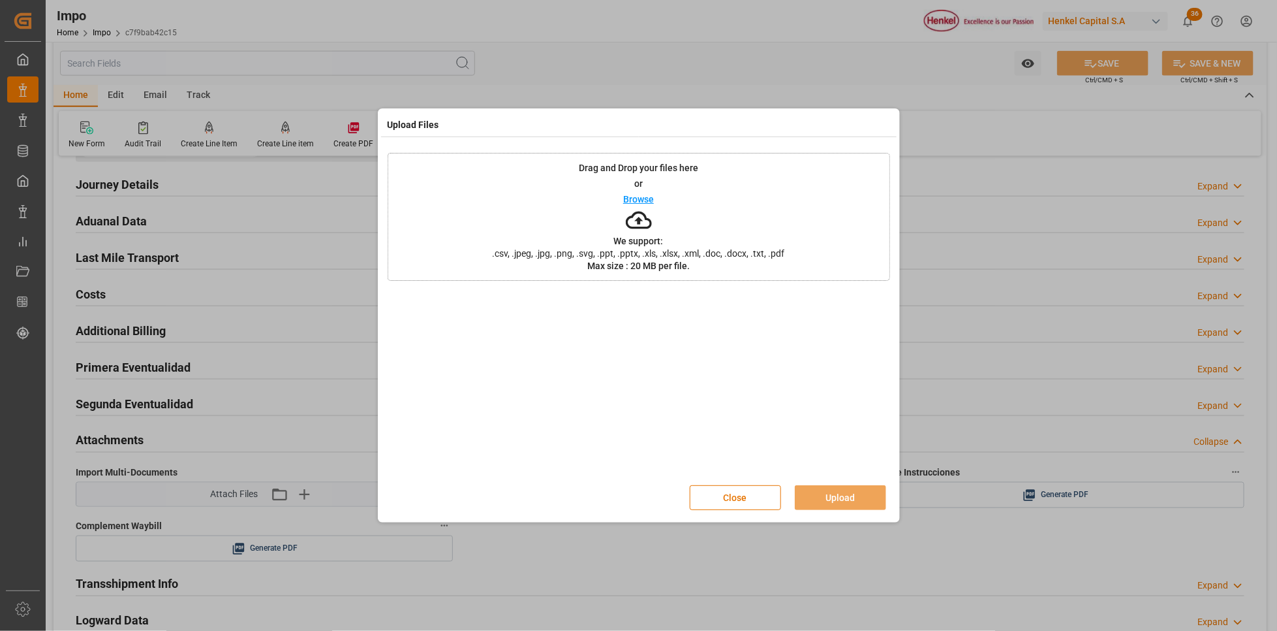
click at [728, 482] on div "Close Upload" at bounding box center [639, 497] width 503 height 43
click at [713, 492] on button "Close" at bounding box center [735, 497] width 91 height 25
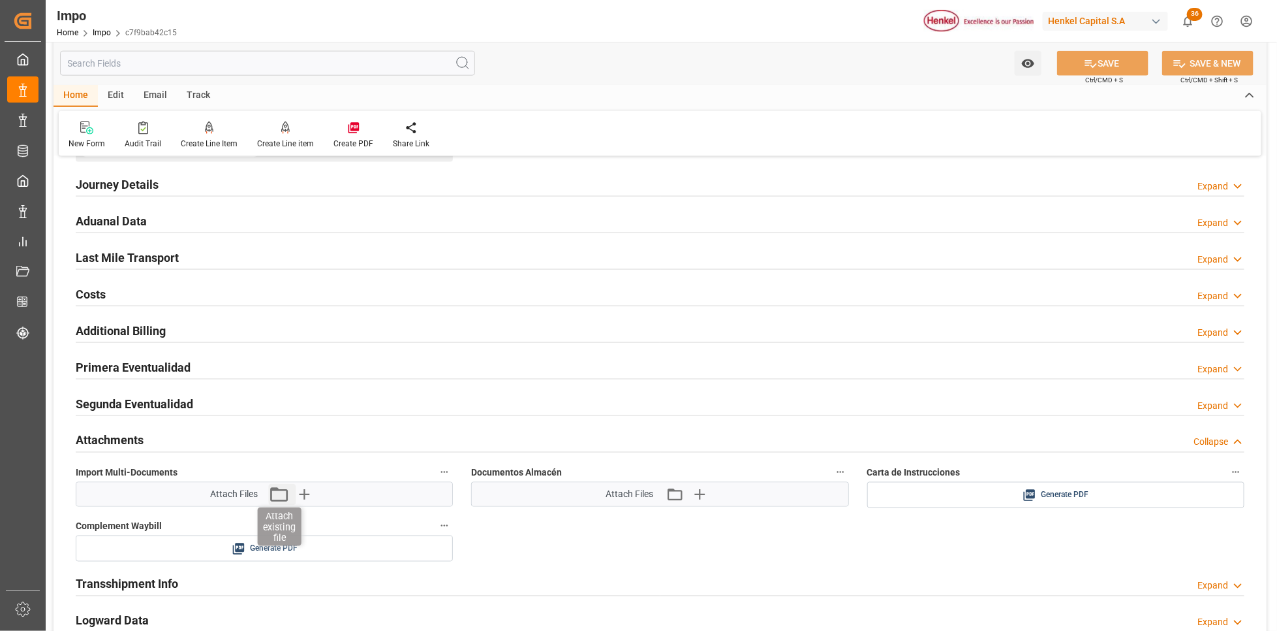
click at [283, 501] on icon "button" at bounding box center [279, 494] width 21 height 21
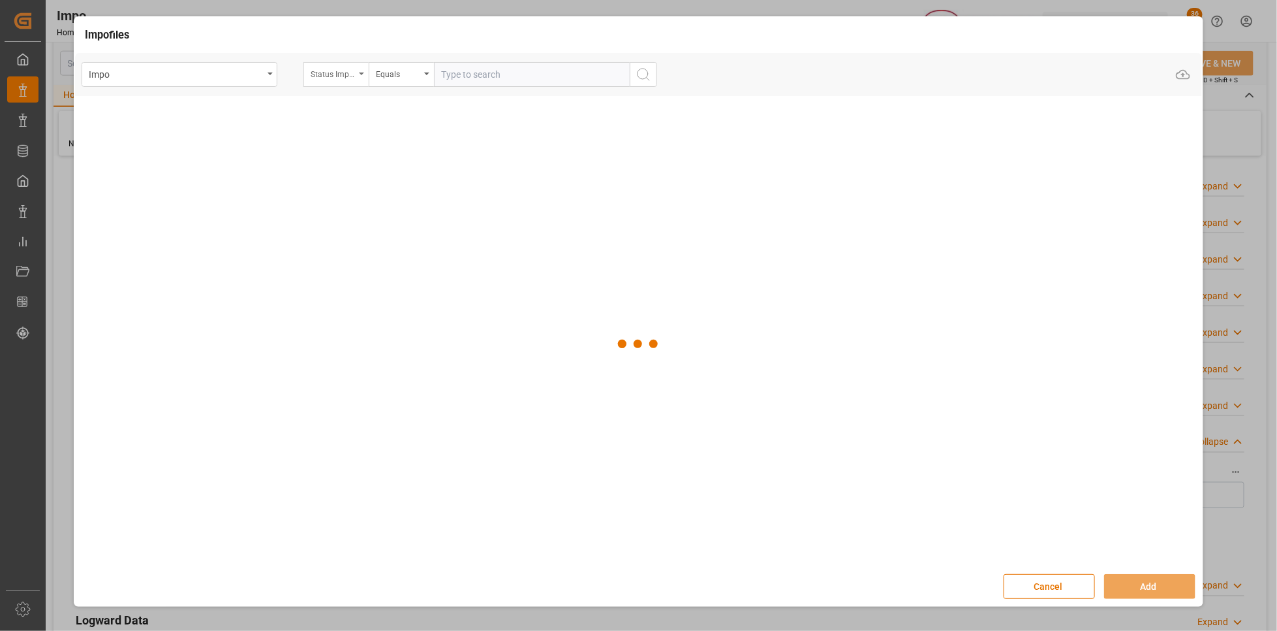
click at [360, 74] on icon "open menu" at bounding box center [361, 73] width 5 height 3
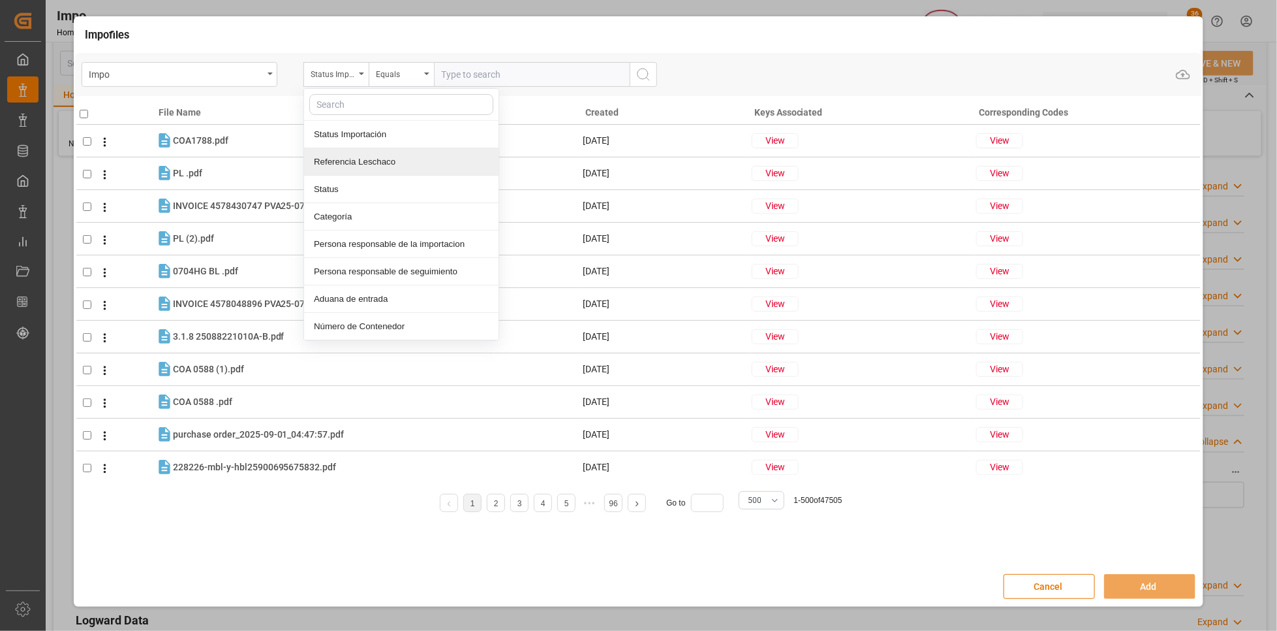
click at [343, 165] on div "Referencia Leschaco" at bounding box center [401, 161] width 195 height 27
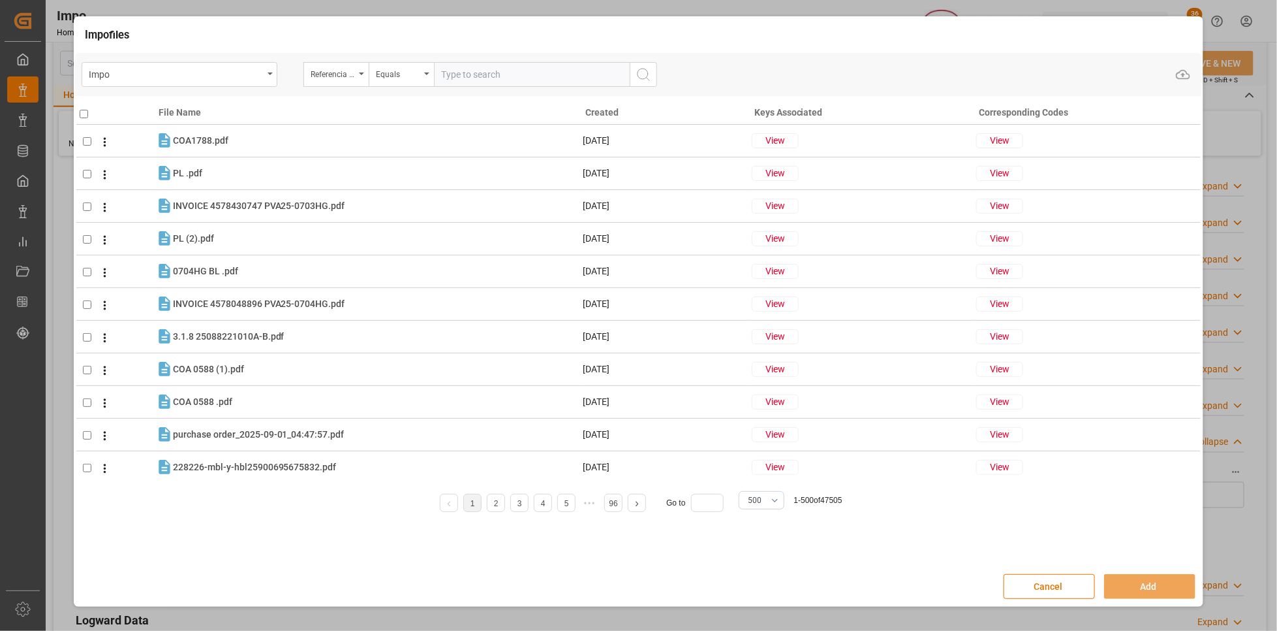
click at [451, 72] on input "text" at bounding box center [532, 74] width 196 height 25
paste input "250206900717"
type input "250206900717"
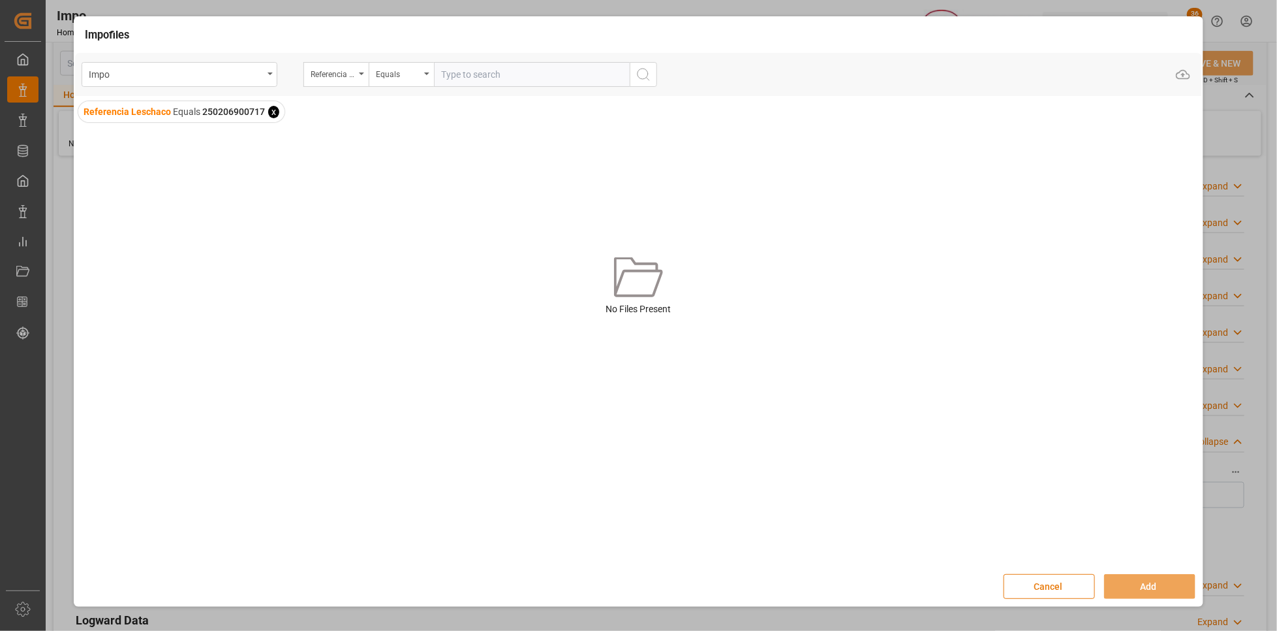
click at [1059, 584] on button "Cancel" at bounding box center [1049, 586] width 91 height 25
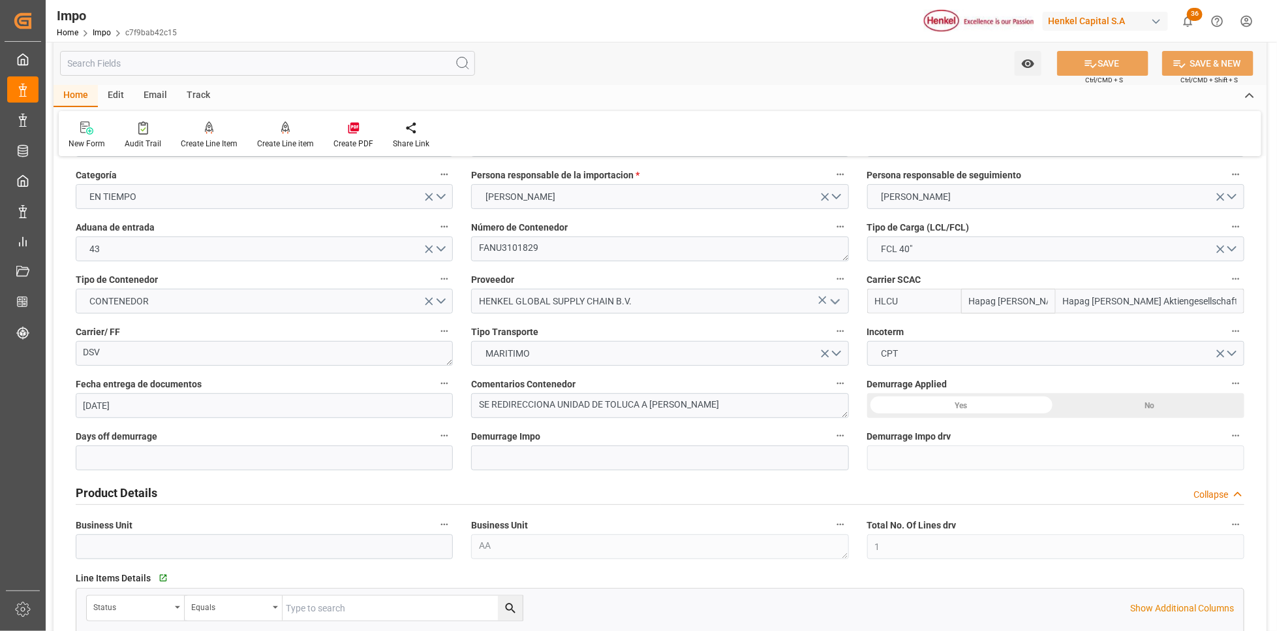
scroll to position [98, 0]
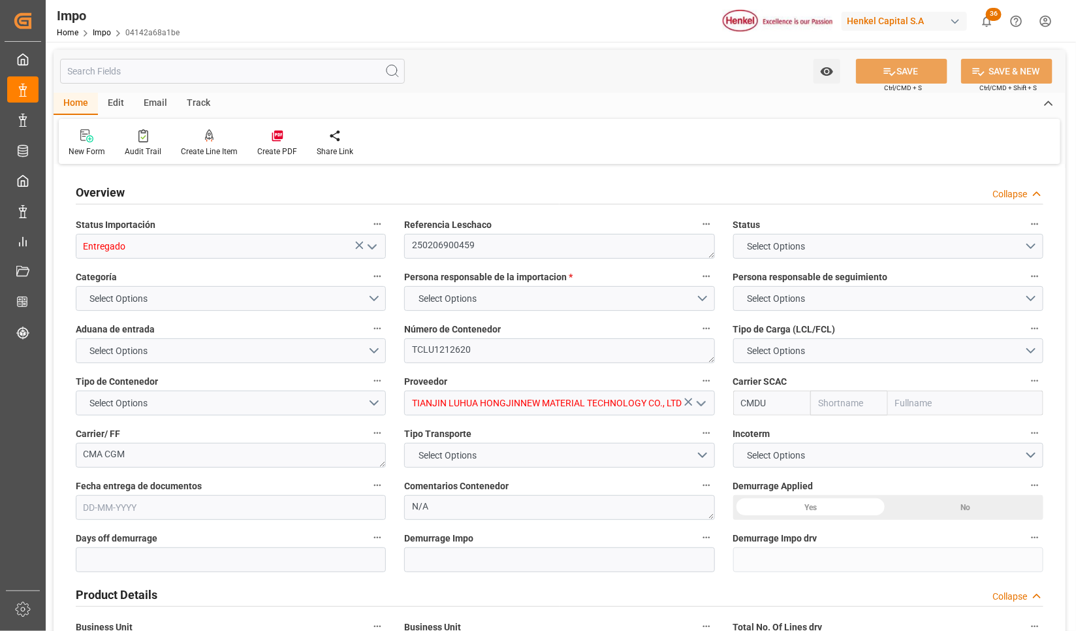
type input "CMACGM"
type input "CMA CGM Group"
type input "1"
type input "50"
type input "20"
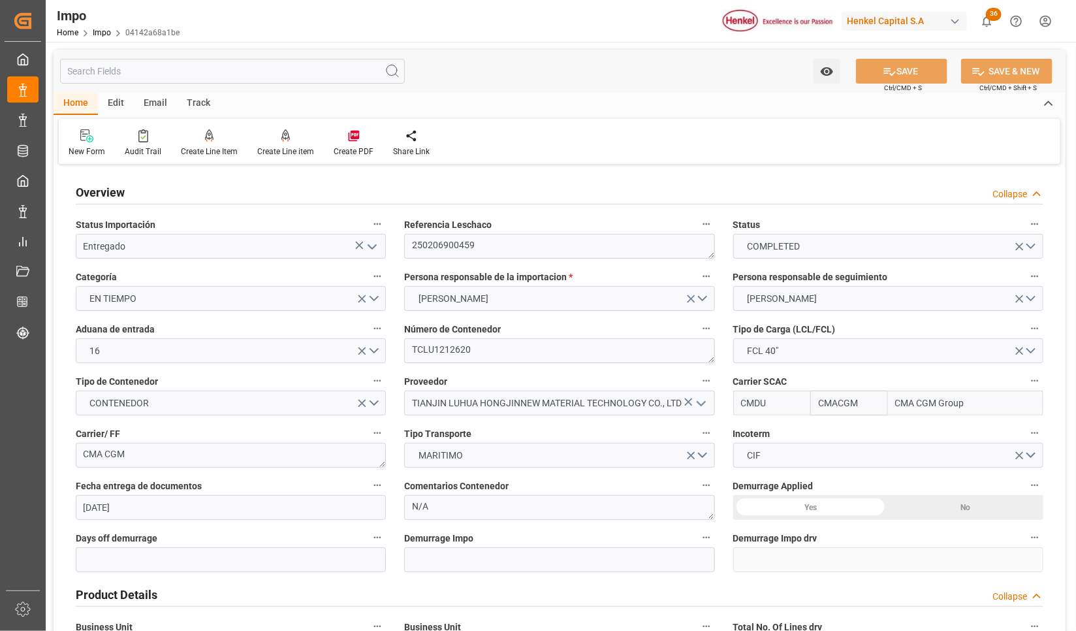
type input "[DATE]"
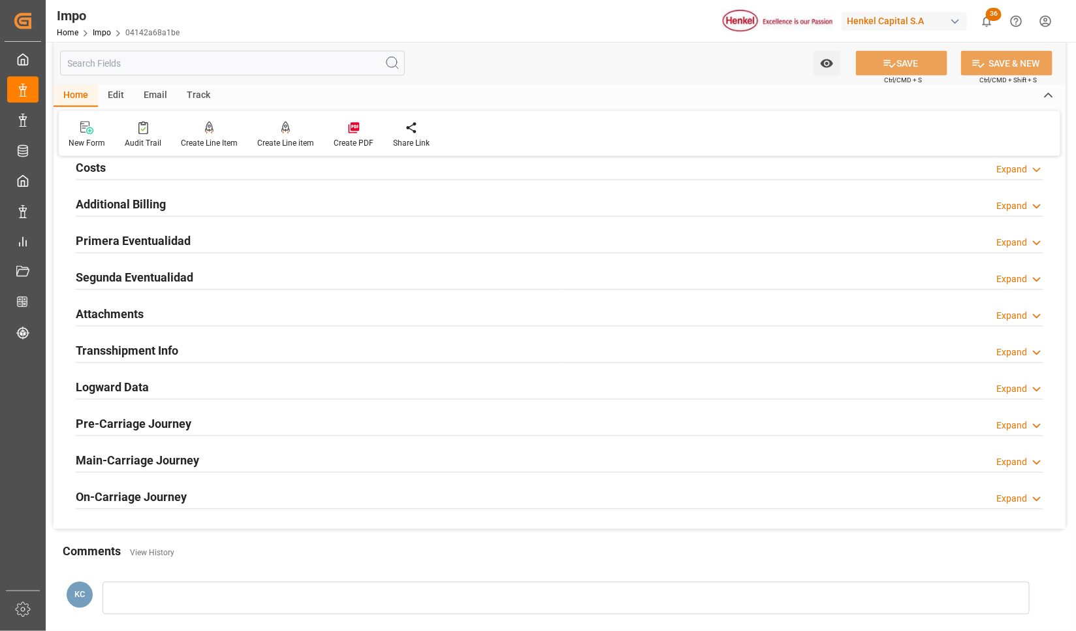
scroll to position [1077, 0]
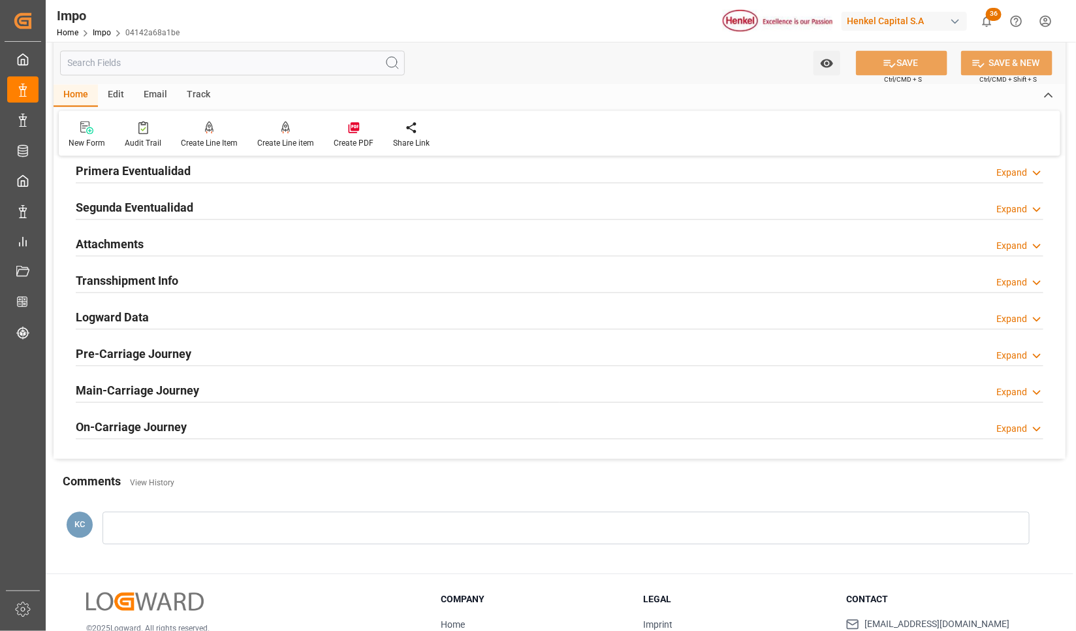
click at [120, 243] on h2 "Attachments" at bounding box center [110, 245] width 68 height 18
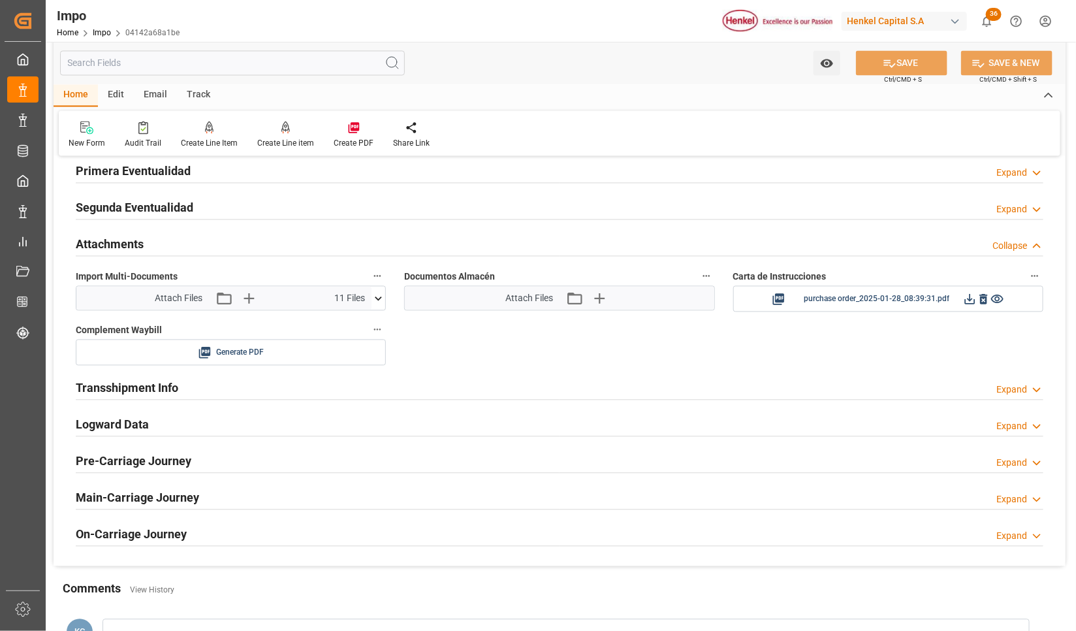
click at [101, 174] on h2 "Primera Eventualidad" at bounding box center [133, 172] width 115 height 18
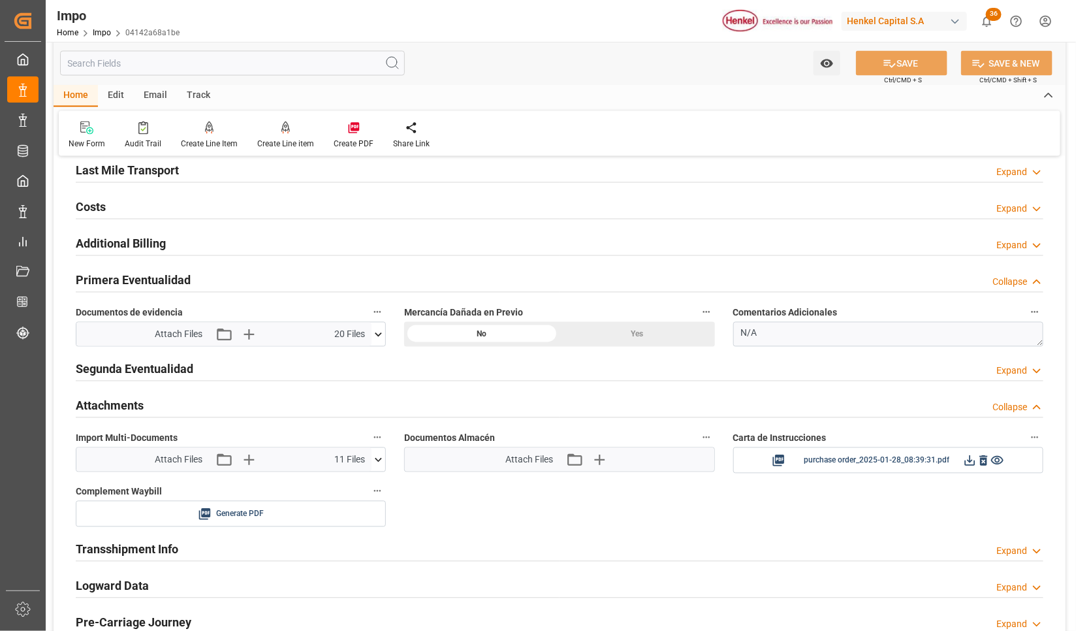
scroll to position [979, 0]
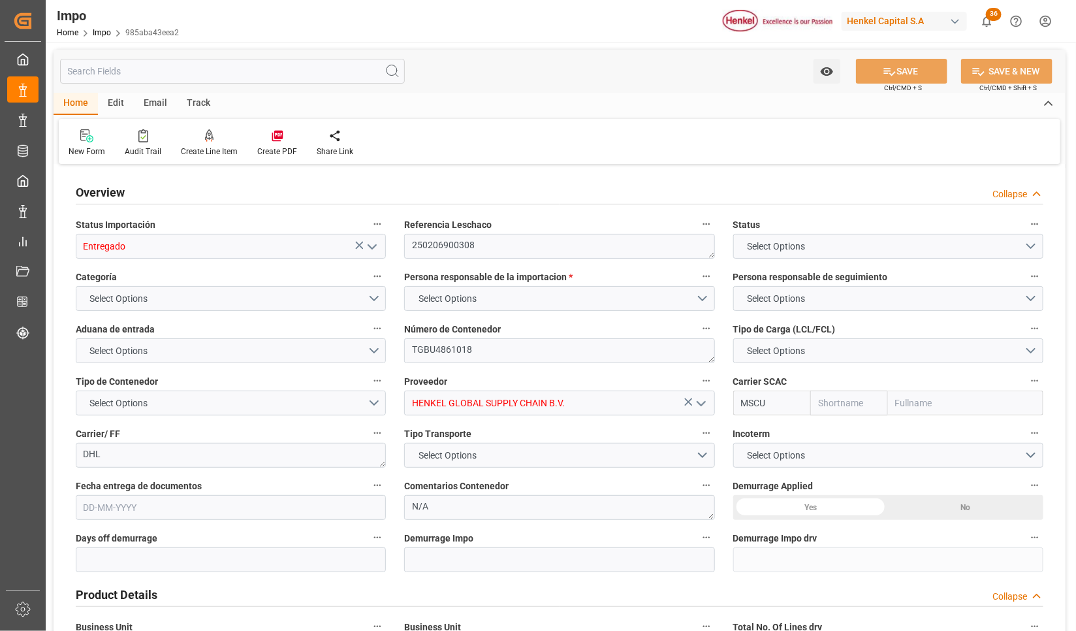
type input "MSC"
type input "Mediterranean Shipping Company"
type input "2"
type input "50"
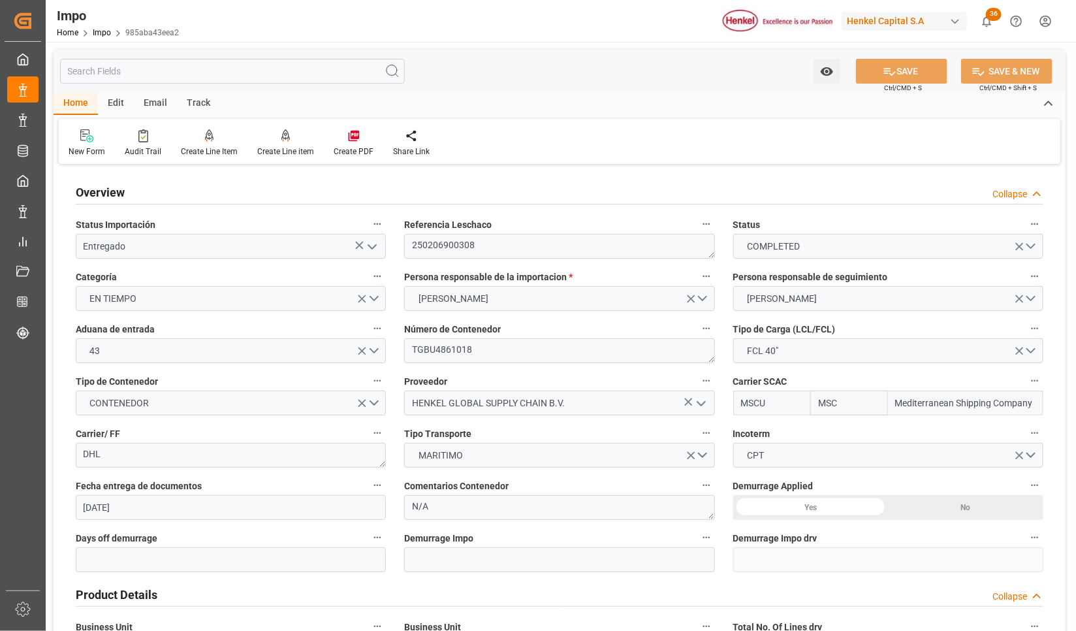
type input "[DATE]"
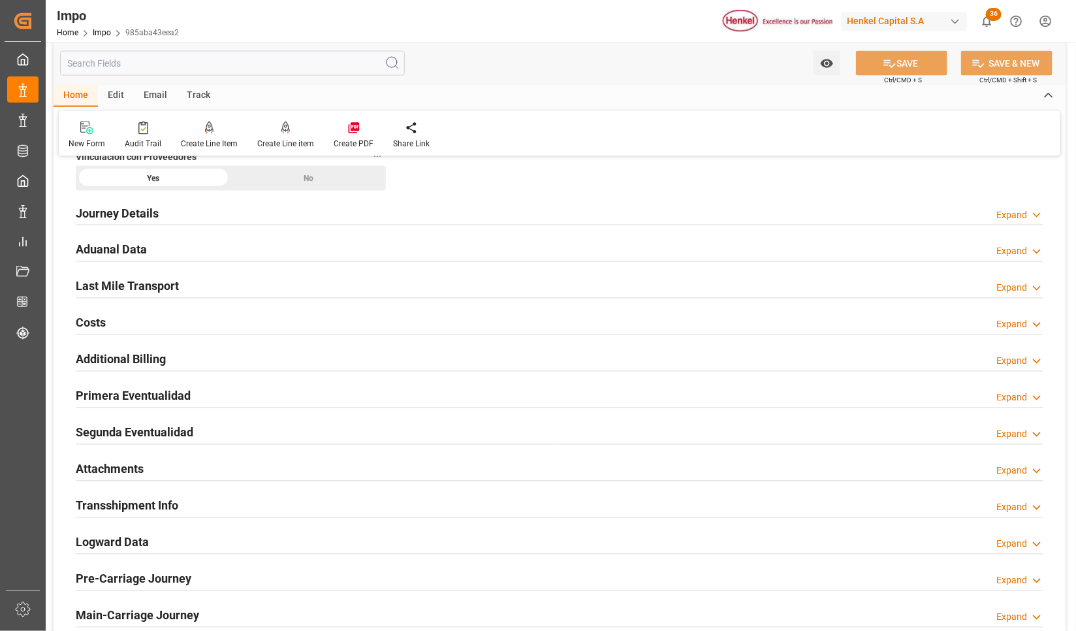
scroll to position [881, 0]
click at [112, 392] on h2 "Primera Eventualidad" at bounding box center [133, 395] width 115 height 18
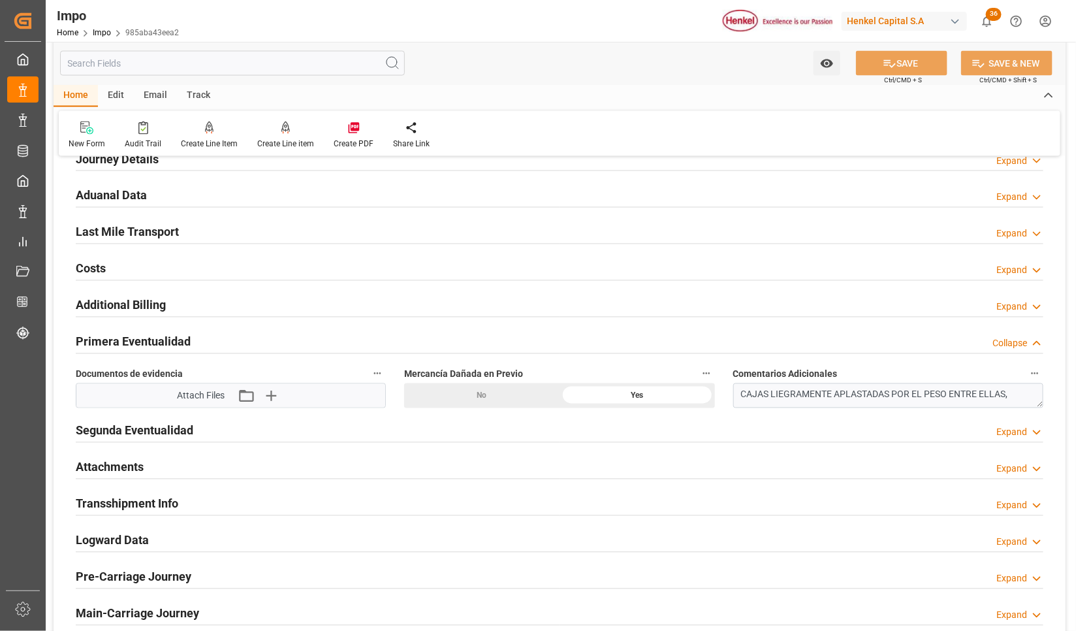
scroll to position [979, 0]
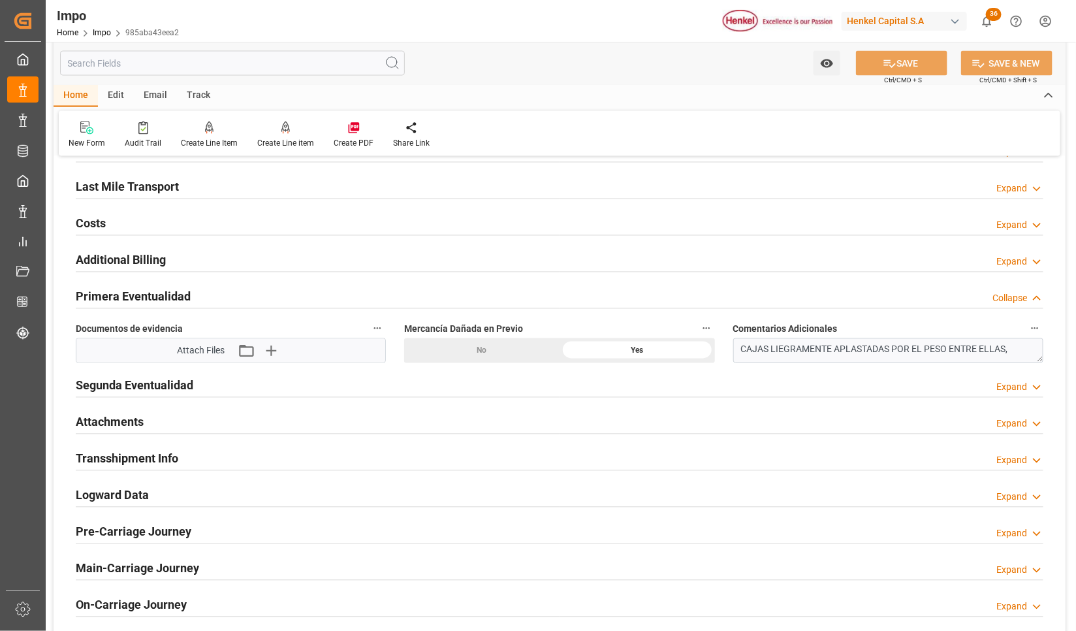
click at [124, 431] on h2 "Attachments" at bounding box center [110, 422] width 68 height 18
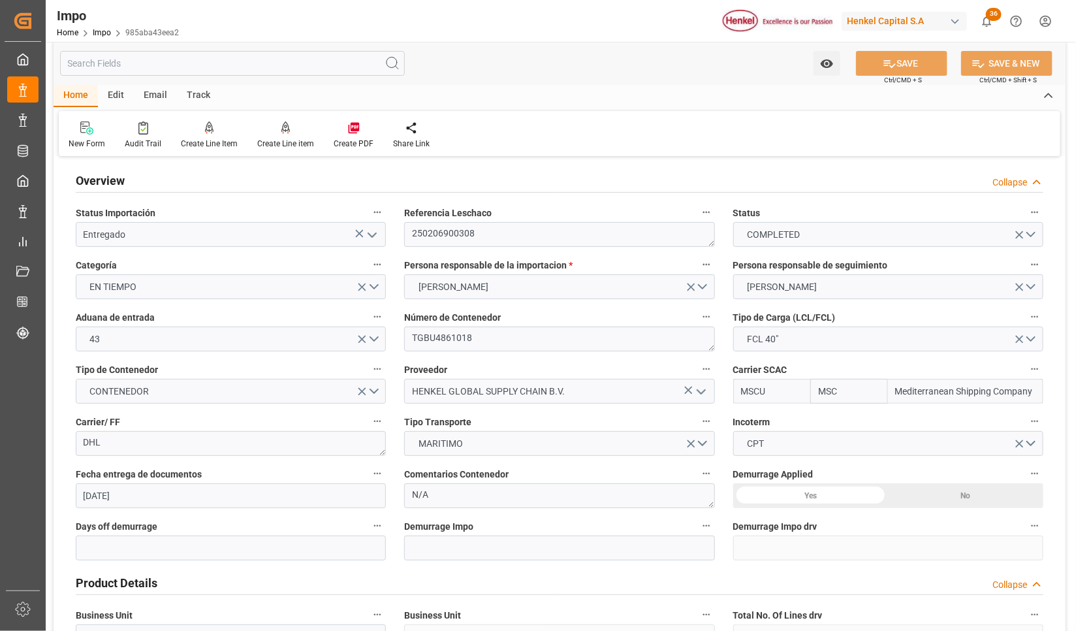
scroll to position [0, 0]
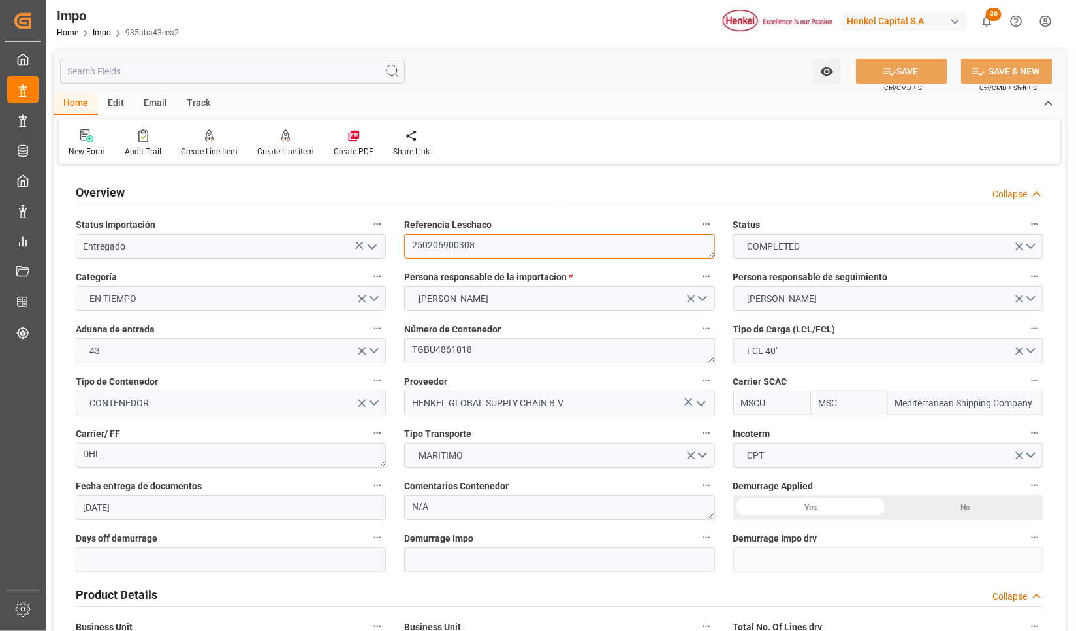
click at [443, 242] on textarea "250206900308" at bounding box center [559, 246] width 310 height 25
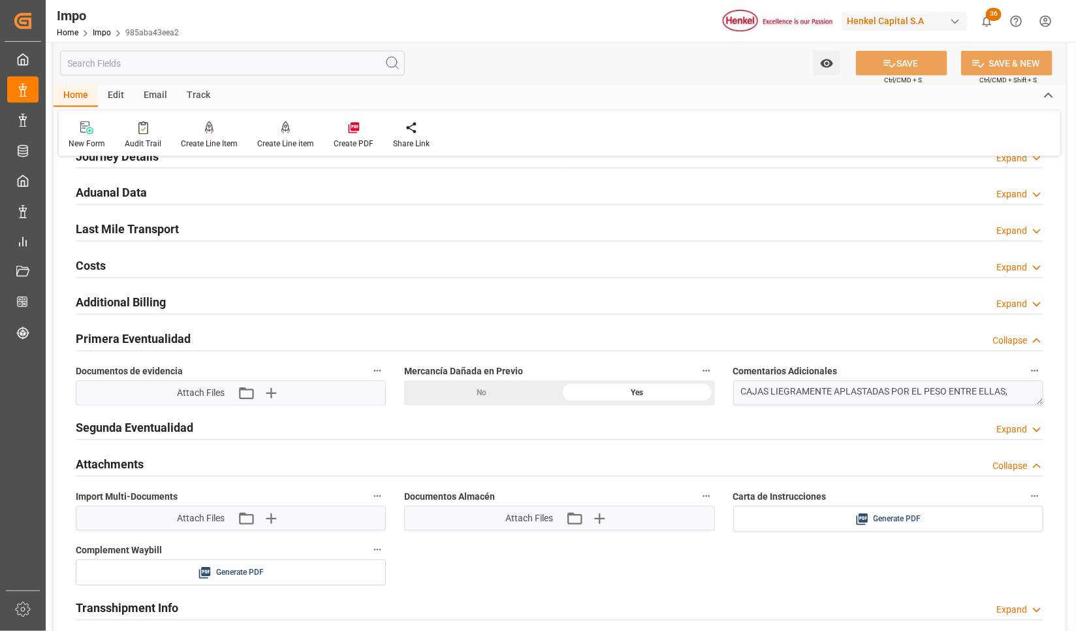
scroll to position [979, 0]
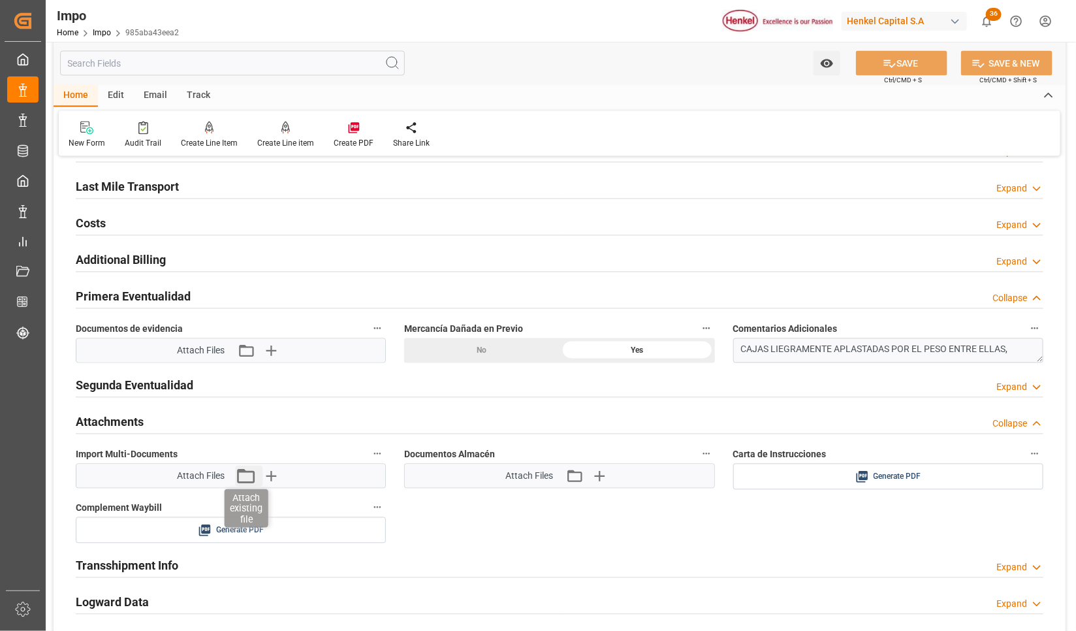
click at [249, 478] on icon "button" at bounding box center [245, 475] width 21 height 21
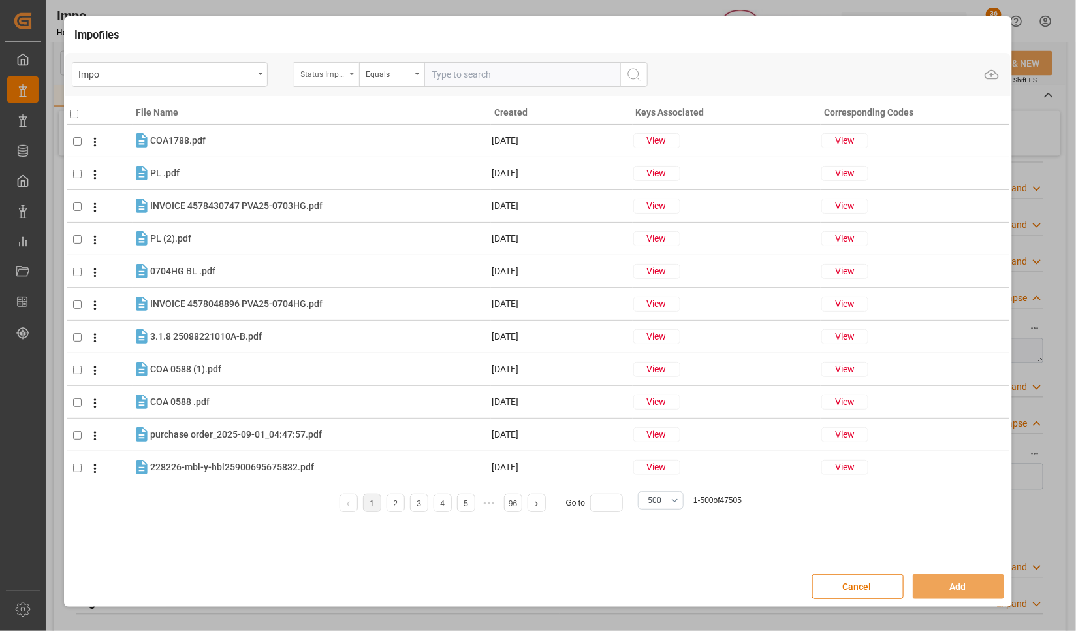
click at [347, 78] on div "Status Importación" at bounding box center [326, 74] width 65 height 25
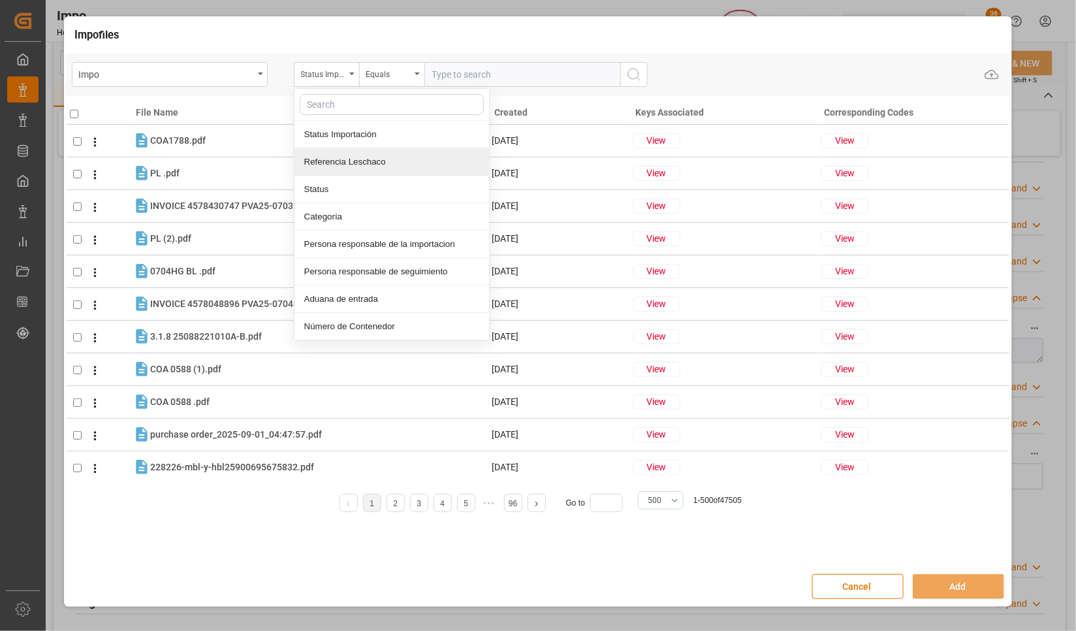
click at [332, 161] on div "Referencia Leschaco" at bounding box center [391, 161] width 195 height 27
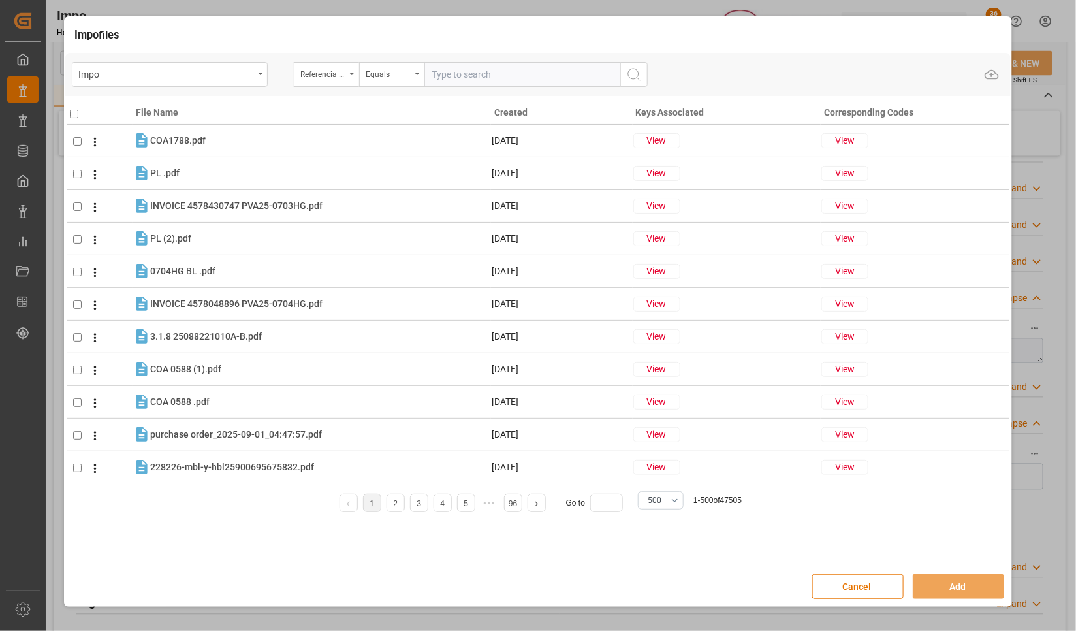
click at [486, 82] on input "text" at bounding box center [522, 74] width 196 height 25
paste input "250206900308"
type input "250206900308"
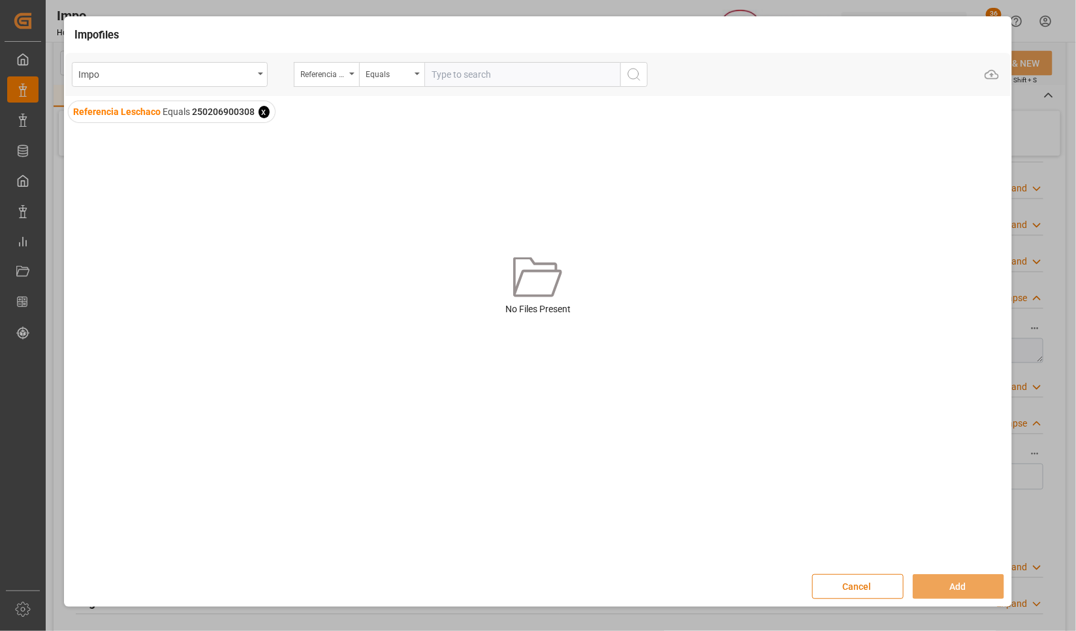
click at [822, 595] on button "Cancel" at bounding box center [857, 586] width 91 height 25
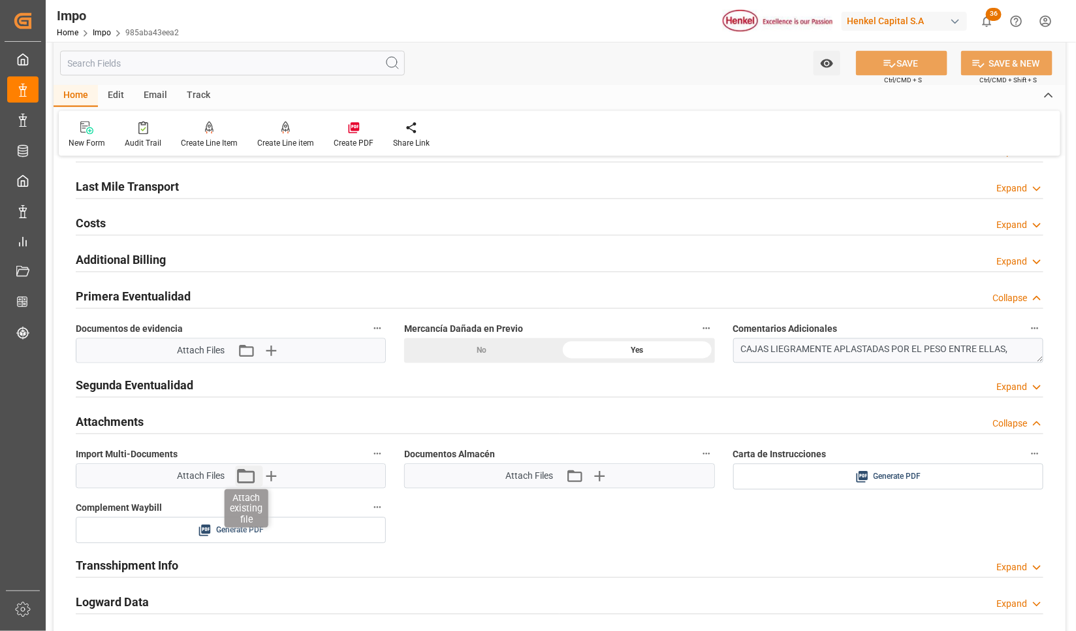
click at [247, 476] on icon "button" at bounding box center [245, 475] width 21 height 21
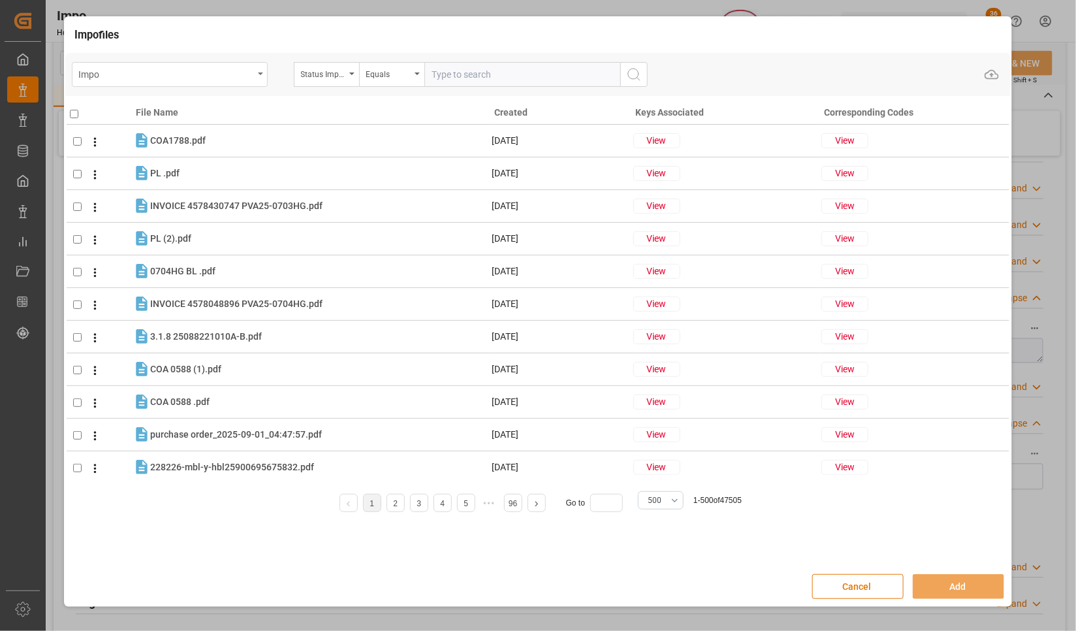
click at [253, 67] on div "Impo" at bounding box center [170, 74] width 196 height 25
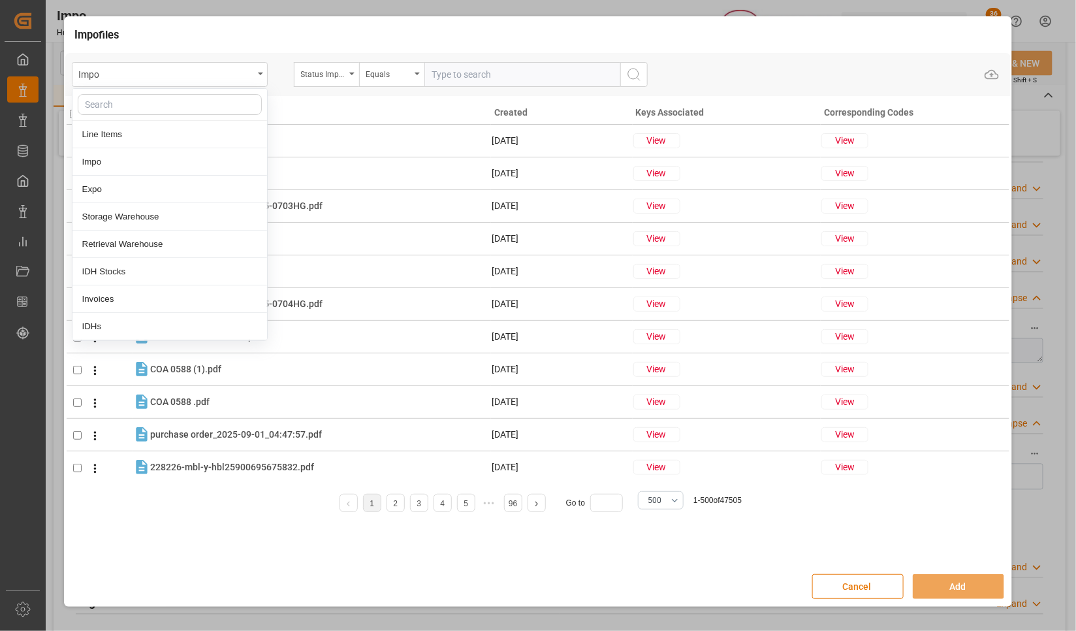
click at [862, 587] on button "Cancel" at bounding box center [857, 586] width 91 height 25
